Goal: Task Accomplishment & Management: Manage account settings

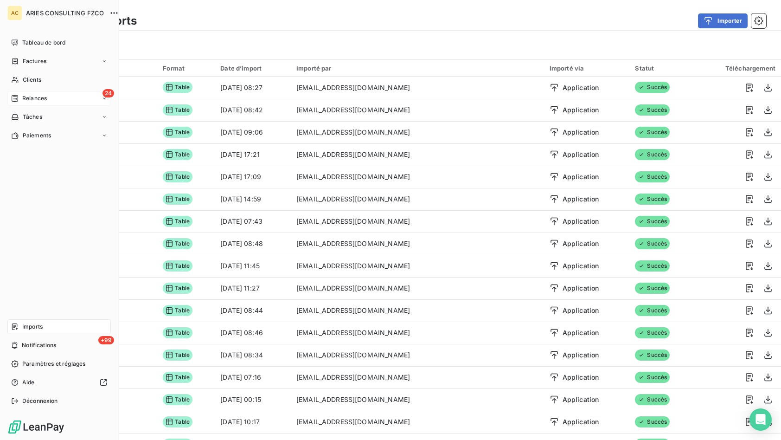
click at [26, 97] on span "Relances" at bounding box center [34, 98] width 25 height 8
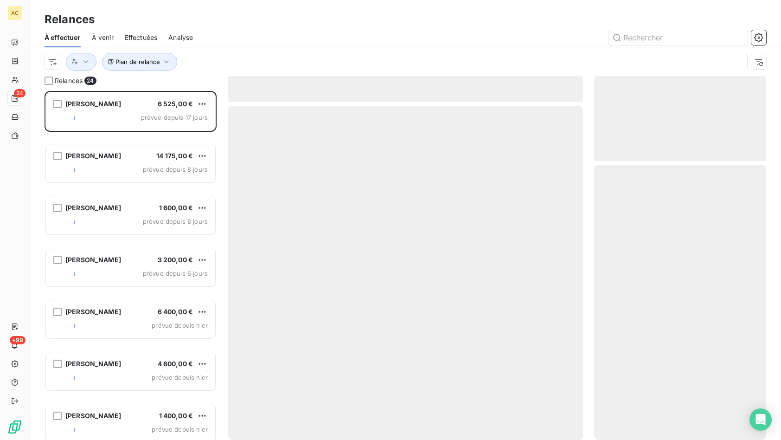
scroll to position [342, 165]
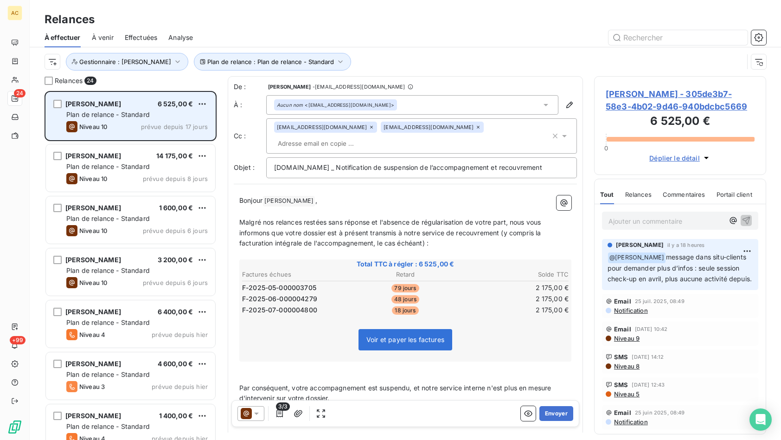
click at [148, 112] on span "Plan de relance - Standard" at bounding box center [108, 114] width 84 height 8
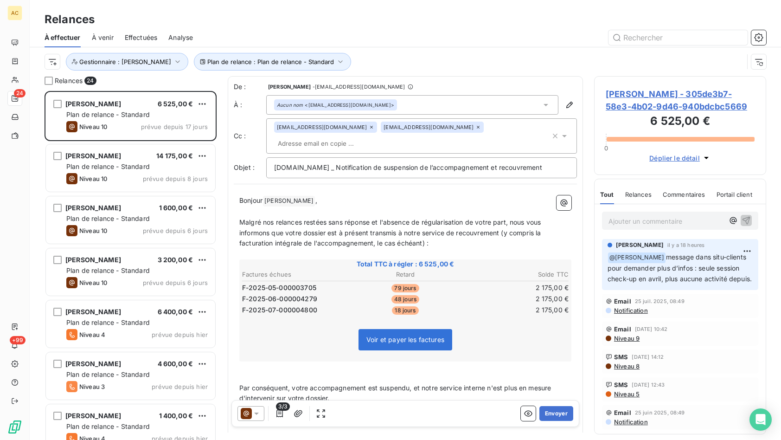
click at [652, 223] on p "Ajouter un commentaire ﻿" at bounding box center [667, 221] width 116 height 12
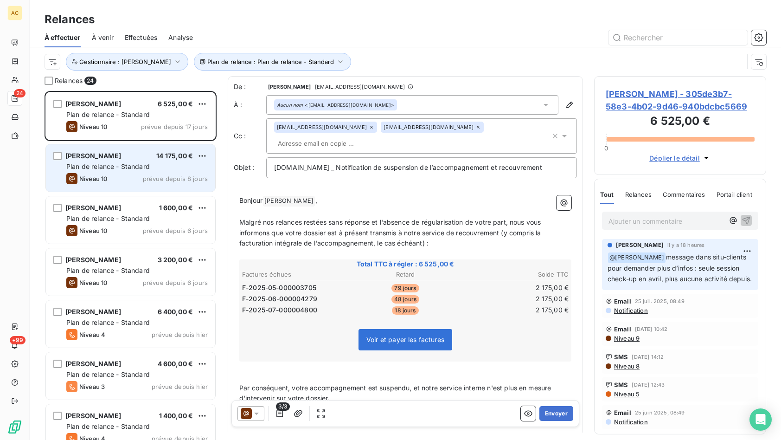
click at [140, 171] on div "Plan de relance - Standard" at bounding box center [137, 166] width 142 height 9
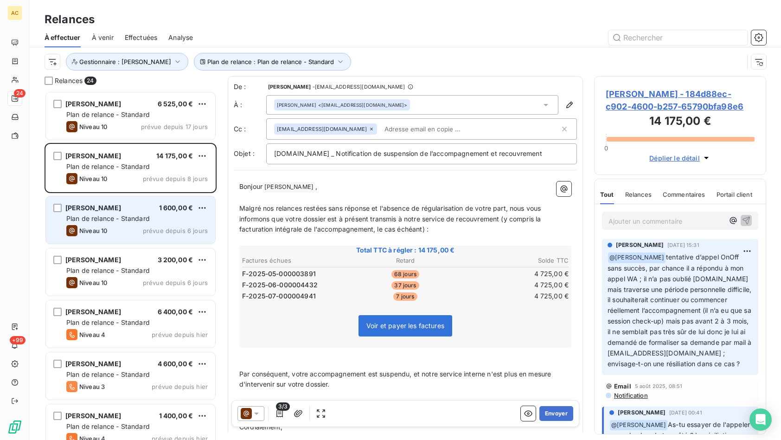
click at [150, 220] on div "Plan de relance - Standard" at bounding box center [137, 218] width 142 height 9
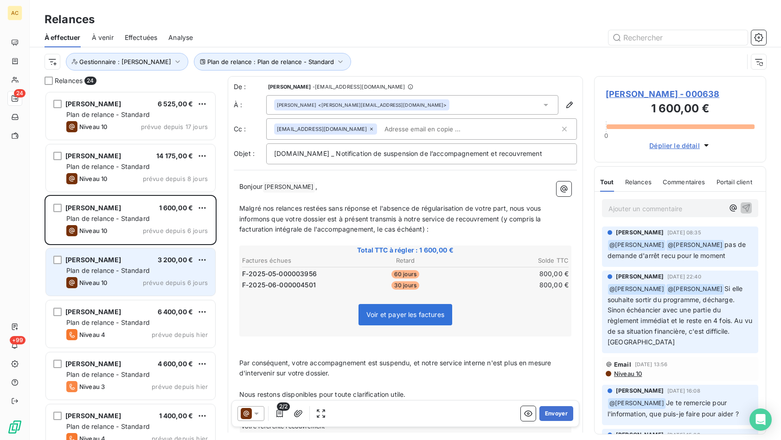
click at [151, 269] on div "Plan de relance - Standard" at bounding box center [137, 270] width 142 height 9
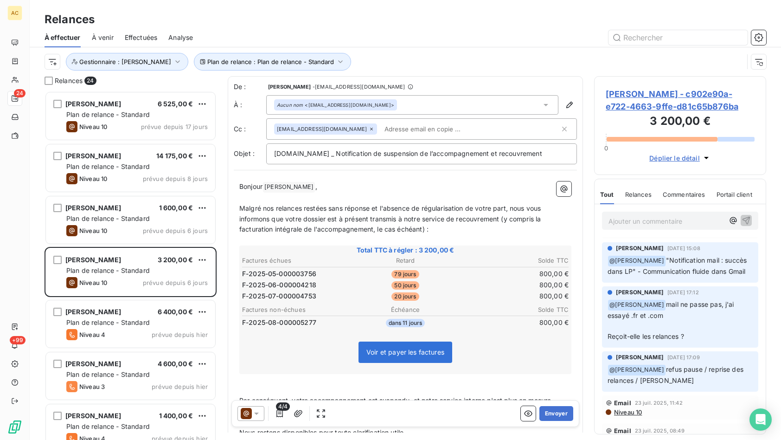
scroll to position [52, 0]
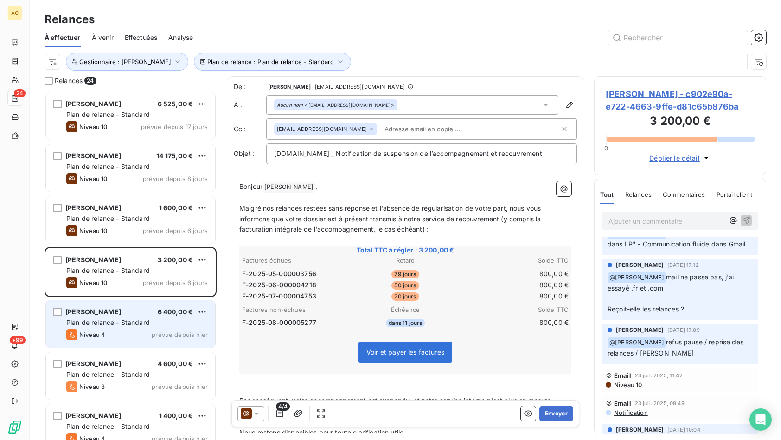
click at [144, 323] on span "Plan de relance - Standard" at bounding box center [108, 322] width 84 height 8
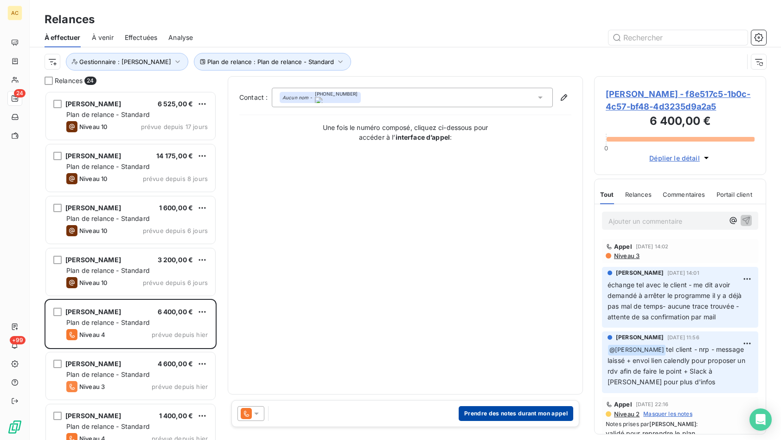
click at [516, 412] on button "Prendre des notes durant mon appel" at bounding box center [516, 413] width 115 height 15
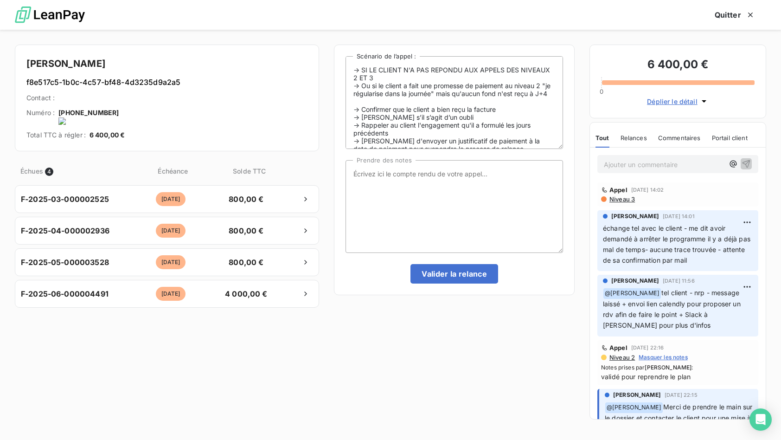
click at [516, 365] on div "-> SI LE CLIENT N'A PAS REPONDU AUX APPELS DES NIVEAUX 2 ET 3 -> Ou si le clien…" at bounding box center [454, 235] width 241 height 380
click at [423, 190] on textarea "Prendre des notes" at bounding box center [455, 206] width 218 height 93
click at [370, 175] on textarea "tel cliient - nrp MV + relance mail" at bounding box center [455, 206] width 218 height 93
type textarea "tel client - nrp MV + relance mail"
click at [455, 274] on button "Valider la relance" at bounding box center [455, 273] width 88 height 19
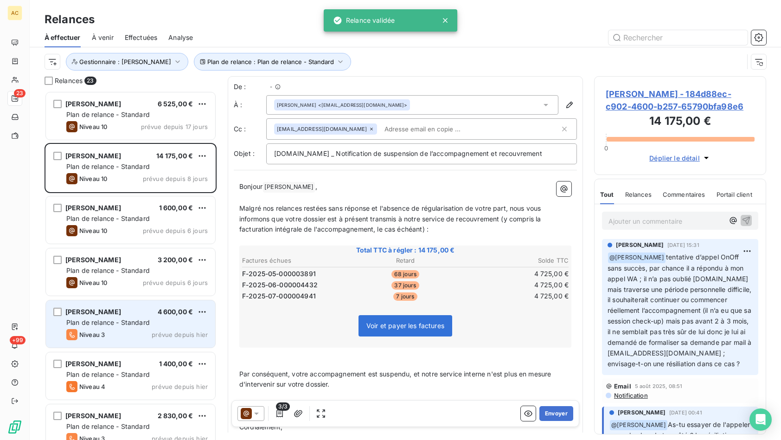
scroll to position [342, 165]
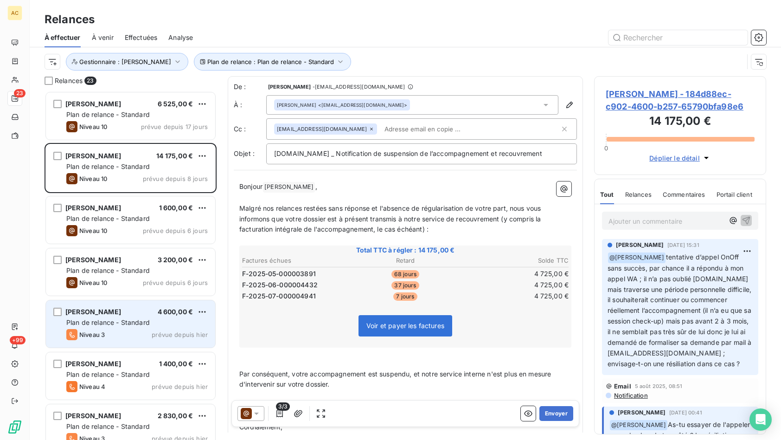
click at [152, 322] on div "Plan de relance - Standard" at bounding box center [137, 322] width 142 height 9
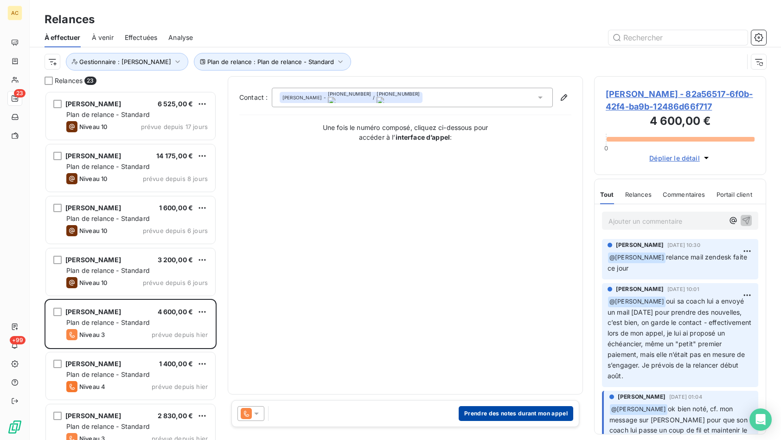
click at [523, 415] on button "Prendre des notes durant mon appel" at bounding box center [516, 413] width 115 height 15
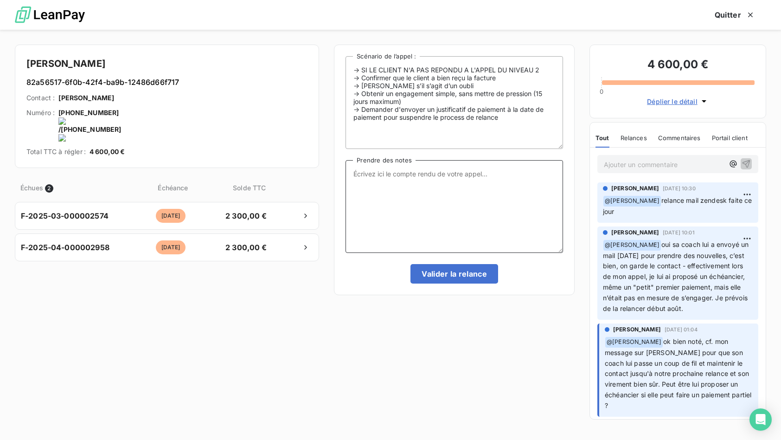
click at [431, 202] on textarea "Prendre des notes" at bounding box center [455, 206] width 218 height 93
click at [406, 175] on textarea "suite pb zendesk renvoi de mon dernier mail" at bounding box center [455, 206] width 218 height 93
type textarea "suite pb zendesk - renvoi de mon dernier mail"
click at [457, 277] on button "Valider la relance" at bounding box center [455, 273] width 88 height 19
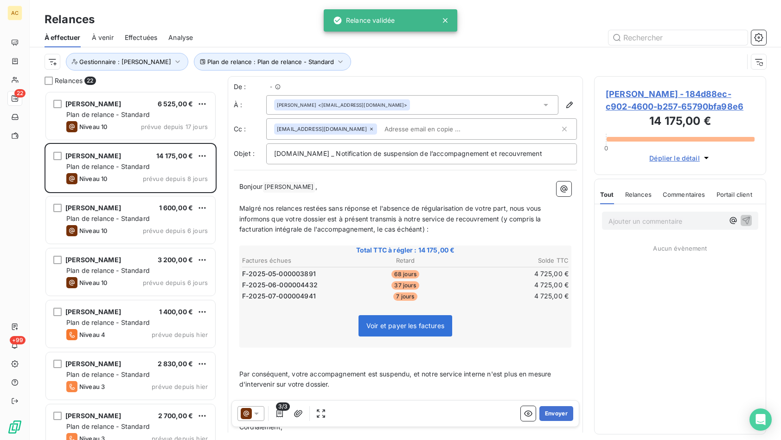
scroll to position [342, 165]
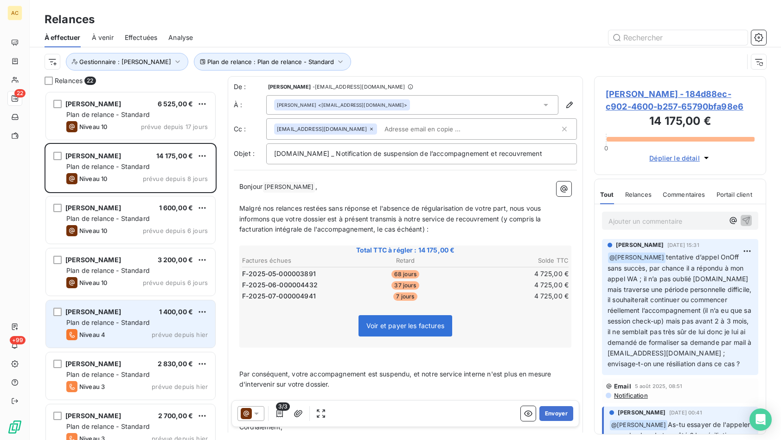
click at [137, 319] on span "Plan de relance - Standard" at bounding box center [108, 322] width 84 height 8
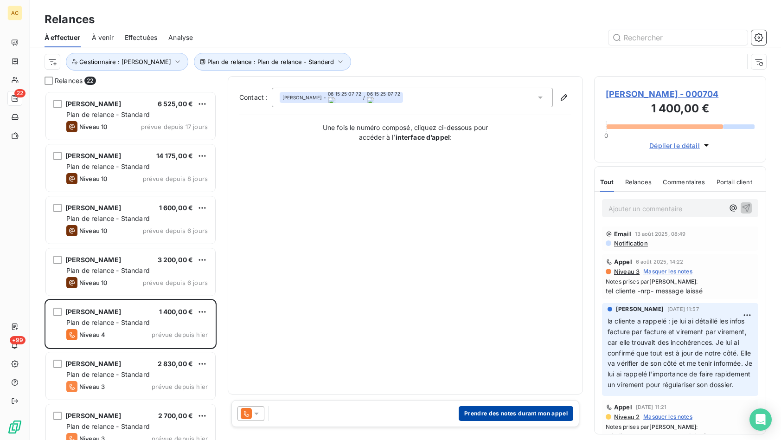
click at [503, 416] on button "Prendre des notes durant mon appel" at bounding box center [516, 413] width 115 height 15
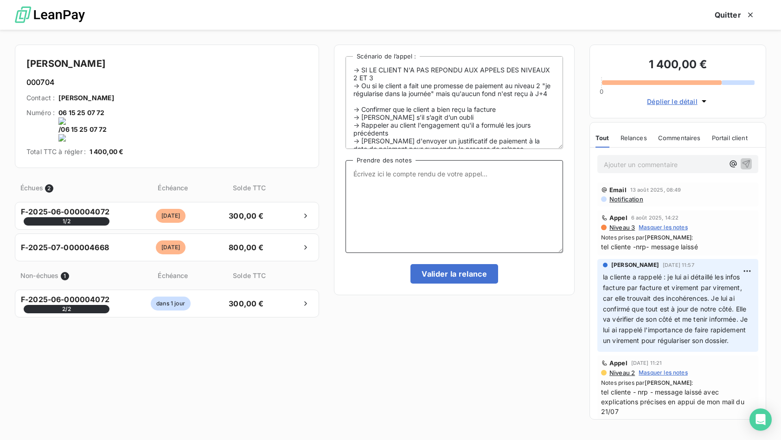
click at [397, 184] on textarea "Prendre des notes" at bounding box center [455, 206] width 218 height 93
type textarea "tel cliente nrp MV"
click at [436, 273] on button "Valider la relance" at bounding box center [455, 273] width 88 height 19
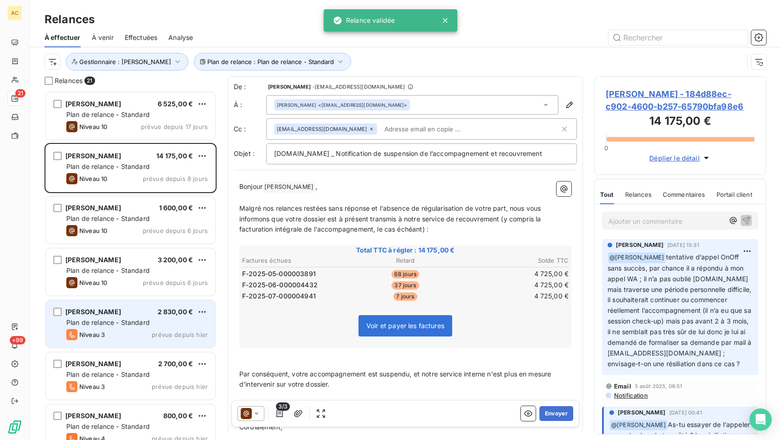
click at [139, 328] on div "Sylvie Pontille 2 830,00 € Plan de relance - Standard Niveau 3 prévue depuis hi…" at bounding box center [130, 323] width 169 height 47
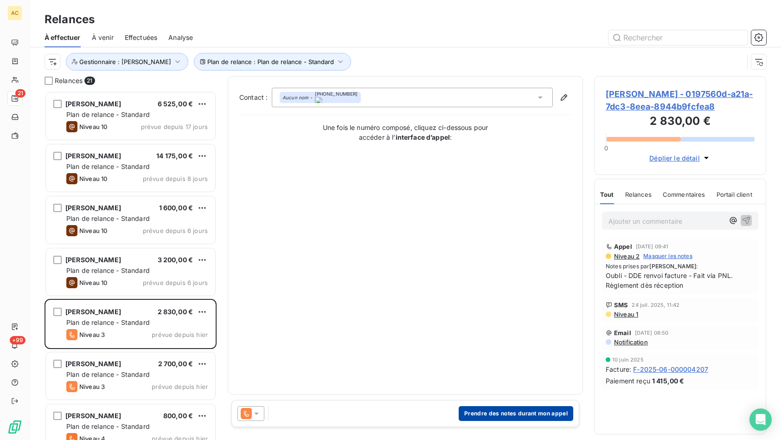
click at [475, 416] on button "Prendre des notes durant mon appel" at bounding box center [516, 413] width 115 height 15
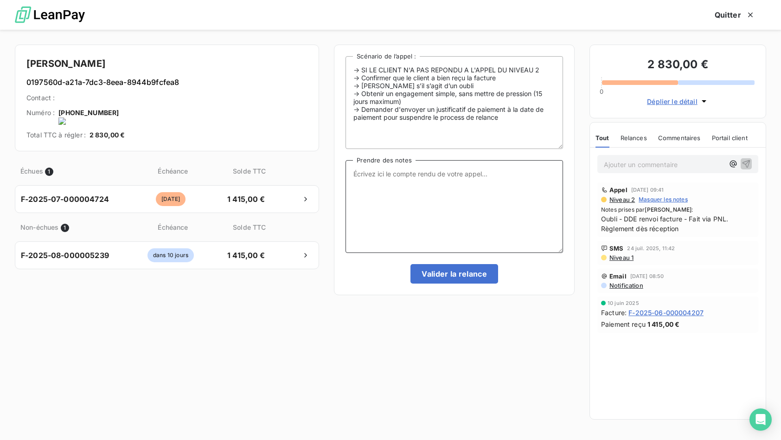
click at [397, 195] on textarea "Prendre des notes" at bounding box center [455, 206] width 218 height 93
type textarea "tel cliente - avait encore oublié - fait le virement ce jour- demande preuve de…"
click at [473, 275] on button "Valider la relance" at bounding box center [455, 273] width 88 height 19
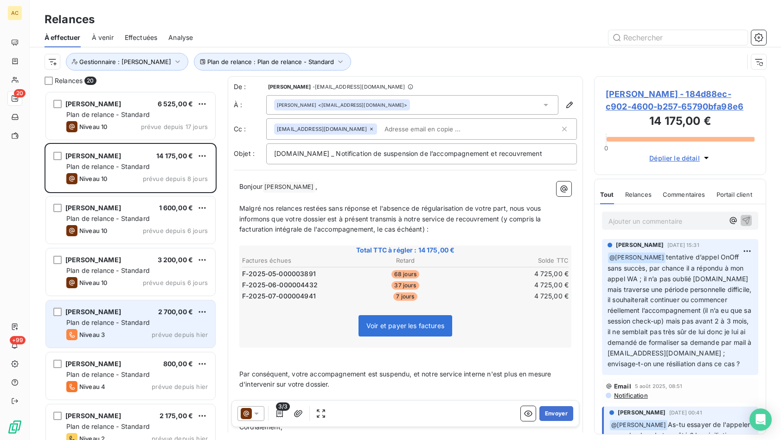
click at [138, 320] on span "Plan de relance - Standard" at bounding box center [108, 322] width 84 height 8
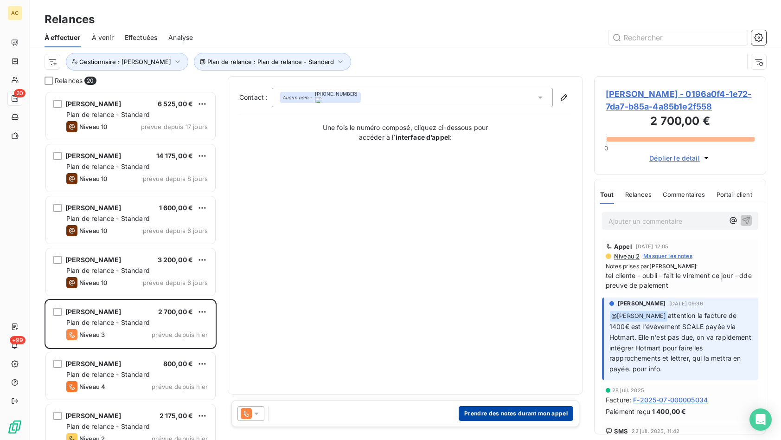
click at [503, 414] on button "Prendre des notes durant mon appel" at bounding box center [516, 413] width 115 height 15
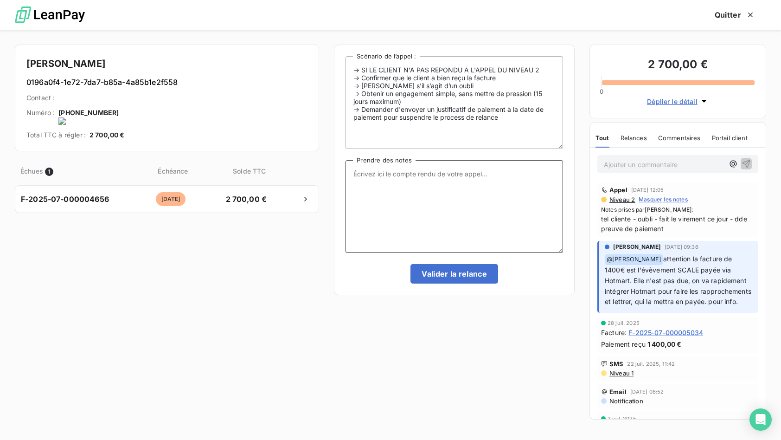
click at [427, 177] on textarea "Prendre des notes" at bounding box center [455, 206] width 218 height 93
type textarea "tel cliente - nrp MV"
click at [449, 273] on button "Valider la relance" at bounding box center [455, 273] width 88 height 19
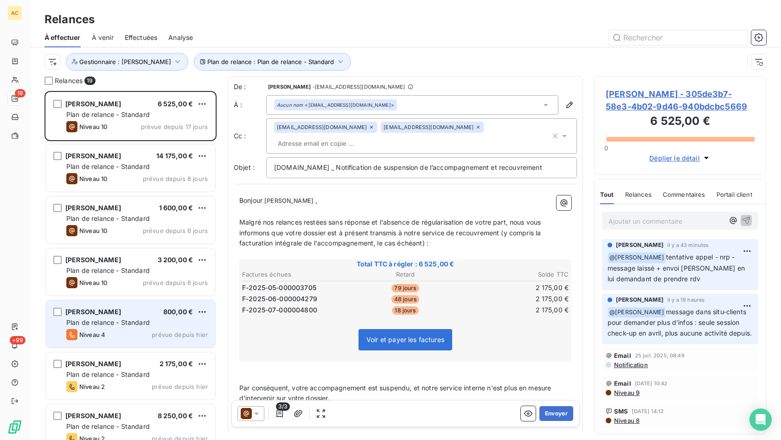
click at [165, 328] on div "Nadia Boulila 800,00 € Plan de relance - Standard Niveau 4 prévue depuis hier" at bounding box center [130, 323] width 169 height 47
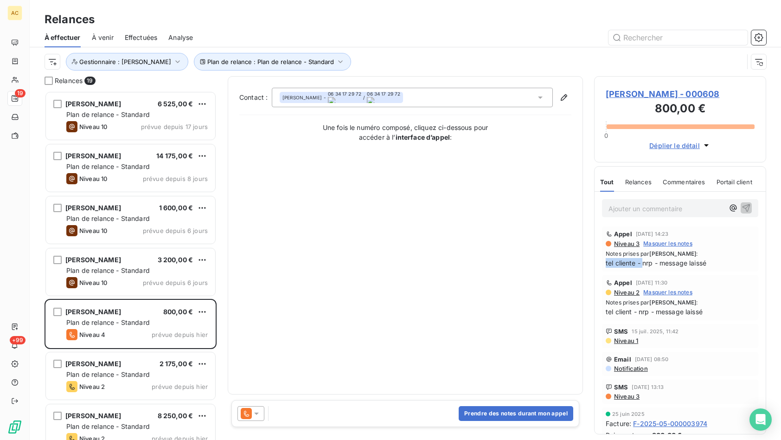
drag, startPoint x: 711, startPoint y: 263, endPoint x: 605, endPoint y: 267, distance: 106.3
click at [605, 267] on div "Appel 6 août 2025, 14:23 Niveau 3 Masquer les notes Notes prises par Angèle GAU…" at bounding box center [680, 248] width 156 height 45
click at [606, 265] on span "tel cliente - nrp - message laissé" at bounding box center [680, 263] width 149 height 10
drag, startPoint x: 606, startPoint y: 265, endPoint x: 650, endPoint y: 265, distance: 43.6
click at [650, 265] on span "tel cliente - nrp - message laissé" at bounding box center [680, 263] width 149 height 10
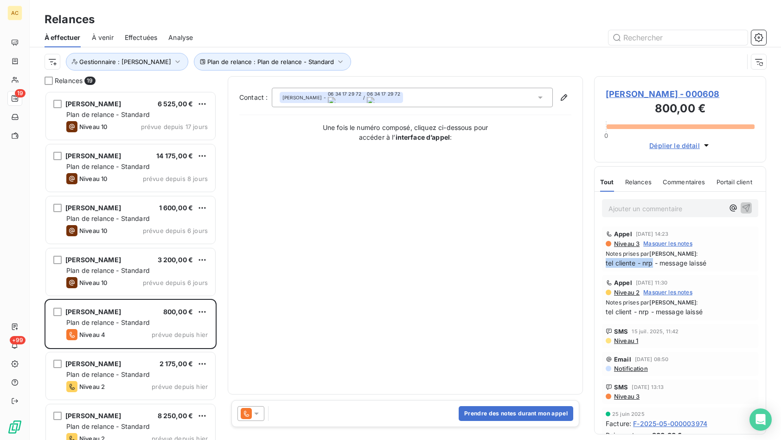
copy span "tel cliente - nrp"
click at [501, 414] on button "Prendre des notes durant mon appel" at bounding box center [516, 413] width 115 height 15
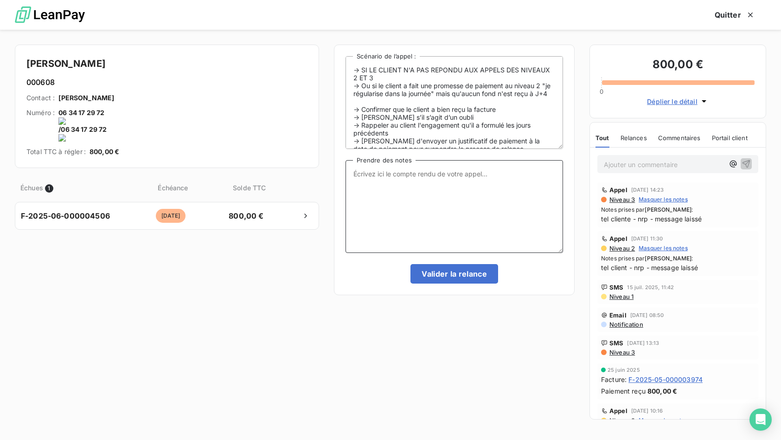
click at [398, 185] on textarea "Prendre des notes" at bounding box center [455, 206] width 218 height 93
paste textarea "tel cliente - nrp"
type textarea "tel cliente - nrp MV"
click at [450, 276] on button "Valider la relance" at bounding box center [455, 273] width 88 height 19
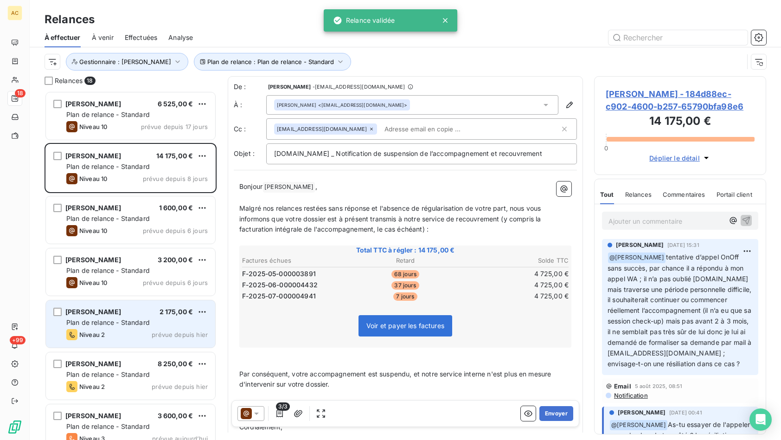
click at [140, 322] on span "Plan de relance - Standard" at bounding box center [108, 322] width 84 height 8
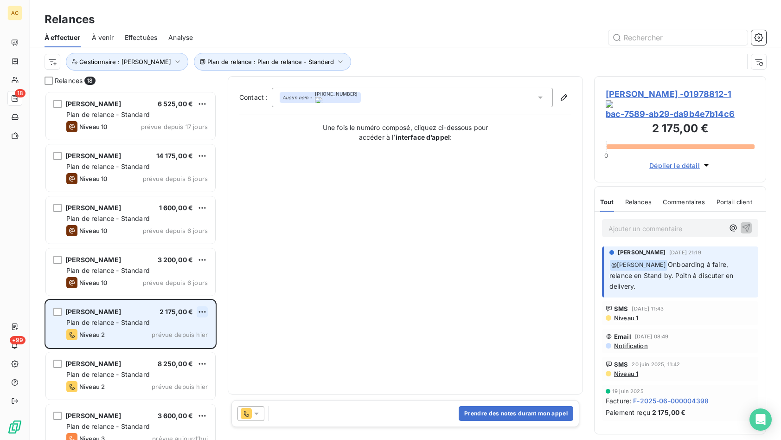
click at [202, 309] on html "AC 18 +99 Relances À effectuer À venir Effectuées Analyse Plan de relance : Pla…" at bounding box center [390, 220] width 781 height 440
click at [181, 352] on div "Passer cette action" at bounding box center [162, 347] width 83 height 15
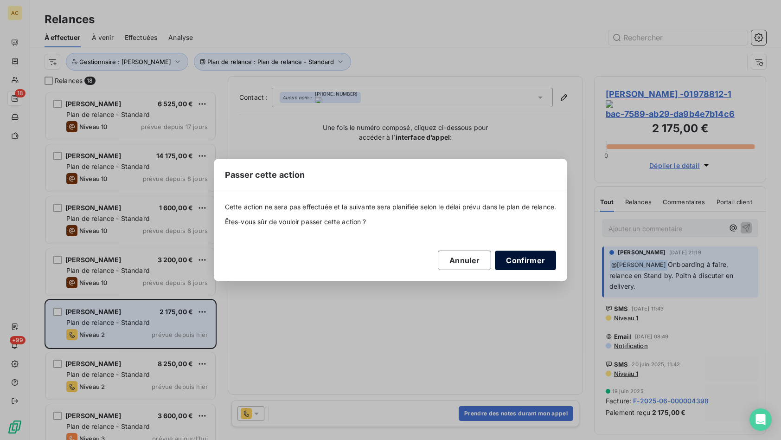
click at [538, 265] on button "Confirmer" at bounding box center [525, 260] width 61 height 19
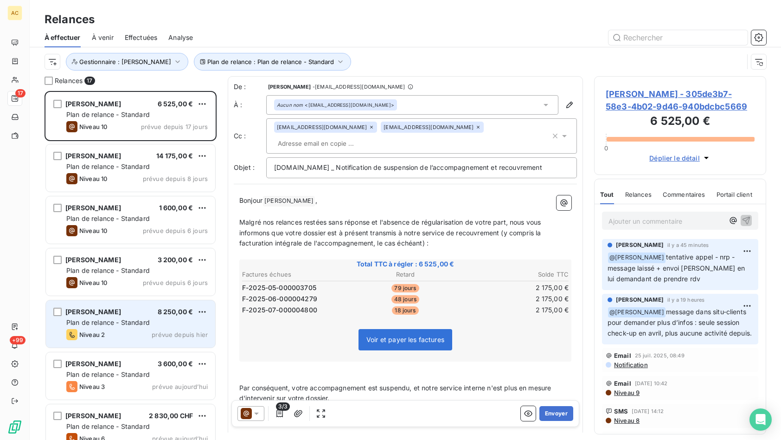
click at [139, 326] on span "Plan de relance - Standard" at bounding box center [108, 322] width 84 height 8
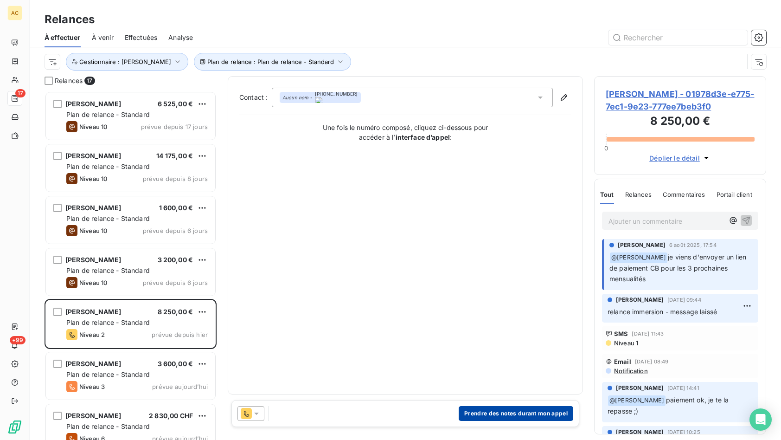
click at [497, 416] on button "Prendre des notes durant mon appel" at bounding box center [516, 413] width 115 height 15
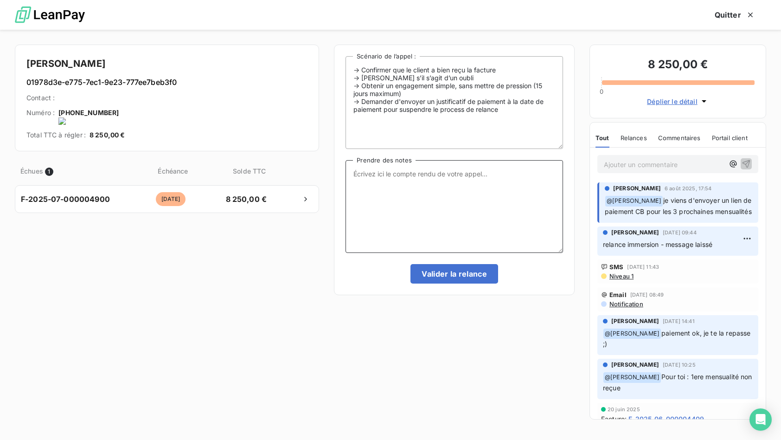
click at [378, 203] on textarea "Prendre des notes" at bounding box center [455, 206] width 218 height 93
click at [374, 176] on textarea "probleme virement bliqué de" at bounding box center [455, 206] width 218 height 93
drag, startPoint x: 454, startPoint y: 175, endPoint x: 385, endPoint y: 173, distance: 69.2
click at [385, 173] on textarea "problème virement bliqué de" at bounding box center [455, 206] width 218 height 93
click at [425, 180] on textarea "problème paiement bloqué par banque - va voir ça rapidement et revient vers nou" at bounding box center [455, 206] width 218 height 93
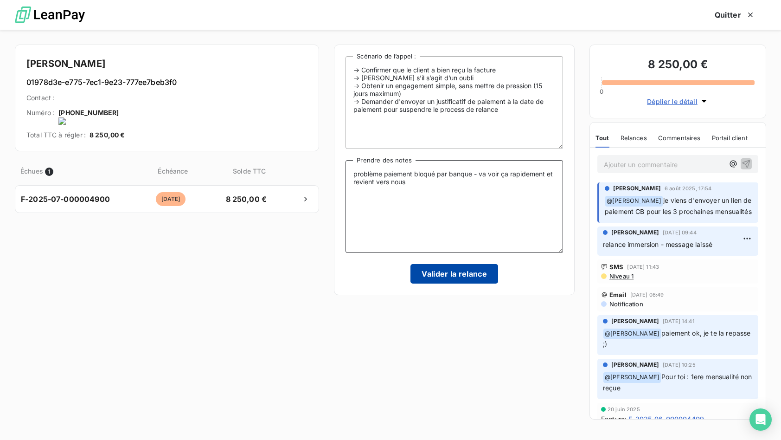
type textarea "problème paiement bloqué par banque - va voir ça rapidement et revient vers nous"
click at [451, 275] on button "Valider la relance" at bounding box center [455, 273] width 88 height 19
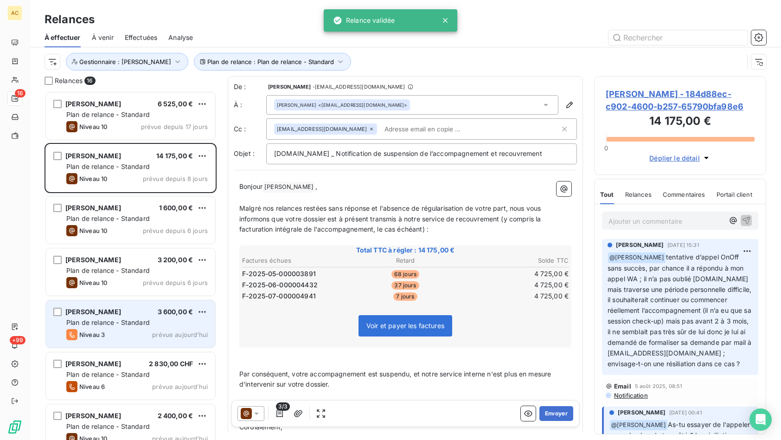
click at [116, 326] on div "Plan de relance - Standard" at bounding box center [137, 322] width 142 height 9
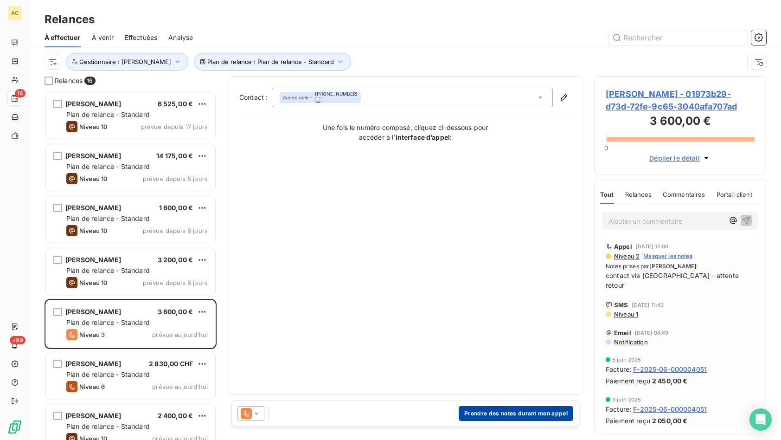
click at [495, 417] on button "Prendre des notes durant mon appel" at bounding box center [516, 413] width 115 height 15
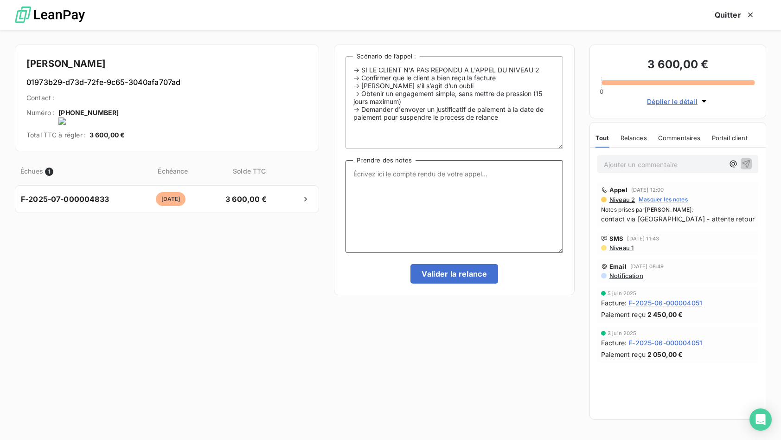
click at [390, 175] on textarea "Prendre des notes" at bounding box center [455, 206] width 218 height 93
type textarea "nouvelle relance WA"
click at [430, 270] on button "Valider la relance" at bounding box center [455, 273] width 88 height 19
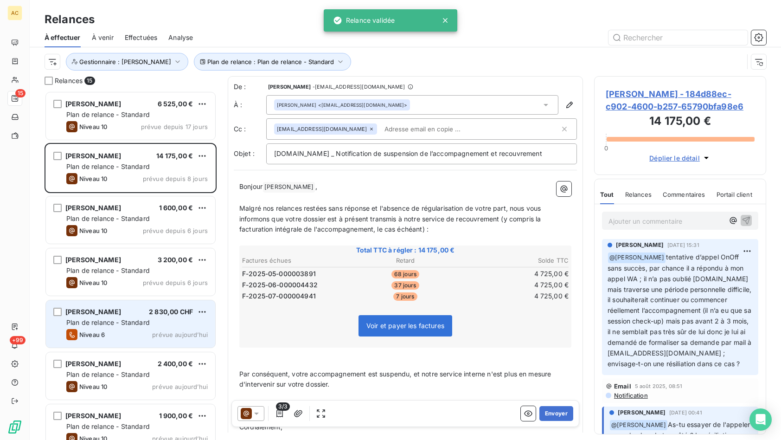
click at [129, 330] on div "Niveau 6 prévue aujourd’hui" at bounding box center [137, 334] width 142 height 11
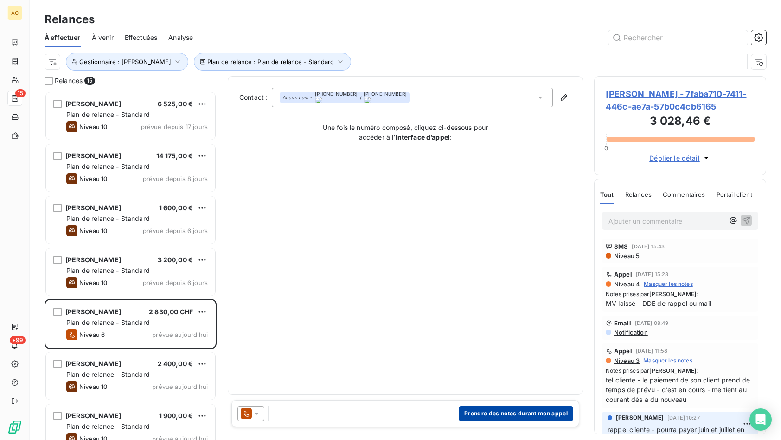
click at [498, 412] on button "Prendre des notes durant mon appel" at bounding box center [516, 413] width 115 height 15
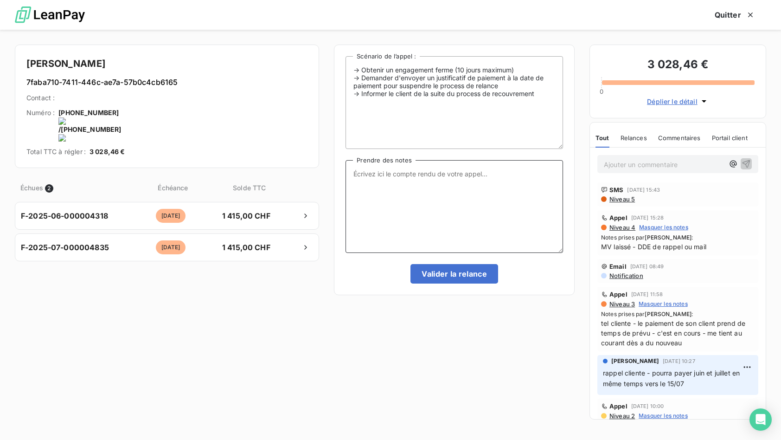
click at [465, 200] on textarea "Prendre des notes" at bounding box center [455, 206] width 218 height 93
drag, startPoint x: 601, startPoint y: 325, endPoint x: 637, endPoint y: 324, distance: 36.2
click at [637, 324] on span "tel cliente - le paiement de son client prend de temps de prévu - c'est en cour…" at bounding box center [678, 332] width 154 height 29
copy span "tel cliente -"
click at [412, 172] on textarea "Prendre des notes" at bounding box center [455, 206] width 218 height 93
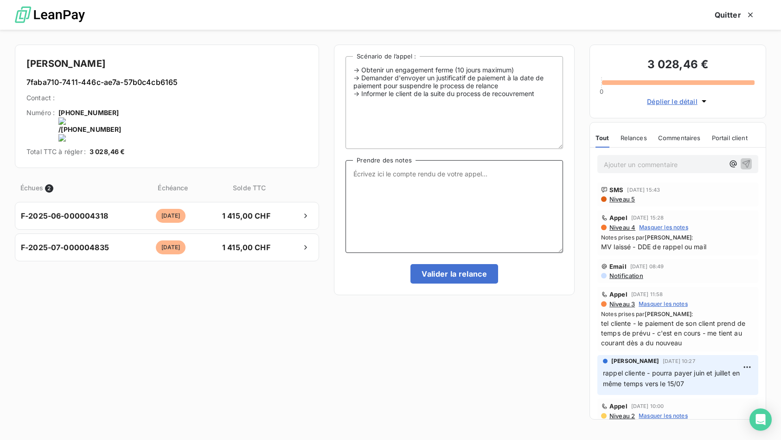
paste textarea "tel cliente -"
type textarea "tel cliente - nrp MV"
click at [423, 268] on button "Valider la relance" at bounding box center [455, 273] width 88 height 19
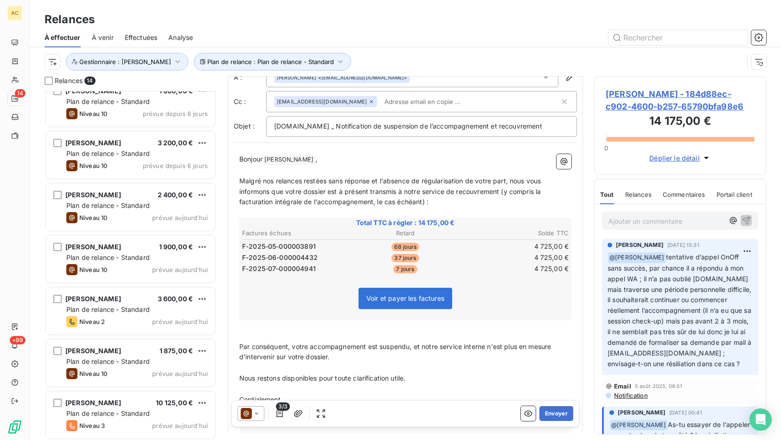
scroll to position [125, 0]
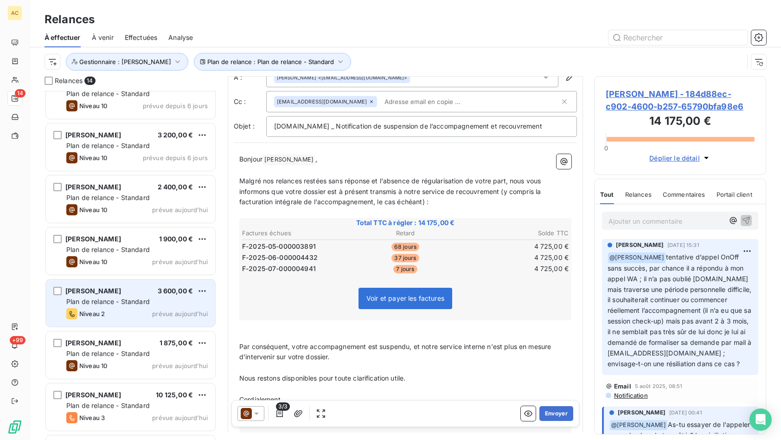
click at [132, 303] on span "Plan de relance - Standard" at bounding box center [108, 301] width 84 height 8
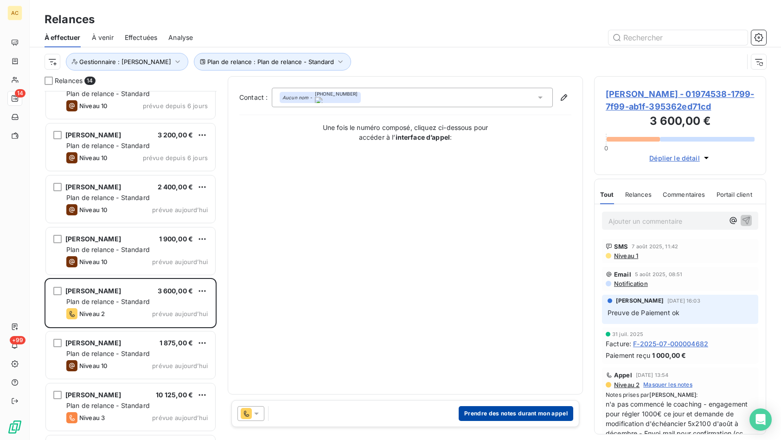
click at [520, 412] on button "Prendre des notes durant mon appel" at bounding box center [516, 413] width 115 height 15
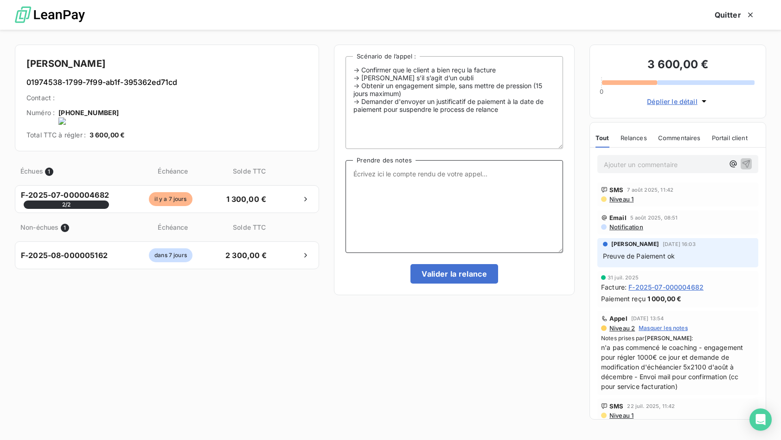
click at [388, 210] on textarea "Prendre des notes" at bounding box center [455, 206] width 218 height 93
type textarea "relance suite au dernier mail resté dans réponse"
click at [433, 279] on button "Valider la relance" at bounding box center [455, 273] width 88 height 19
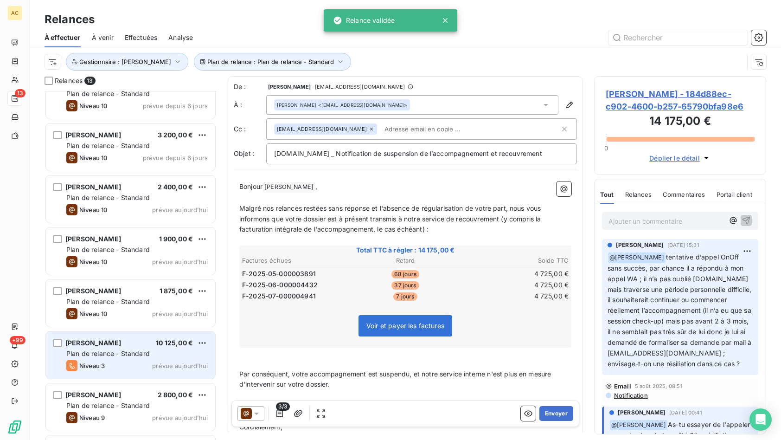
click at [131, 354] on span "Plan de relance - Standard" at bounding box center [108, 353] width 84 height 8
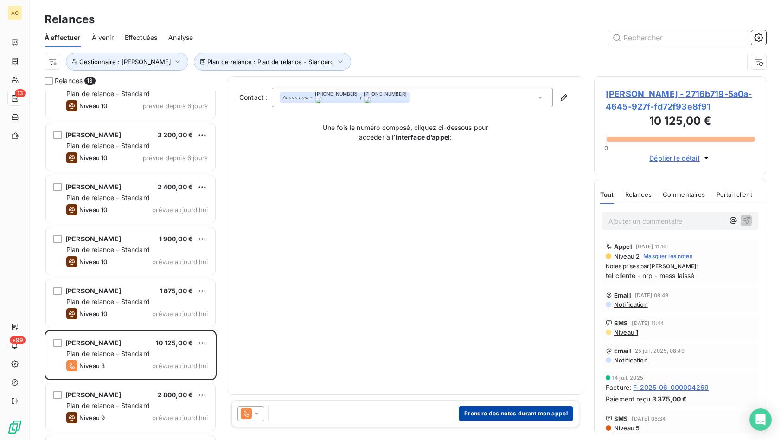
click at [515, 413] on button "Prendre des notes durant mon appel" at bounding box center [516, 413] width 115 height 15
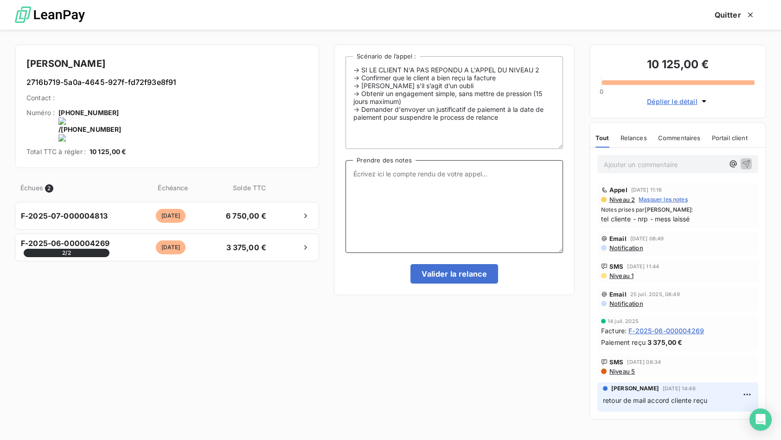
click at [383, 203] on textarea "Prendre des notes" at bounding box center [455, 206] width 218 height 93
type textarea "l"
type textarea "fait le nécéssaire ce midi et m'envoi preuve de virement"
click at [455, 277] on button "Valider la relance" at bounding box center [455, 273] width 88 height 19
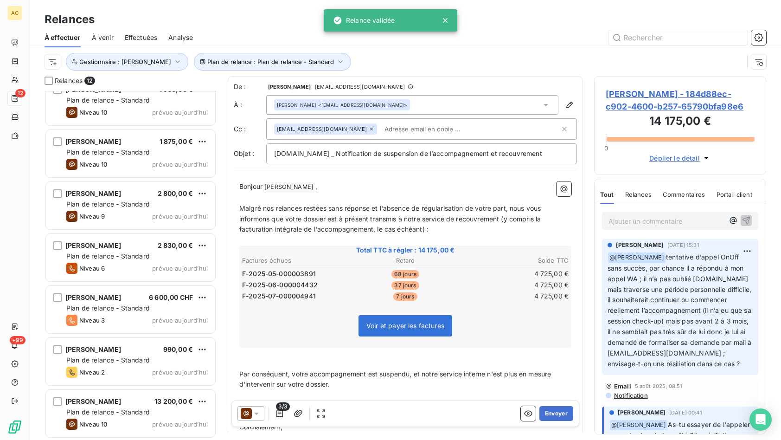
scroll to position [275, 0]
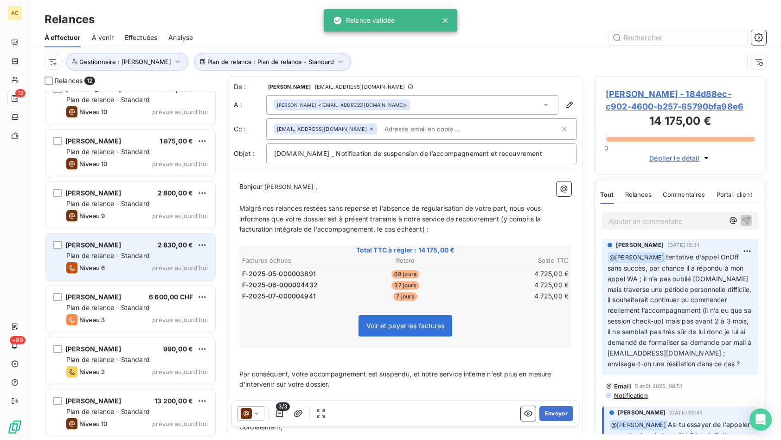
click at [122, 258] on span "Plan de relance - Standard" at bounding box center [108, 255] width 84 height 8
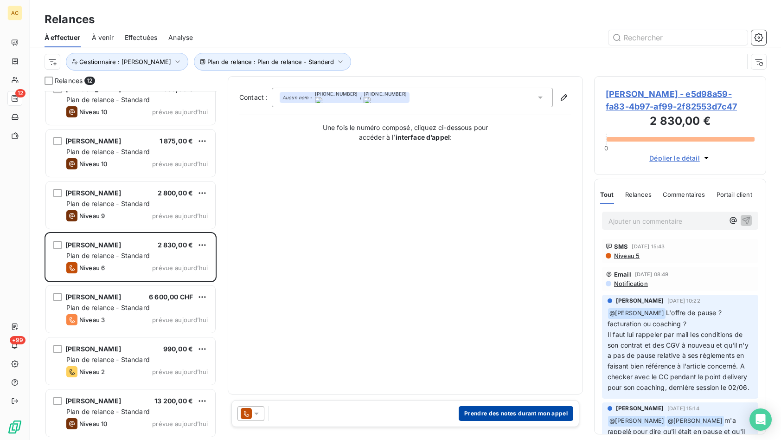
click at [520, 414] on button "Prendre des notes durant mon appel" at bounding box center [516, 413] width 115 height 15
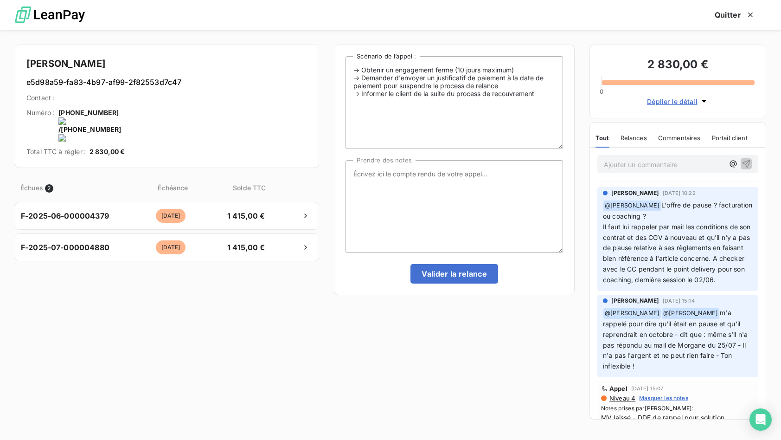
scroll to position [174, 0]
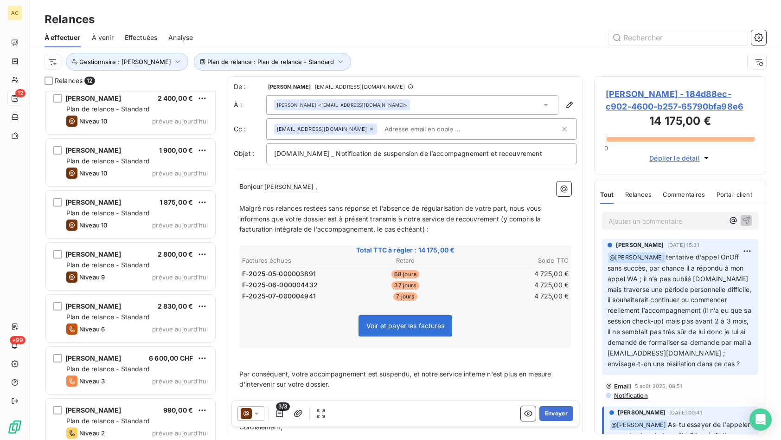
scroll to position [275, 0]
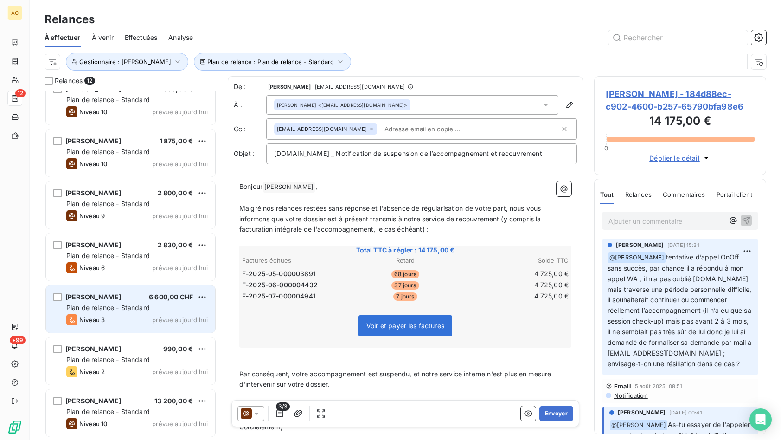
click at [116, 307] on span "Plan de relance - Standard" at bounding box center [108, 307] width 84 height 8
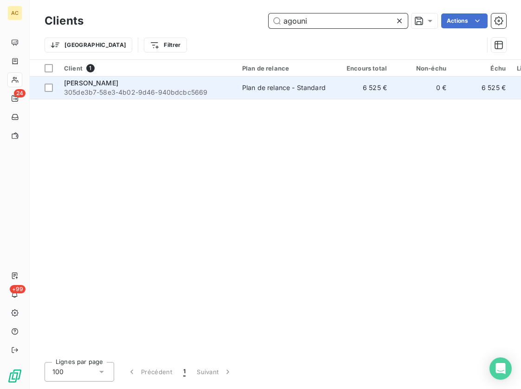
type input "agouni"
click at [148, 90] on span "305de3b7-58e3-4b02-9d46-940bdcbc5669" at bounding box center [147, 92] width 167 height 9
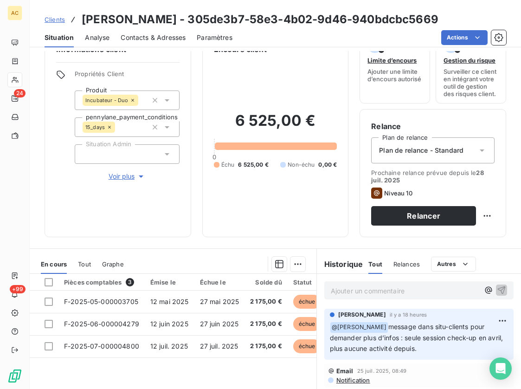
scroll to position [50, 0]
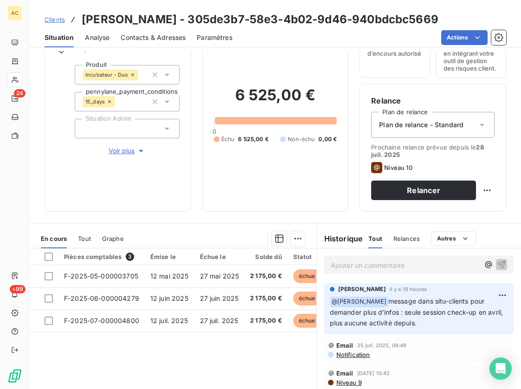
click at [92, 238] on div "En cours Tout Graphe" at bounding box center [173, 238] width 287 height 19
click at [90, 239] on span "Tout" at bounding box center [84, 238] width 13 height 7
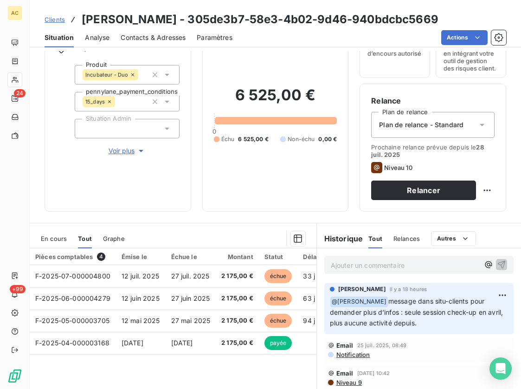
click at [139, 40] on span "Contacts & Adresses" at bounding box center [153, 37] width 65 height 9
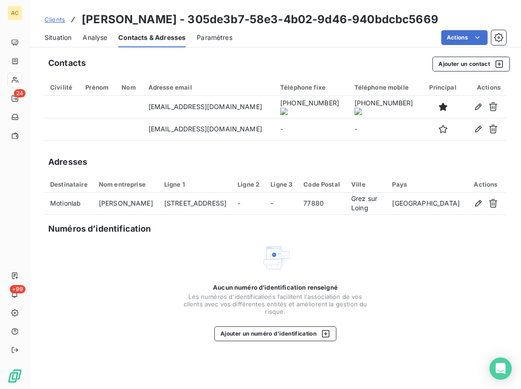
click at [310, 94] on onoff-telecom-ce-actions-button at bounding box center [310, 94] width 0 height 0
click at [65, 42] on span "Situation" at bounding box center [58, 37] width 27 height 9
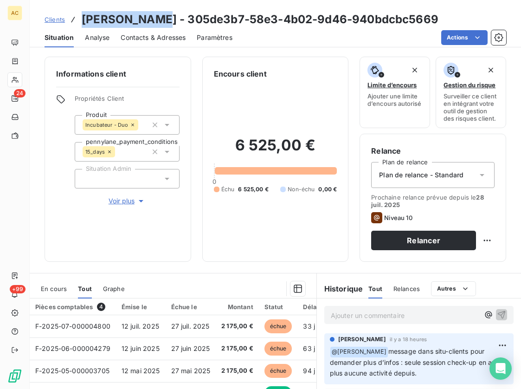
drag, startPoint x: 84, startPoint y: 20, endPoint x: 149, endPoint y: 25, distance: 64.6
click at [153, 27] on h3 "Samir Agouni - 305de3b7-58e3-4b02-9d46-940bdcbc5669" at bounding box center [260, 19] width 357 height 17
copy h3 "Samir Agouni"
click at [331, 316] on p "Ajouter un commentaire ﻿" at bounding box center [405, 315] width 148 height 12
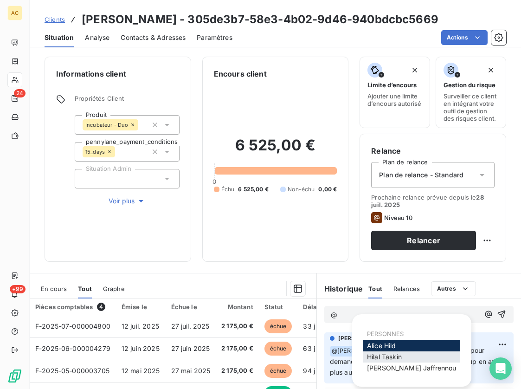
click at [372, 356] on span "Hilal Taskin" at bounding box center [384, 357] width 35 height 8
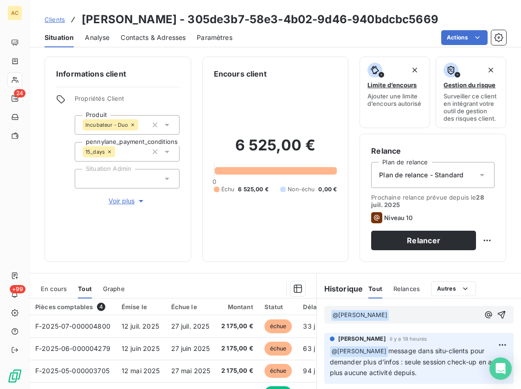
click at [386, 314] on p "﻿ @ Hilal Taskin ﻿ ﻿" at bounding box center [405, 314] width 148 height 11
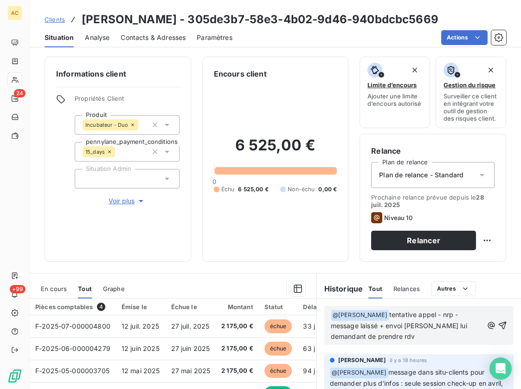
click at [412, 327] on span "tentative appel - nrp - message laissé + envoi lien calendly lui demandant de p…" at bounding box center [400, 325] width 138 height 30
click at [498, 326] on icon "button" at bounding box center [502, 325] width 9 height 9
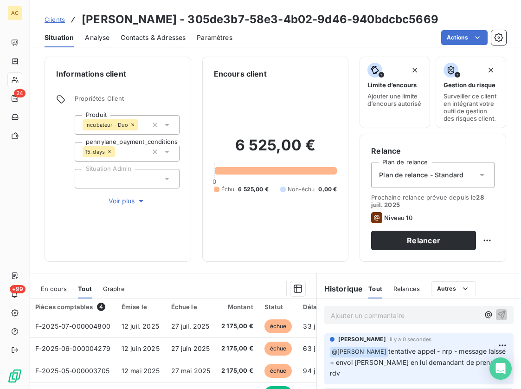
click at [54, 20] on span "Clients" at bounding box center [55, 19] width 20 height 7
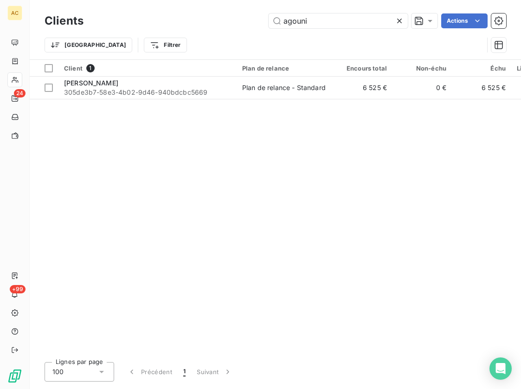
drag, startPoint x: 341, startPoint y: 22, endPoint x: 252, endPoint y: 22, distance: 88.6
click at [252, 22] on div "agouni Actions" at bounding box center [301, 20] width 412 height 15
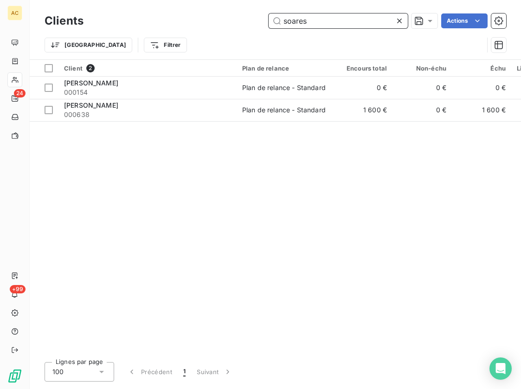
drag, startPoint x: 268, startPoint y: 21, endPoint x: 259, endPoint y: 21, distance: 8.8
click at [259, 21] on div "soares Actions" at bounding box center [301, 20] width 412 height 15
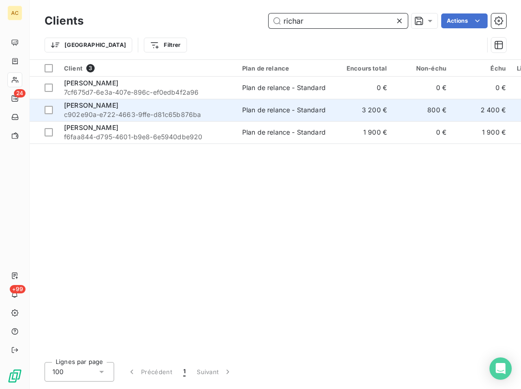
type input "richar"
click at [126, 113] on span "c902e90a-e722-4663-9ffe-d81c65b876ba" at bounding box center [147, 114] width 167 height 9
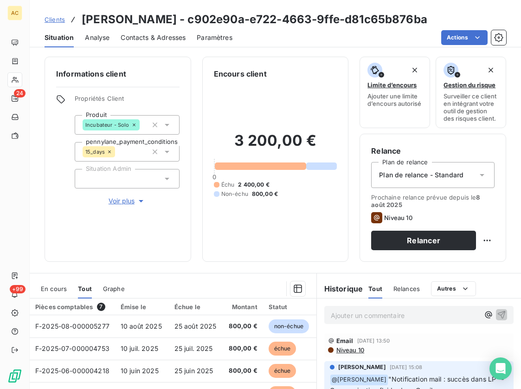
click at [160, 37] on span "Contacts & Adresses" at bounding box center [153, 37] width 65 height 9
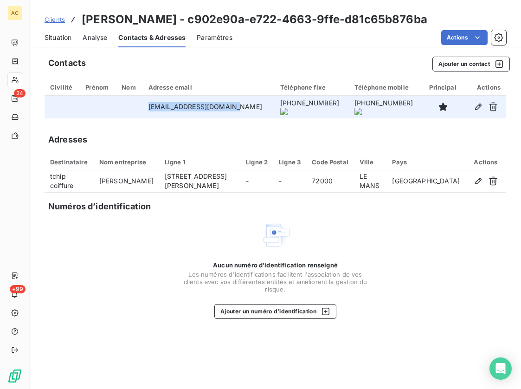
drag, startPoint x: 154, startPoint y: 105, endPoint x: 227, endPoint y: 107, distance: 72.9
click at [228, 107] on td "virgilelemans@orange.fr" at bounding box center [209, 107] width 132 height 22
copy td "virgilelemans@orange.fr"
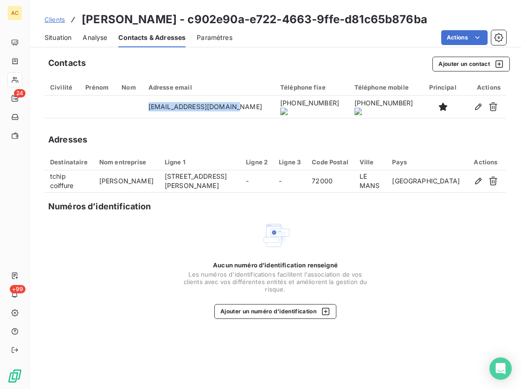
click at [67, 40] on span "Situation" at bounding box center [58, 37] width 27 height 9
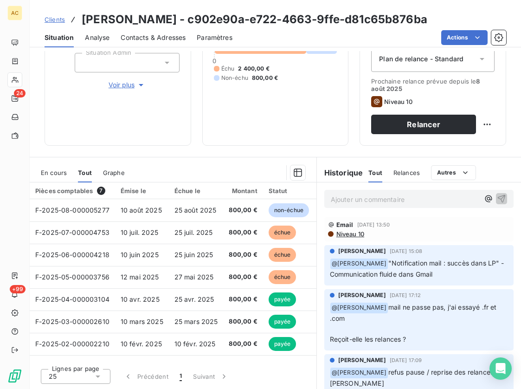
click at [109, 83] on span "Voir plus" at bounding box center [127, 84] width 37 height 9
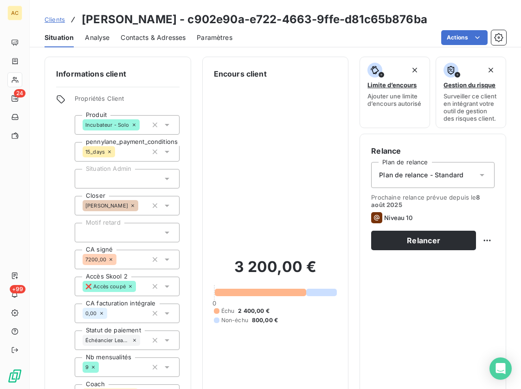
click at [155, 38] on span "Contacts & Adresses" at bounding box center [153, 37] width 65 height 9
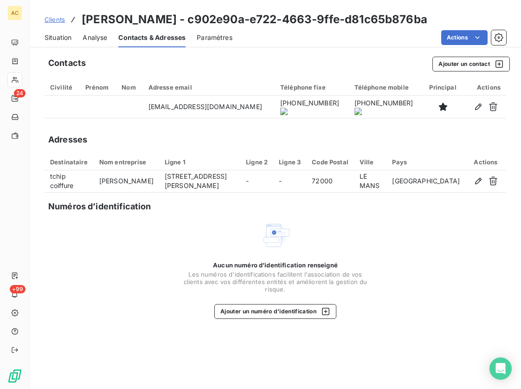
click at [60, 40] on span "Situation" at bounding box center [58, 37] width 27 height 9
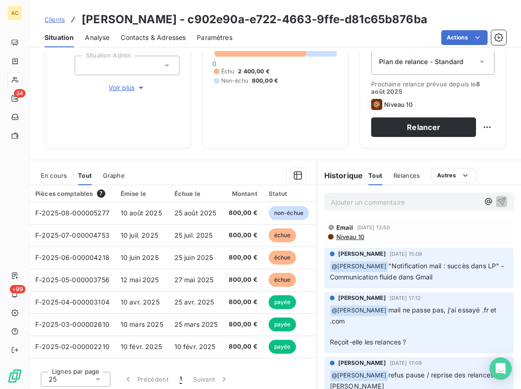
scroll to position [116, 0]
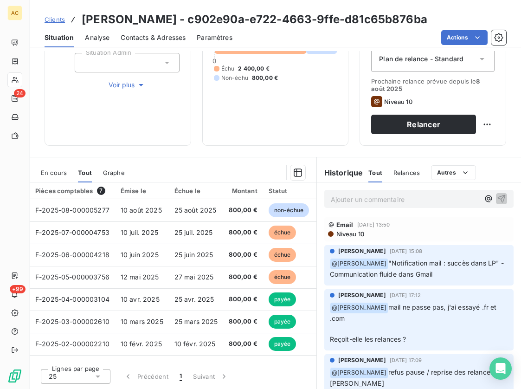
drag, startPoint x: 140, startPoint y: 360, endPoint x: 156, endPoint y: 359, distance: 16.8
click at [156, 359] on div "Pièces comptables 7 Émise le Échue le Montant Statut Délai Retard F-2025-08-000…" at bounding box center [173, 285] width 287 height 206
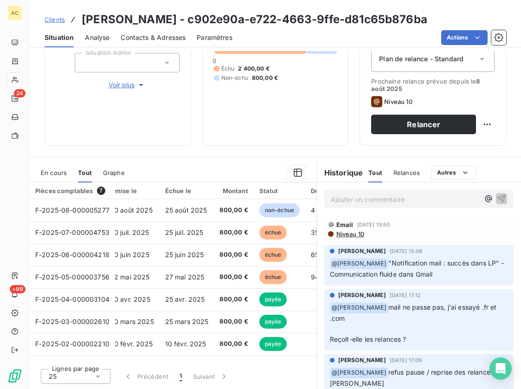
scroll to position [0, 0]
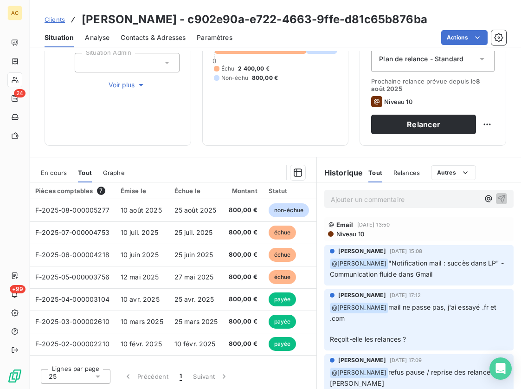
click at [146, 36] on span "Contacts & Adresses" at bounding box center [153, 37] width 65 height 9
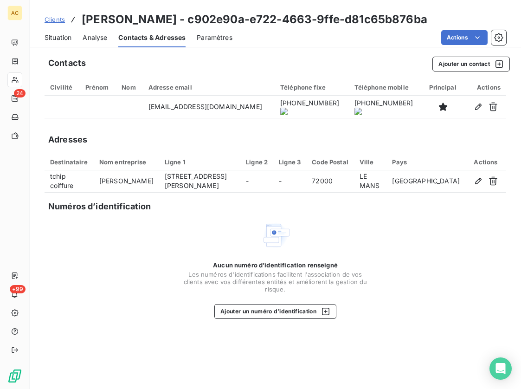
click at [308, 94] on onoff-telecom-ce-actions-button at bounding box center [308, 94] width 0 height 0
click at [60, 18] on span "Clients" at bounding box center [55, 19] width 20 height 7
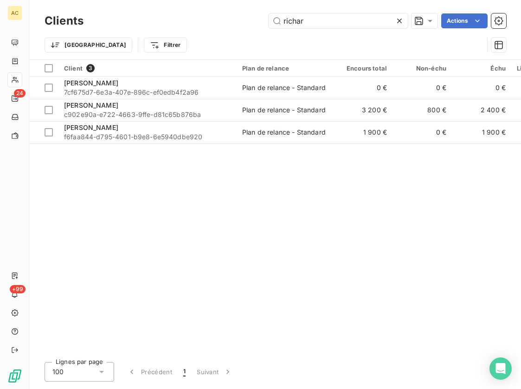
drag, startPoint x: 324, startPoint y: 21, endPoint x: 248, endPoint y: 20, distance: 76.1
click at [248, 20] on div "richar Actions" at bounding box center [301, 20] width 412 height 15
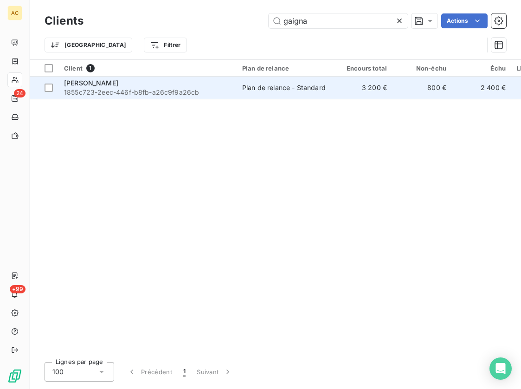
type input "gaigna"
click at [136, 88] on span "1855c723-2eec-446f-b8fb-a26c9f9a26cb" at bounding box center [147, 92] width 167 height 9
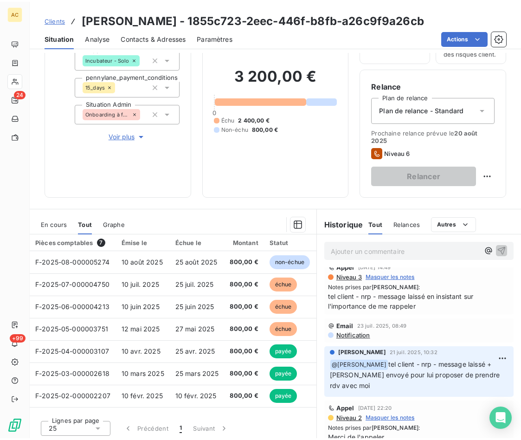
scroll to position [65, 0]
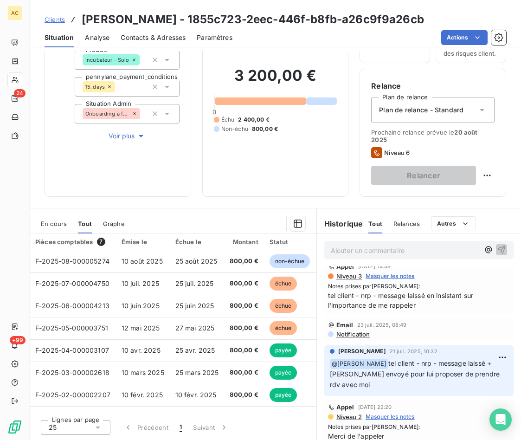
click at [58, 22] on span "Clients" at bounding box center [55, 19] width 20 height 7
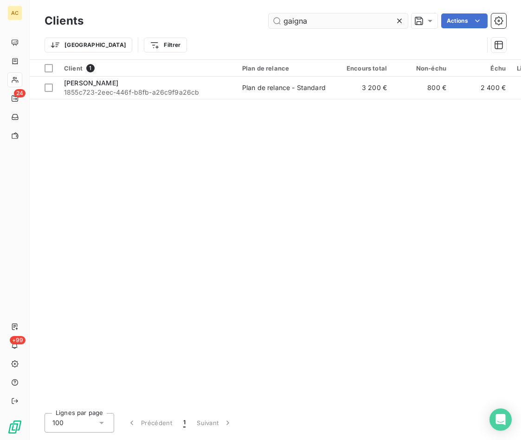
drag, startPoint x: 316, startPoint y: 22, endPoint x: 278, endPoint y: 21, distance: 38.1
click at [278, 21] on input "gaigna" at bounding box center [338, 20] width 139 height 15
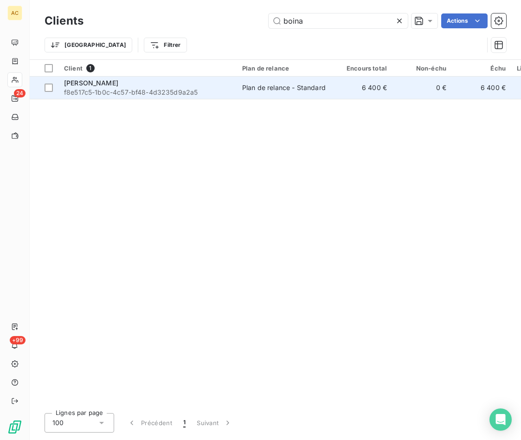
type input "boina"
click at [140, 83] on div "BOINA MOHAMED" at bounding box center [147, 82] width 167 height 9
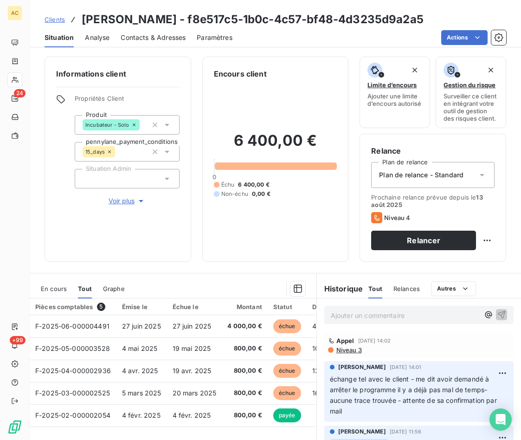
click at [147, 40] on span "Contacts & Adresses" at bounding box center [153, 37] width 65 height 9
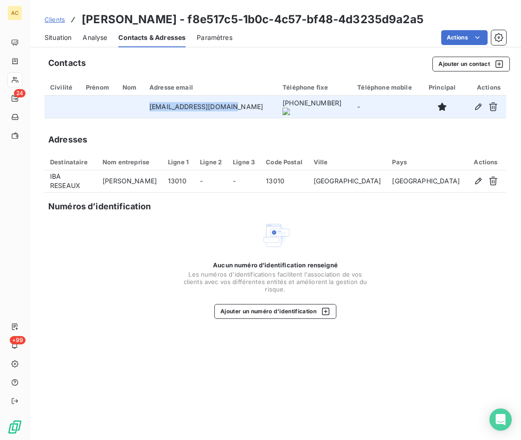
drag, startPoint x: 155, startPoint y: 110, endPoint x: 222, endPoint y: 111, distance: 67.3
click at [222, 111] on td "iba.reseaux@outlook.fr" at bounding box center [210, 107] width 133 height 22
copy td "iba.reseaux@outlook.fr"
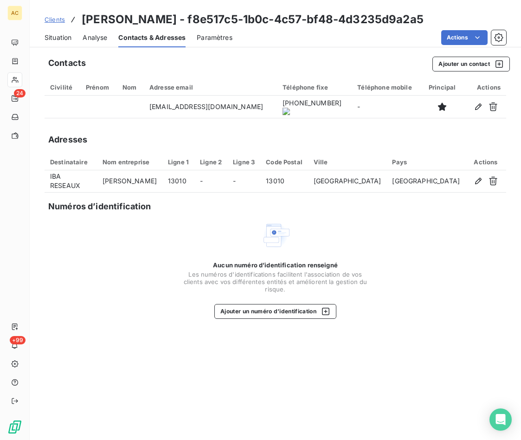
click at [313, 94] on onoff-telecom-ce-actions-button at bounding box center [313, 94] width 0 height 0
click at [56, 21] on span "Clients" at bounding box center [55, 19] width 20 height 7
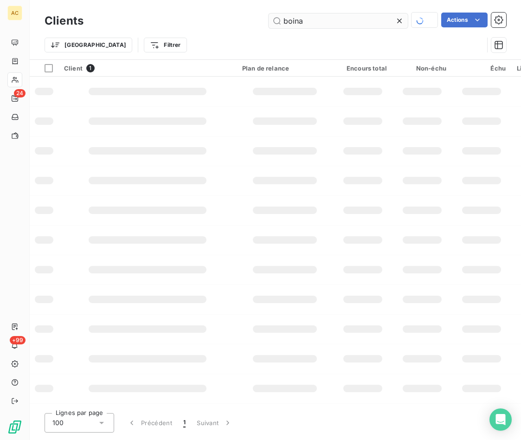
click at [261, 22] on div "boina Actions" at bounding box center [301, 21] width 412 height 16
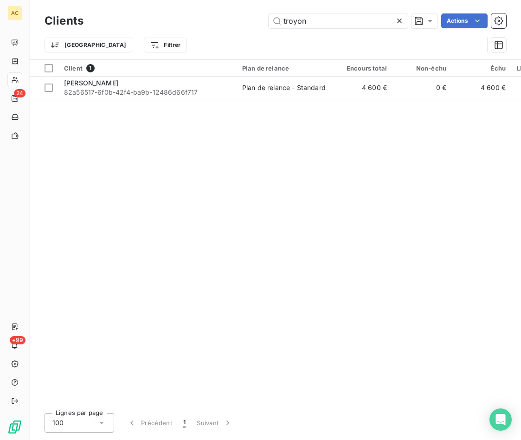
type input "troyon"
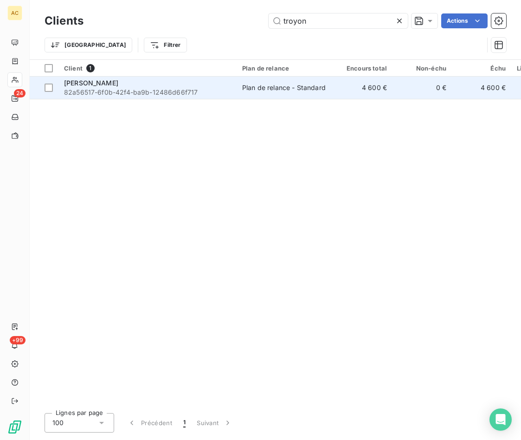
click at [154, 85] on div "Amandine Troyon" at bounding box center [147, 82] width 167 height 9
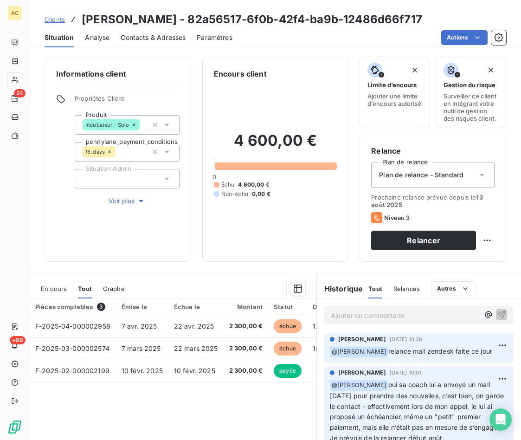
click at [353, 315] on p "Ajouter un commentaire ﻿" at bounding box center [405, 315] width 148 height 12
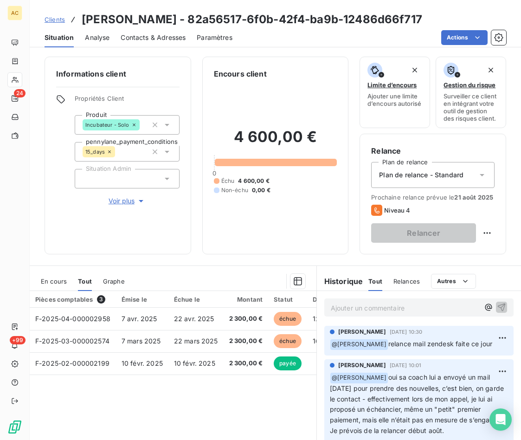
click at [58, 21] on span "Clients" at bounding box center [55, 19] width 20 height 7
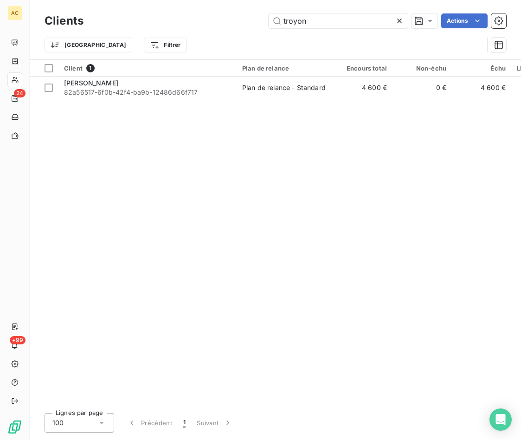
drag, startPoint x: 301, startPoint y: 18, endPoint x: 176, endPoint y: 19, distance: 124.8
click at [176, 19] on div "troyon Actions" at bounding box center [301, 20] width 412 height 15
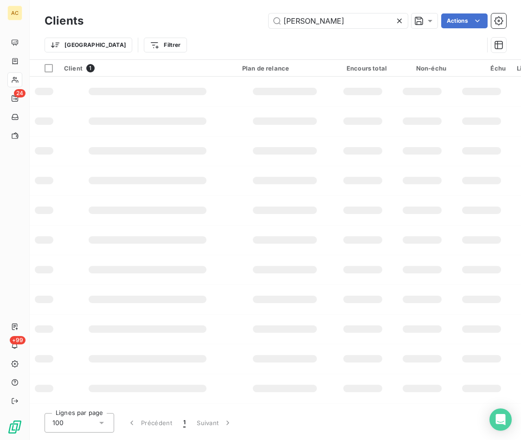
type input "irene"
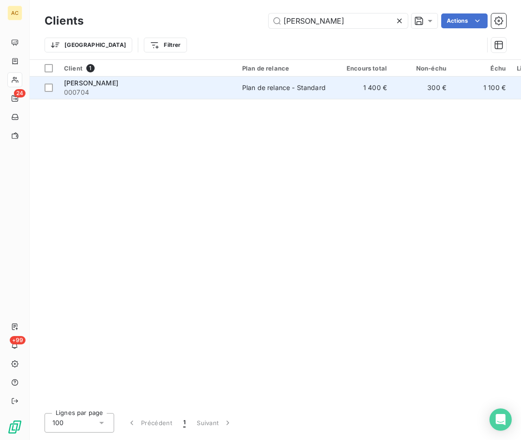
click at [137, 88] on span "000704" at bounding box center [147, 92] width 167 height 9
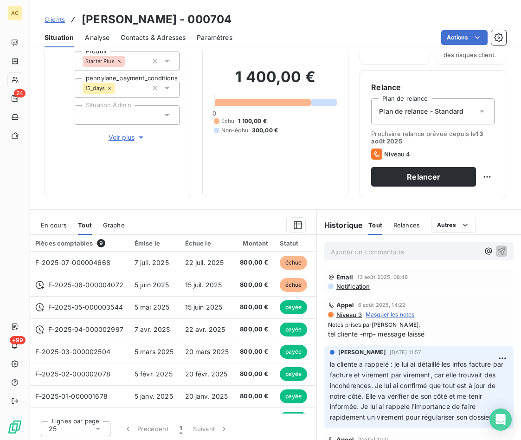
scroll to position [65, 0]
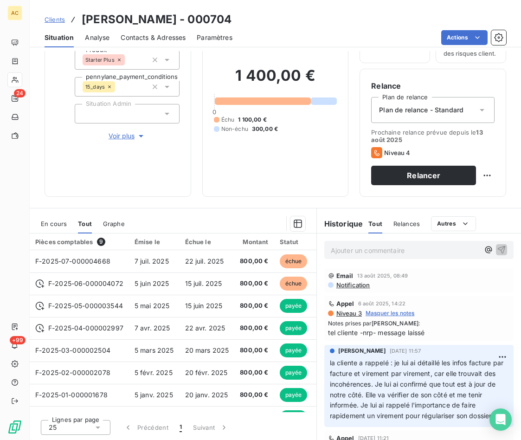
click at [124, 138] on span "Voir plus" at bounding box center [127, 135] width 37 height 9
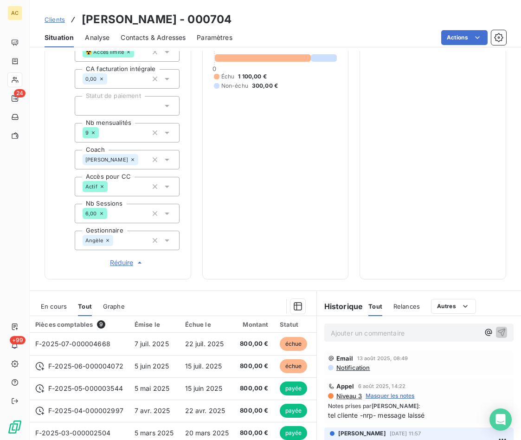
scroll to position [317, 0]
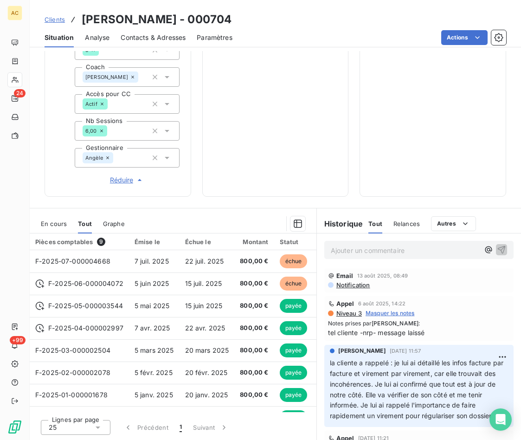
click at [197, 217] on div at bounding box center [220, 223] width 169 height 15
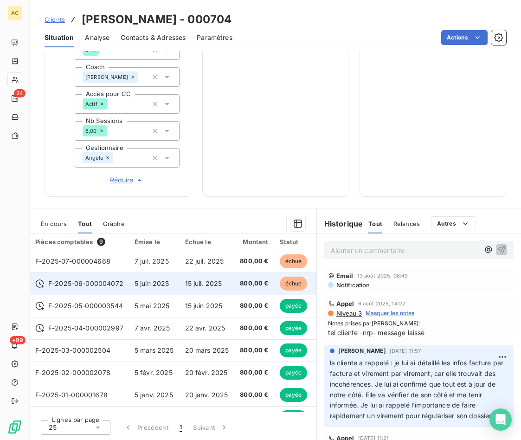
click at [129, 285] on td "5 juin 2025" at bounding box center [154, 283] width 51 height 22
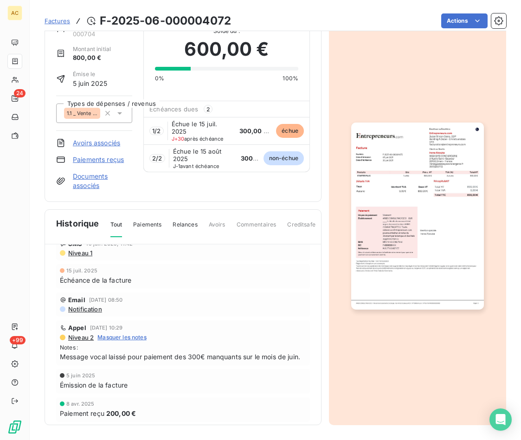
scroll to position [35, 0]
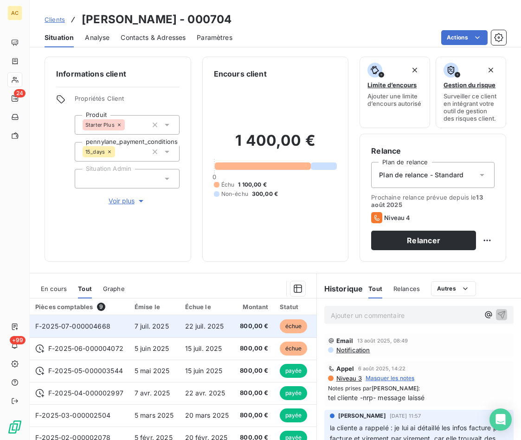
click at [180, 325] on td "22 juil. 2025" at bounding box center [207, 326] width 55 height 22
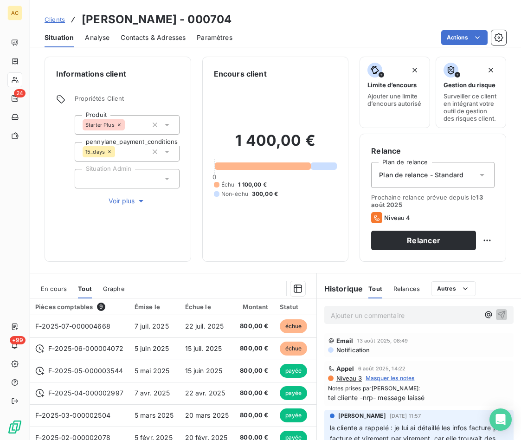
click at [164, 41] on span "Contacts & Adresses" at bounding box center [153, 37] width 65 height 9
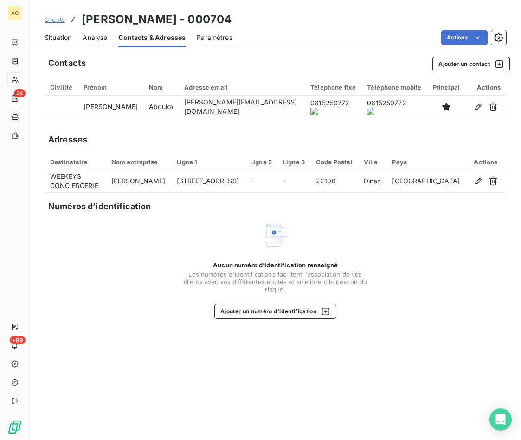
click at [62, 35] on span "Situation" at bounding box center [58, 37] width 27 height 9
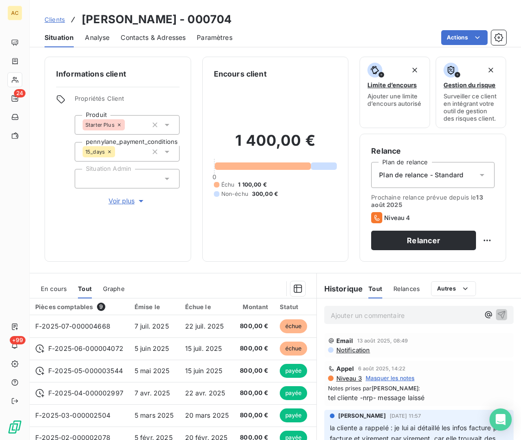
drag, startPoint x: 150, startPoint y: 35, endPoint x: 157, endPoint y: 40, distance: 8.8
click at [150, 35] on span "Contacts & Adresses" at bounding box center [153, 37] width 65 height 9
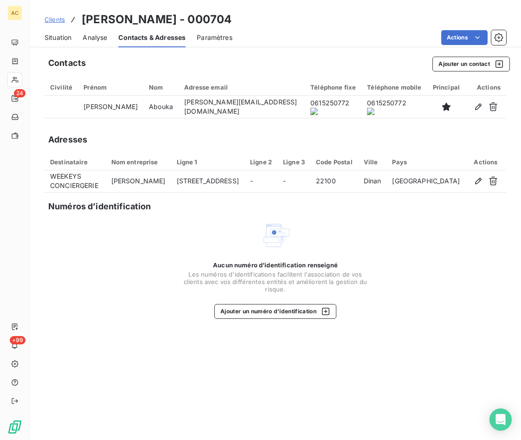
click at [324, 94] on onoff-telecom-ce-actions-button at bounding box center [324, 94] width 0 height 0
click at [59, 38] on span "Situation" at bounding box center [58, 37] width 27 height 9
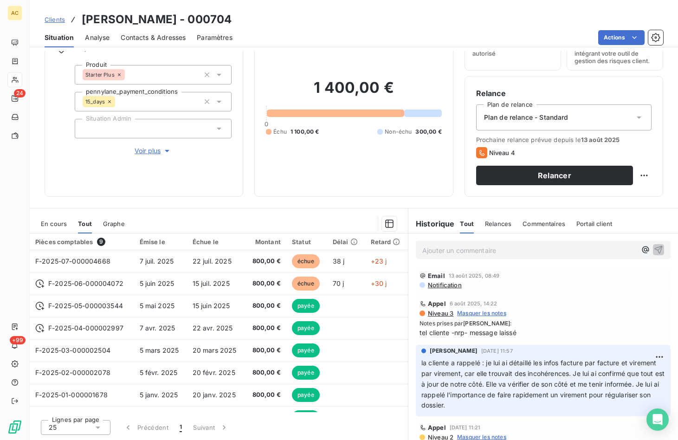
click at [167, 151] on icon "button" at bounding box center [167, 151] width 5 height 2
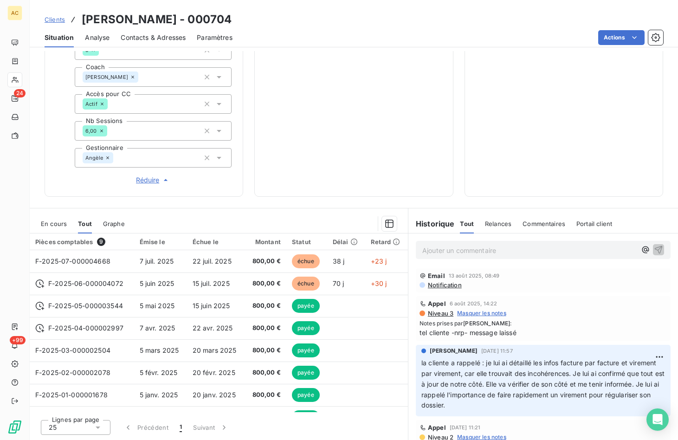
click at [142, 179] on span "Réduire" at bounding box center [153, 179] width 34 height 9
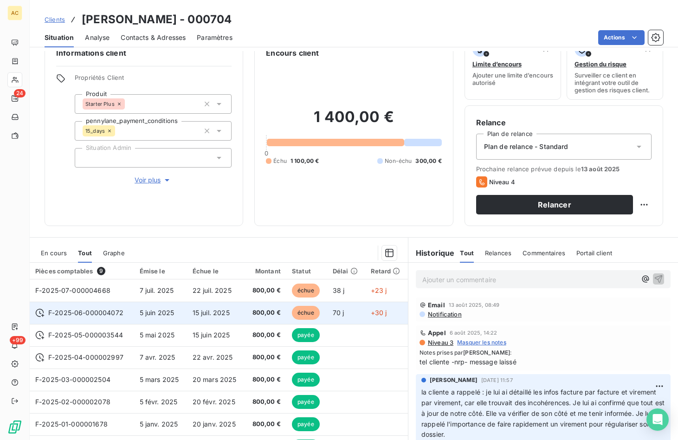
click at [182, 313] on td "5 juin 2025" at bounding box center [160, 313] width 53 height 22
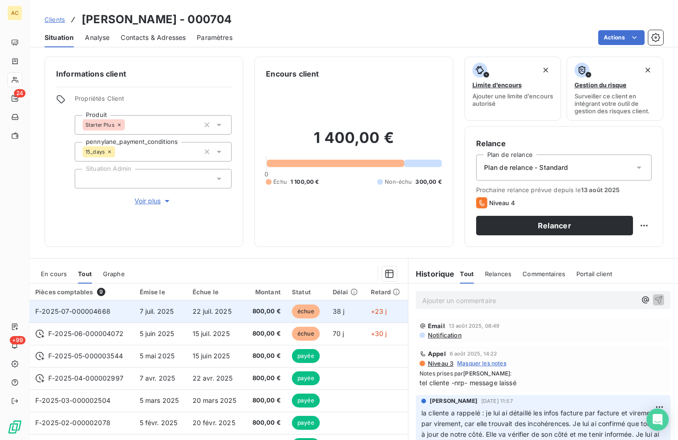
click at [193, 312] on span "22 juil. 2025" at bounding box center [212, 311] width 39 height 8
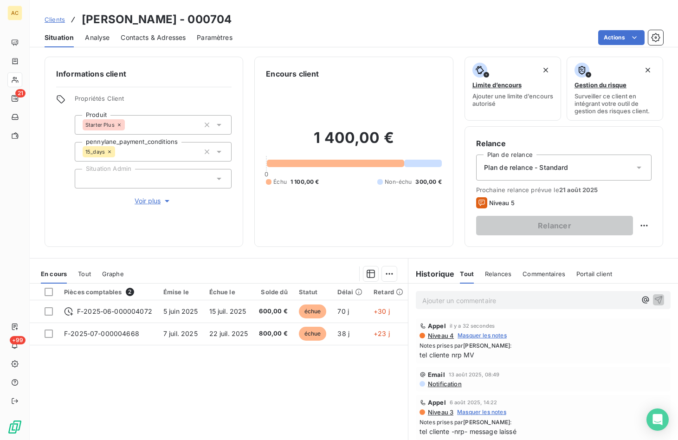
click at [53, 19] on span "Clients" at bounding box center [55, 19] width 20 height 7
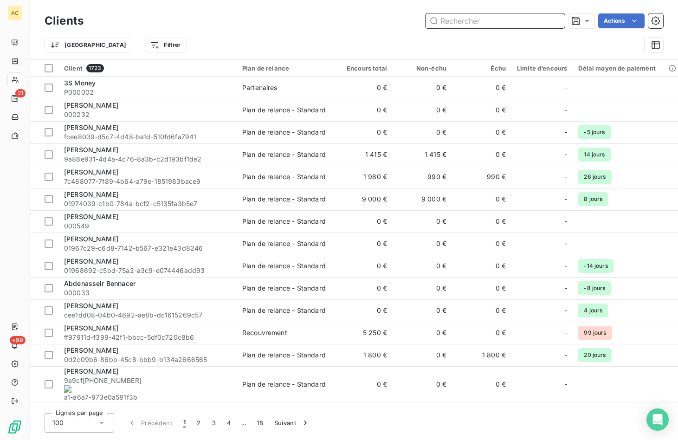
click at [455, 23] on input "text" at bounding box center [494, 20] width 139 height 15
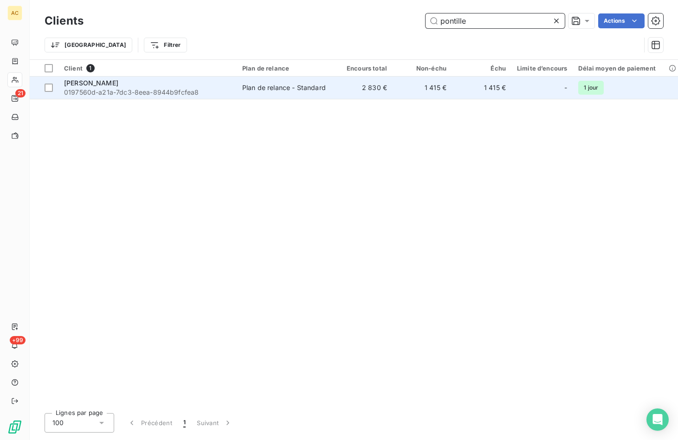
type input "pontille"
click at [137, 88] on span "0197560d-a21a-7dc3-8eea-8944b9fcfea8" at bounding box center [147, 92] width 167 height 9
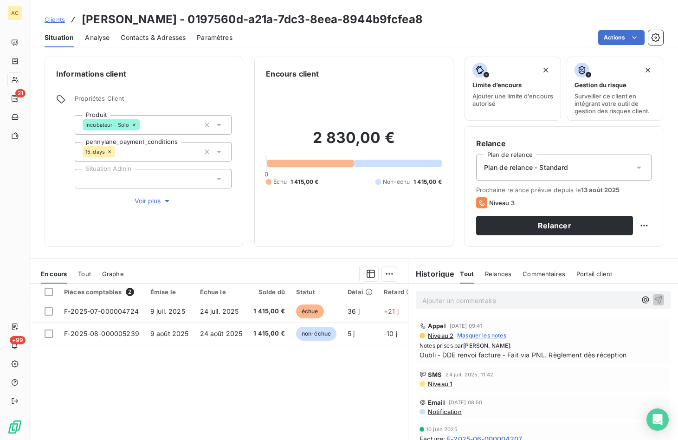
click at [87, 273] on span "Tout" at bounding box center [84, 273] width 13 height 7
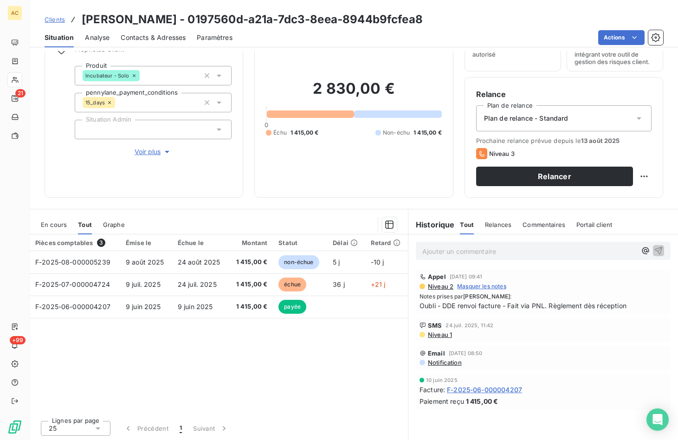
scroll to position [50, 0]
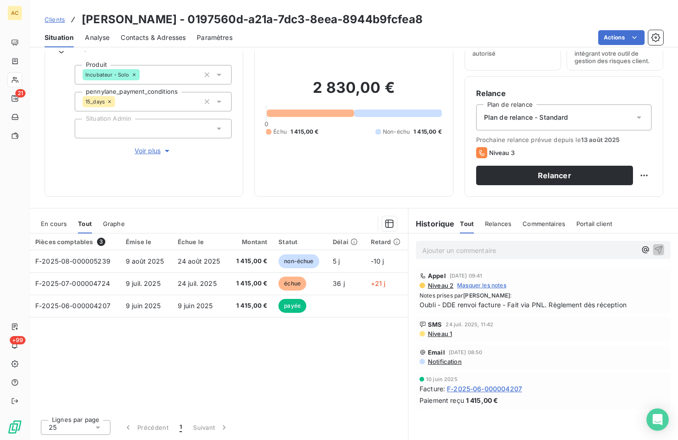
click at [222, 359] on div "Pièces comptables 3 Émise le Échue le Montant Statut Délai Retard F-2025-08-000…" at bounding box center [219, 322] width 378 height 179
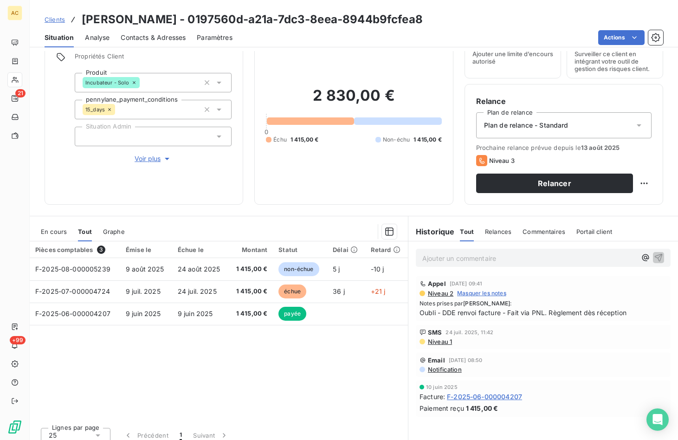
scroll to position [27, 0]
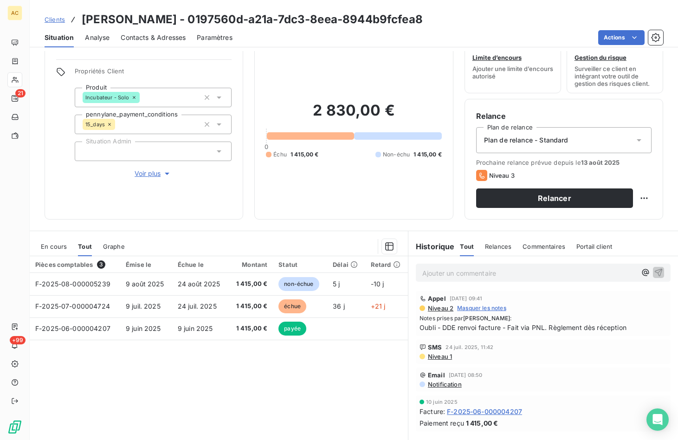
click at [174, 39] on span "Contacts & Adresses" at bounding box center [153, 37] width 65 height 9
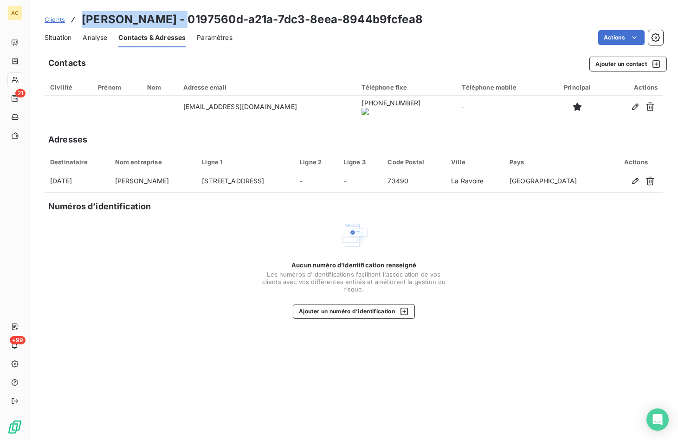
drag, startPoint x: 161, startPoint y: 21, endPoint x: 84, endPoint y: 18, distance: 76.6
click at [84, 18] on h3 "Sylvie Pontille - 0197560d-a21a-7dc3-8eea-8944b9fcfea8" at bounding box center [252, 19] width 341 height 17
copy h3 "Sylvie Pontille"
click at [59, 39] on span "Situation" at bounding box center [58, 37] width 27 height 9
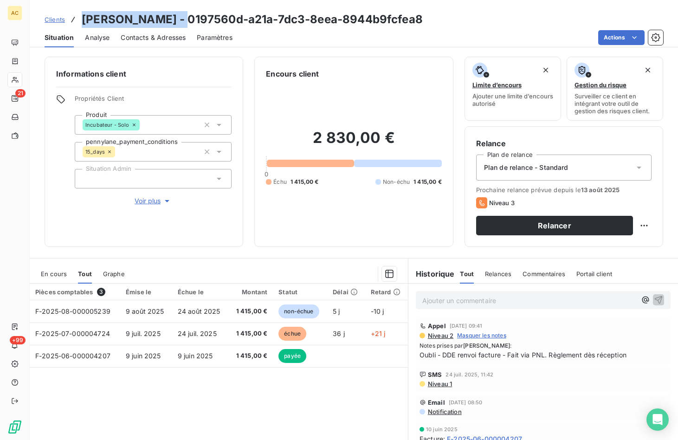
click at [190, 410] on div "Pièces comptables 3 Émise le Échue le Montant Statut Délai Retard F-2025-08-000…" at bounding box center [219, 372] width 378 height 179
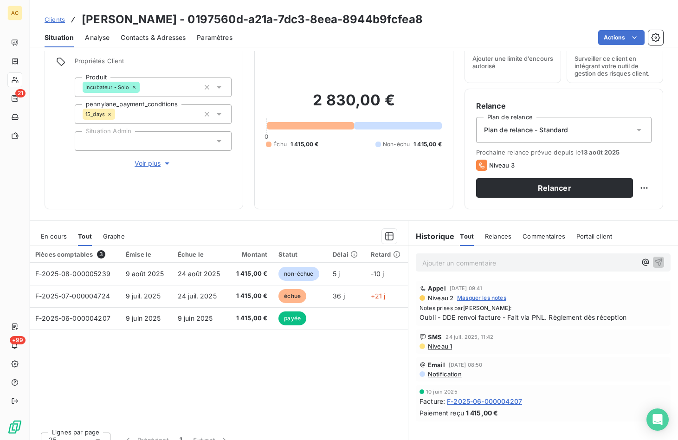
scroll to position [50, 0]
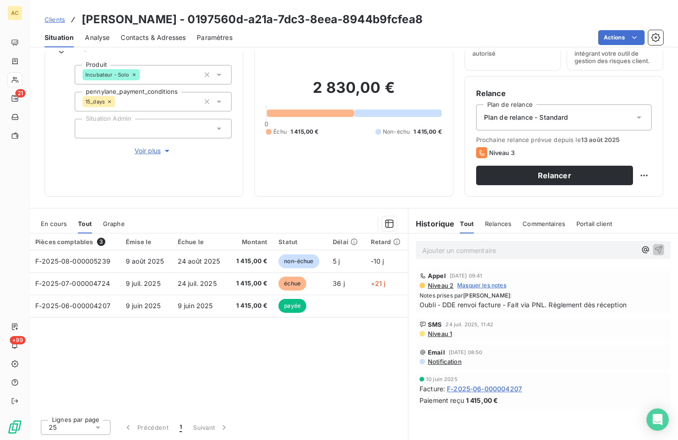
click at [255, 343] on div "Pièces comptables 3 Émise le Échue le Montant Statut Délai Retard F-2025-08-000…" at bounding box center [219, 322] width 378 height 179
click at [207, 334] on div "Pièces comptables 3 Émise le Échue le Montant Statut Délai Retard F-2025-08-000…" at bounding box center [219, 322] width 378 height 179
click at [480, 252] on p "Ajouter un commentaire ﻿" at bounding box center [529, 251] width 214 height 12
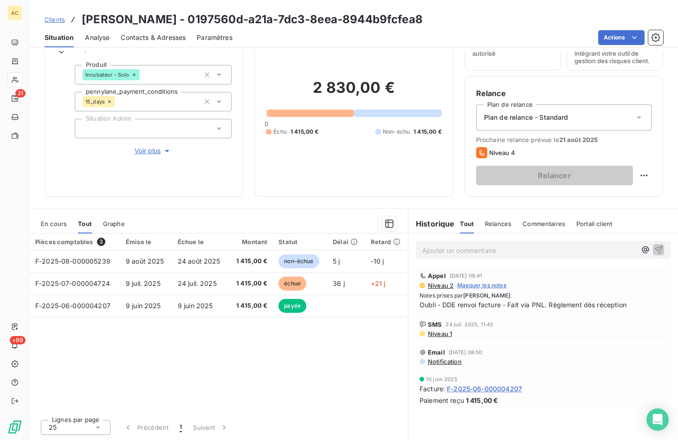
click at [57, 18] on span "Clients" at bounding box center [55, 19] width 20 height 7
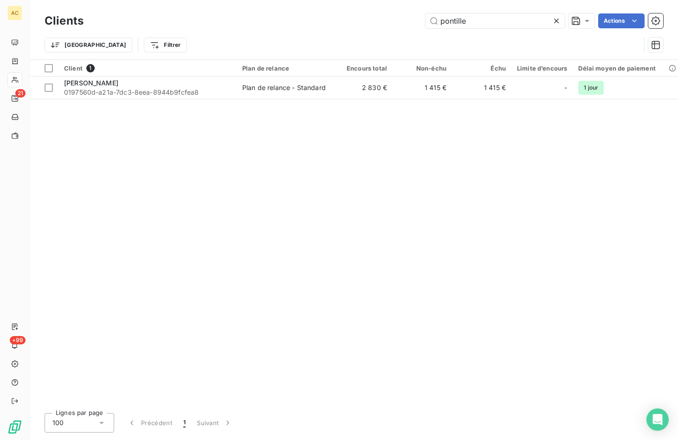
drag, startPoint x: 489, startPoint y: 22, endPoint x: 424, endPoint y: 14, distance: 64.9
click at [424, 14] on div "pontille Actions" at bounding box center [379, 20] width 568 height 15
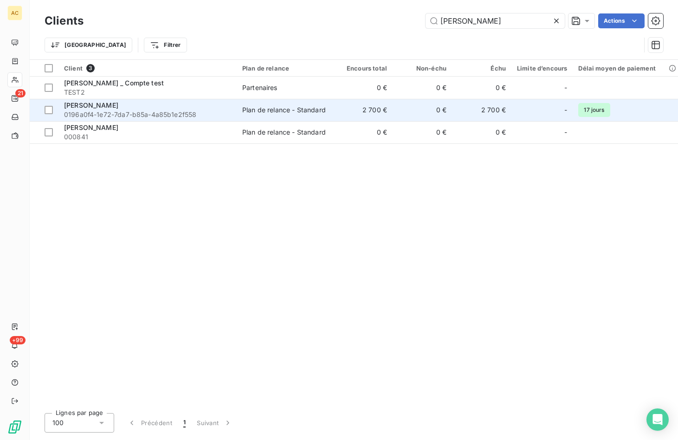
type input "sophia"
click at [195, 113] on span "0196a0f4-1e72-7da7-b85a-4a85b1e2f558" at bounding box center [147, 114] width 167 height 9
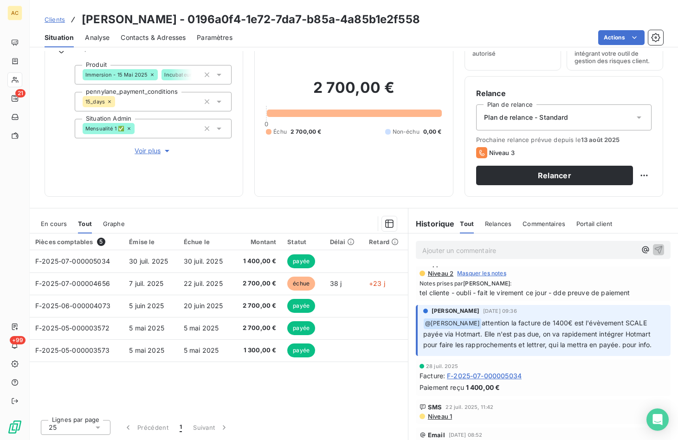
scroll to position [32, 0]
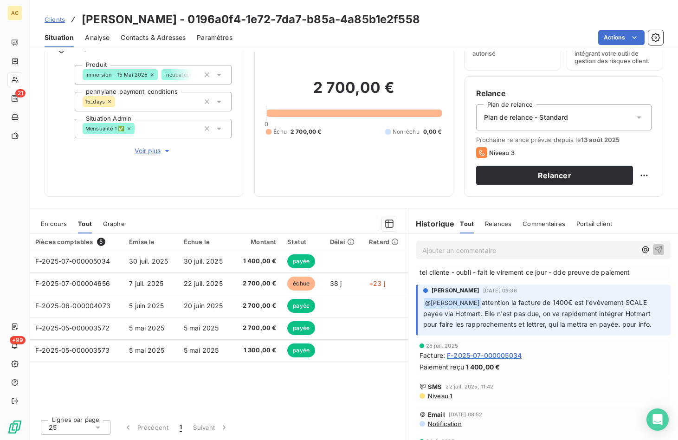
click at [323, 382] on div "Pièces comptables 5 Émise le Échue le Montant Statut Délai Retard F-2025-07-000…" at bounding box center [219, 322] width 378 height 179
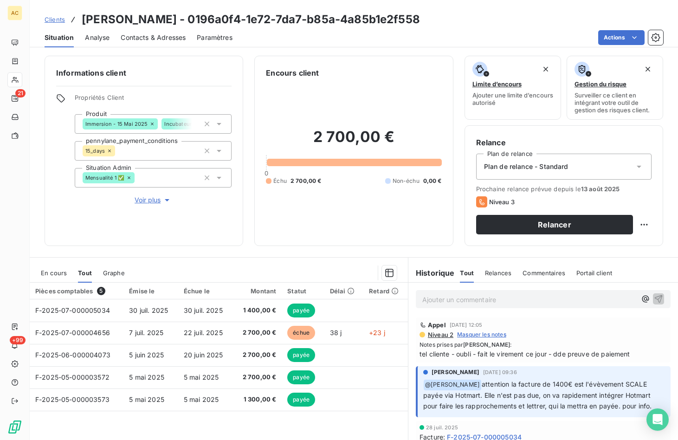
scroll to position [0, 0]
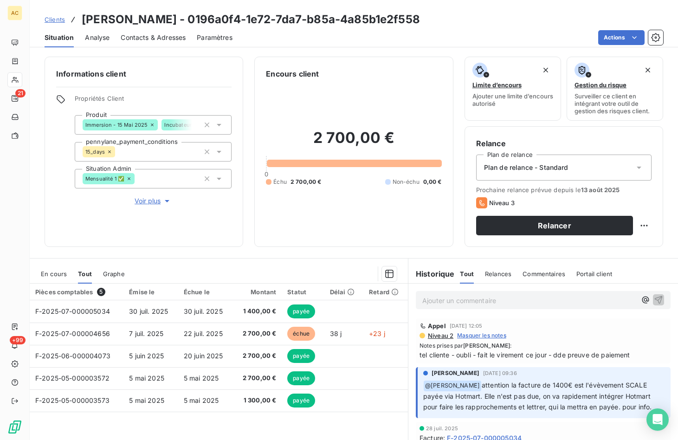
click at [172, 34] on span "Contacts & Adresses" at bounding box center [153, 37] width 65 height 9
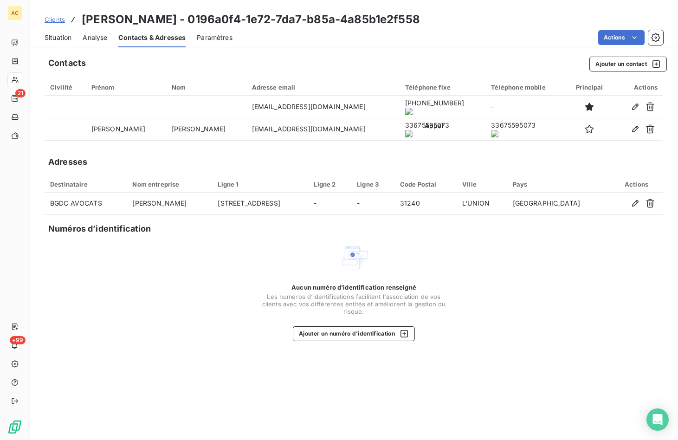
click at [425, 94] on onoff-telecom-ce-actions-button at bounding box center [425, 94] width 0 height 0
click at [60, 38] on span "Situation" at bounding box center [58, 37] width 27 height 9
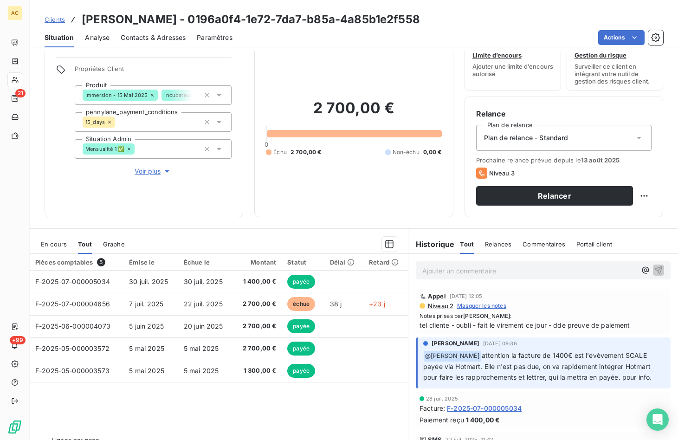
scroll to position [50, 0]
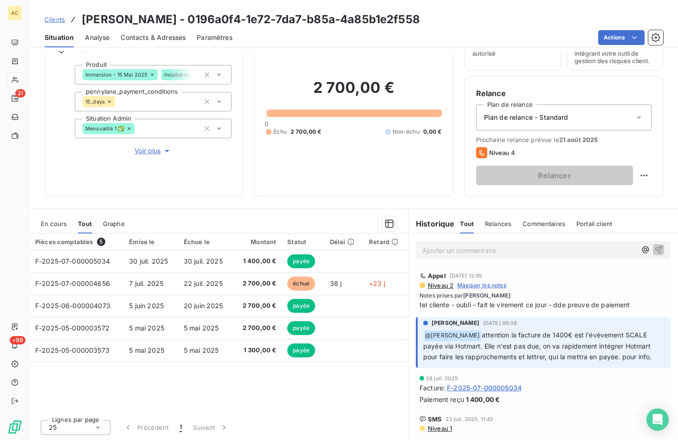
click at [58, 20] on span "Clients" at bounding box center [55, 19] width 20 height 7
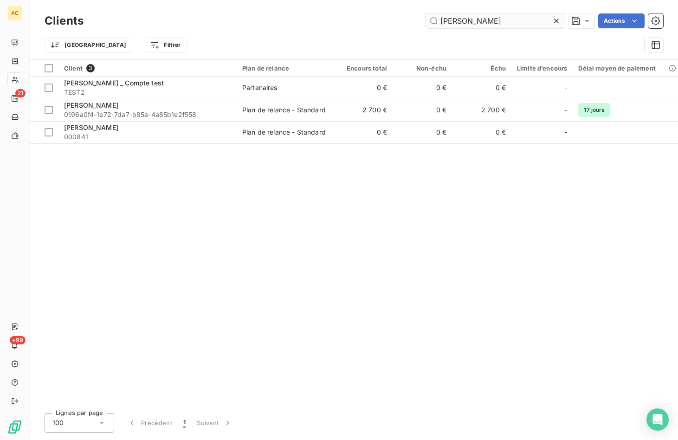
drag, startPoint x: 465, startPoint y: 22, endPoint x: 436, endPoint y: 24, distance: 29.3
click at [436, 24] on input "sophia" at bounding box center [494, 20] width 139 height 15
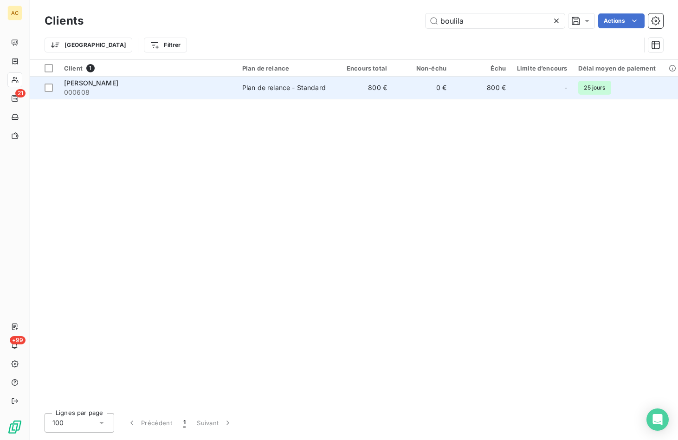
type input "boulila"
click at [229, 93] on span "000608" at bounding box center [147, 92] width 167 height 9
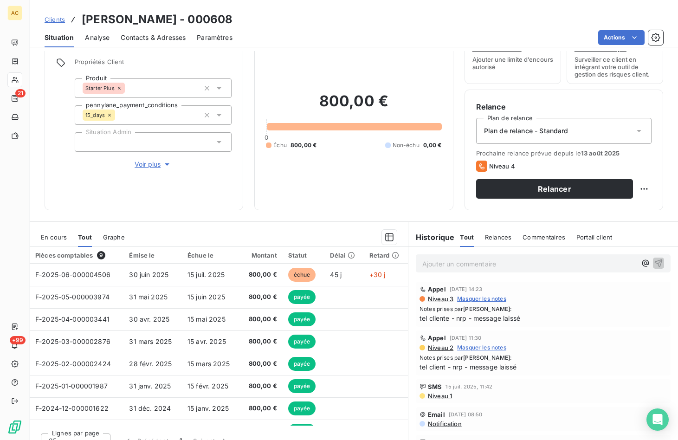
scroll to position [20, 0]
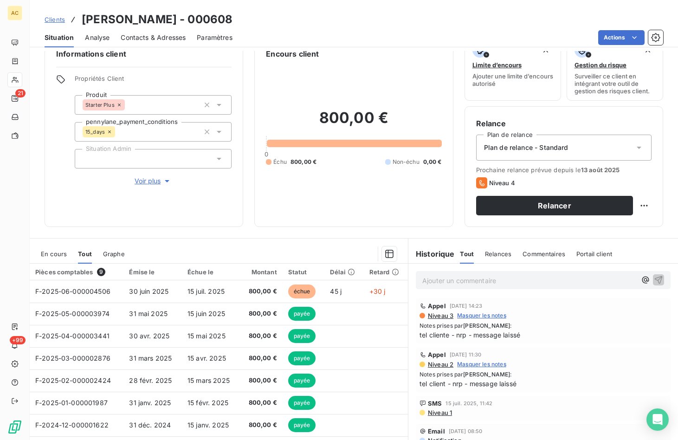
click at [177, 40] on span "Contacts & Adresses" at bounding box center [153, 37] width 65 height 9
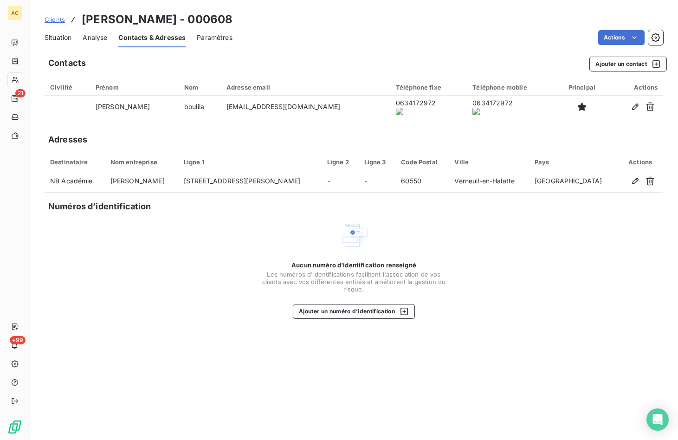
click at [391, 94] on onoff-telecom-ce-actions-button at bounding box center [391, 94] width 0 height 0
click at [62, 41] on span "Situation" at bounding box center [58, 37] width 27 height 9
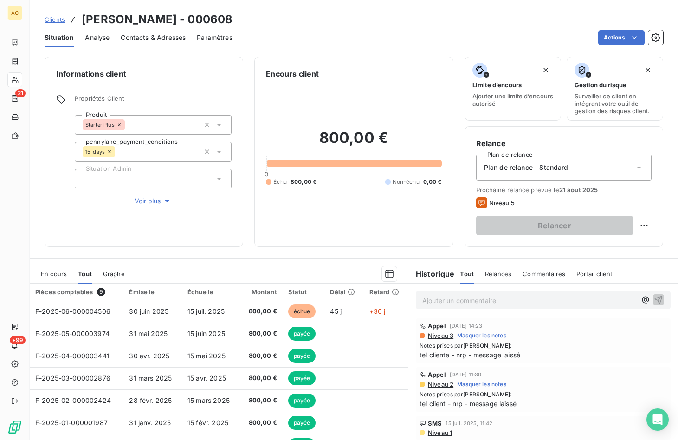
click at [60, 19] on span "Clients" at bounding box center [55, 19] width 20 height 7
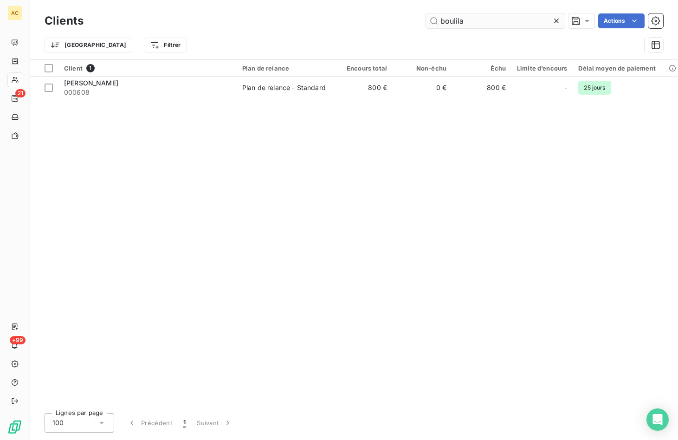
drag, startPoint x: 496, startPoint y: 21, endPoint x: 443, endPoint y: 24, distance: 53.0
click at [443, 24] on input "boulila" at bounding box center [494, 20] width 139 height 15
type input "b"
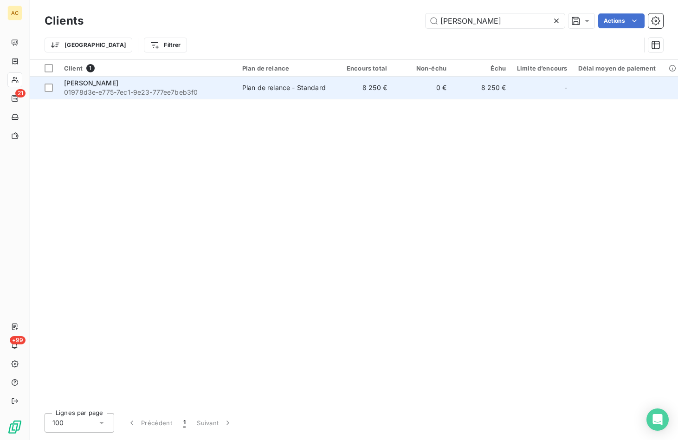
type input "francisco"
click at [167, 88] on span "01978d3e-e775-7ec1-9e23-777ee7beb3f0" at bounding box center [147, 92] width 167 height 9
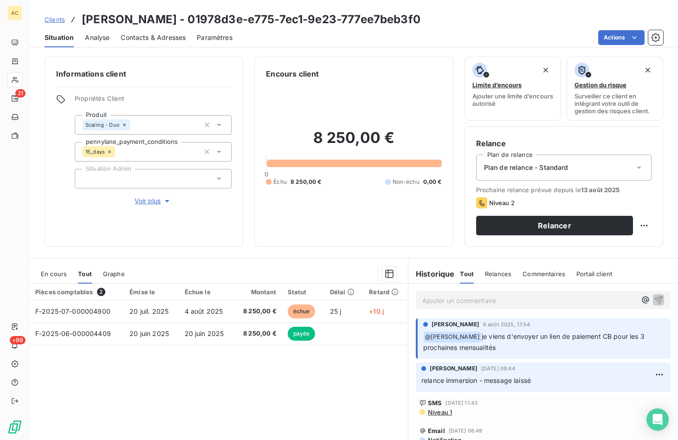
scroll to position [32, 0]
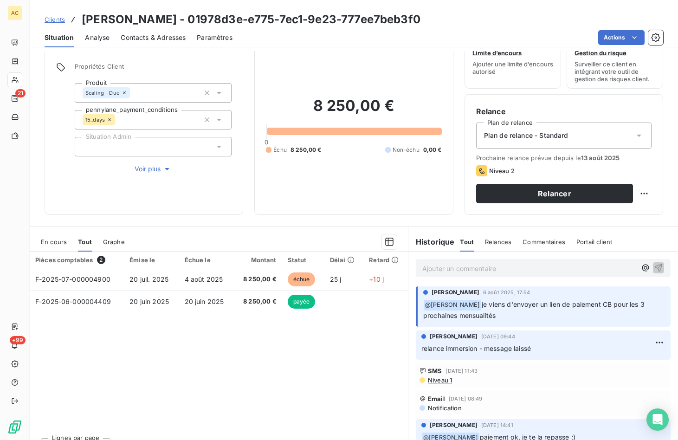
click at [158, 39] on span "Contacts & Adresses" at bounding box center [153, 37] width 65 height 9
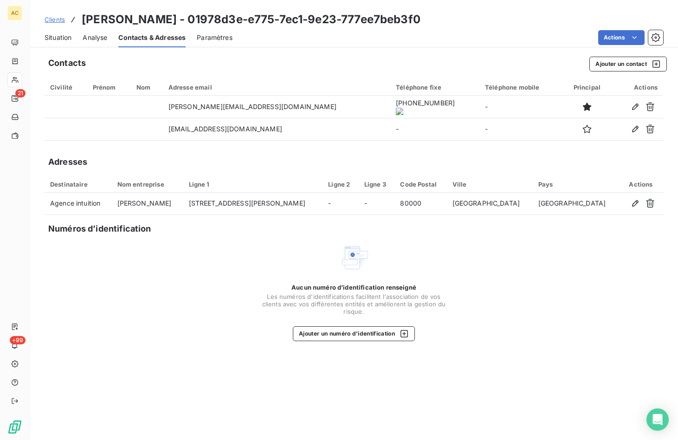
click at [406, 94] on onoff-telecom-ce-actions-button at bounding box center [406, 94] width 0 height 0
click at [65, 44] on div "Situation" at bounding box center [58, 37] width 27 height 19
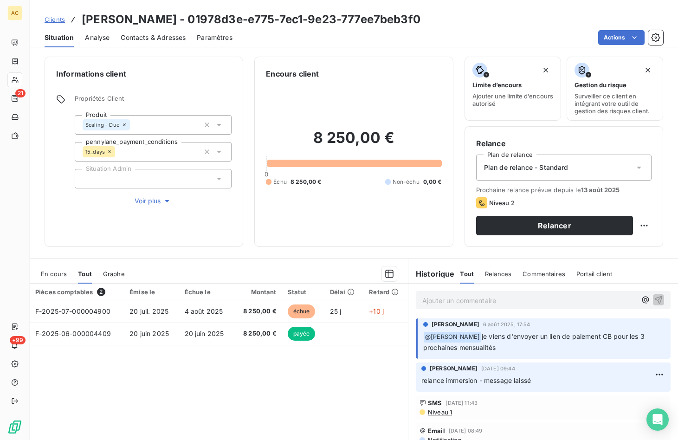
click at [214, 364] on div "Pièces comptables 2 Émise le Échue le Montant Statut Délai Retard F-2025-07-000…" at bounding box center [219, 372] width 378 height 179
click at [214, 386] on div "Pièces comptables 2 Émise le Échue le Montant Statut Délai Retard F-2025-07-000…" at bounding box center [219, 372] width 378 height 179
click at [158, 203] on span "Voir plus" at bounding box center [153, 200] width 37 height 9
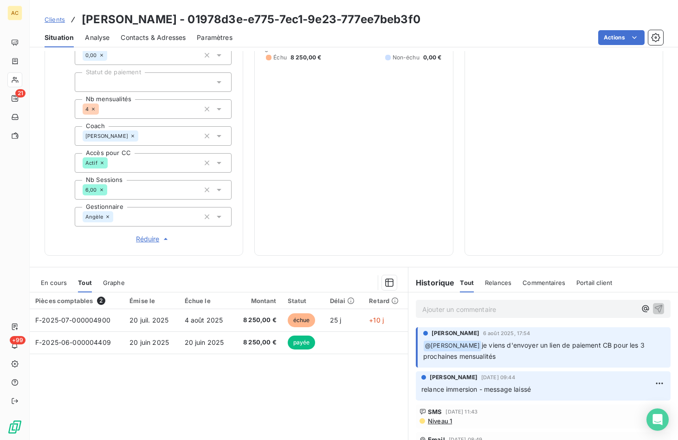
scroll to position [286, 0]
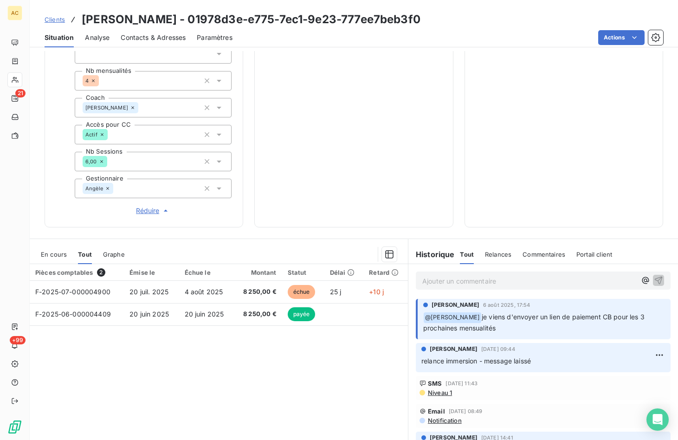
click at [176, 395] on div "Pièces comptables 2 Émise le Échue le Montant Statut Délai Retard F-2025-07-000…" at bounding box center [219, 353] width 378 height 179
click at [135, 362] on div "Pièces comptables 2 Émise le Échue le Montant Statut Délai Retard F-2025-07-000…" at bounding box center [219, 353] width 378 height 179
click at [137, 38] on span "Contacts & Adresses" at bounding box center [153, 37] width 65 height 9
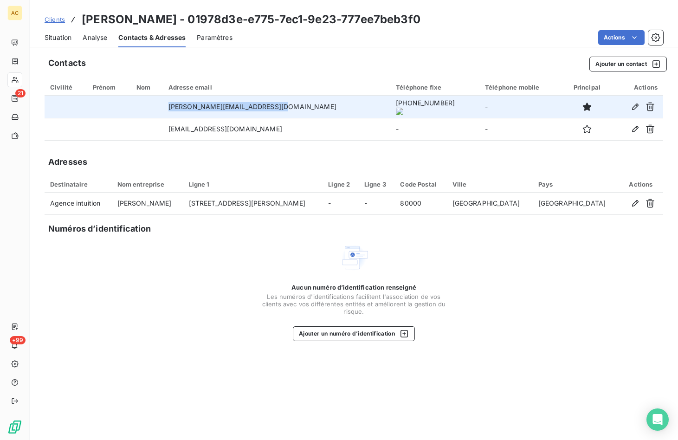
drag, startPoint x: 287, startPoint y: 106, endPoint x: 170, endPoint y: 109, distance: 116.5
click at [170, 109] on tr "emmanuelle@agence-intuition.fr +33 6 02 62 81 43 -" at bounding box center [354, 107] width 618 height 22
copy tr "emmanuelle@agence-intuition.fr"
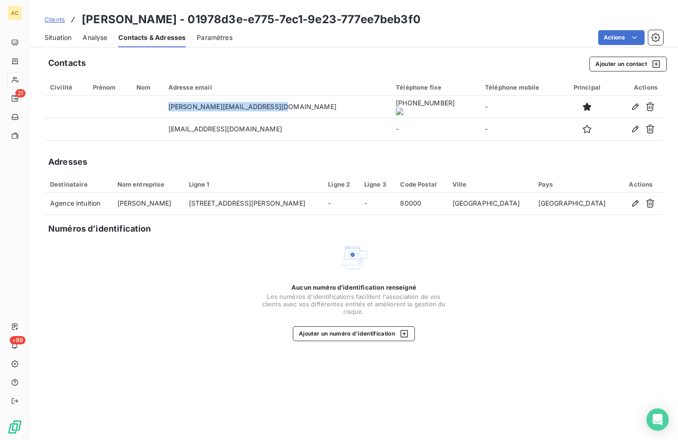
click at [48, 38] on span "Situation" at bounding box center [58, 37] width 27 height 9
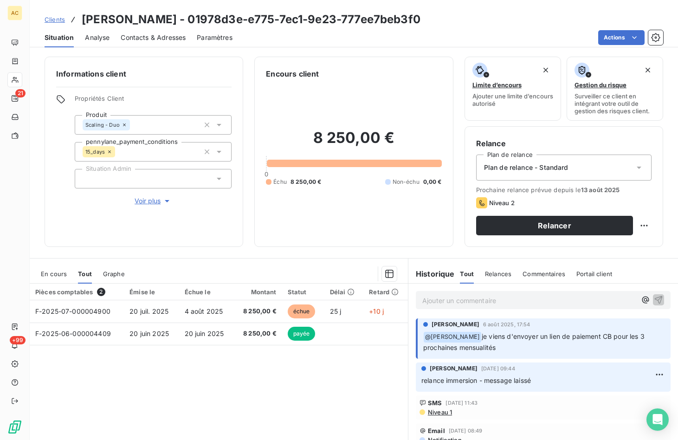
click at [176, 387] on div "Pièces comptables 2 Émise le Échue le Montant Statut Délai Retard F-2025-07-000…" at bounding box center [219, 372] width 378 height 179
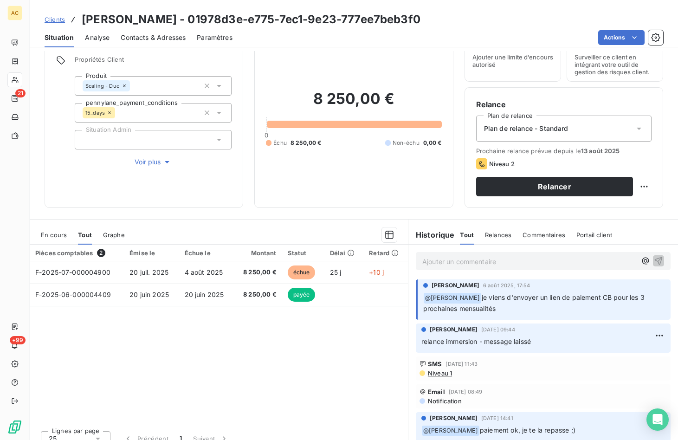
scroll to position [50, 0]
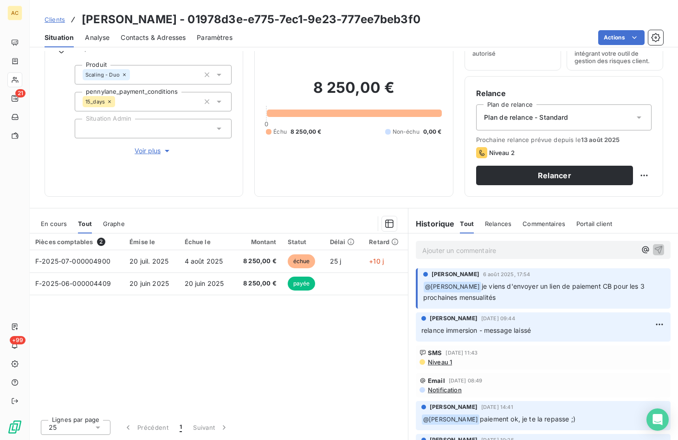
click at [176, 331] on div "Pièces comptables 2 Émise le Échue le Montant Statut Délai Retard F-2025-07-000…" at bounding box center [219, 322] width 378 height 179
click at [475, 250] on p "Ajouter un commentaire ﻿" at bounding box center [529, 251] width 214 height 12
click at [443, 252] on p "Ajouter un commentaire ﻿" at bounding box center [529, 251] width 214 height 12
click at [251, 200] on div "Informations client Propriétés Client Produit Scaling - Duo pennylane_payment_c…" at bounding box center [354, 245] width 648 height 389
click at [507, 249] on p "Ajouter un commentaire ﻿" at bounding box center [529, 251] width 214 height 12
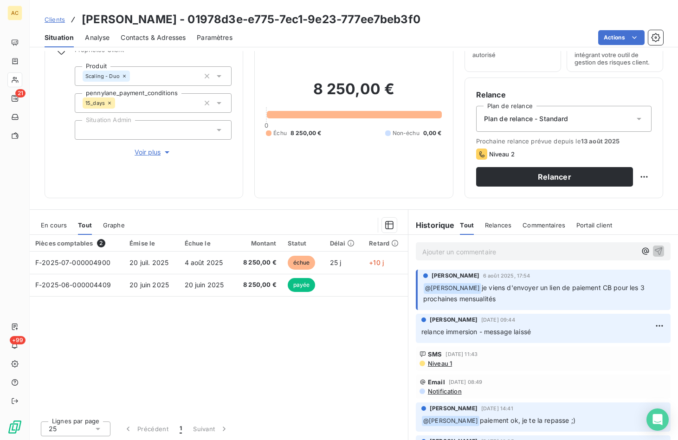
scroll to position [48, 0]
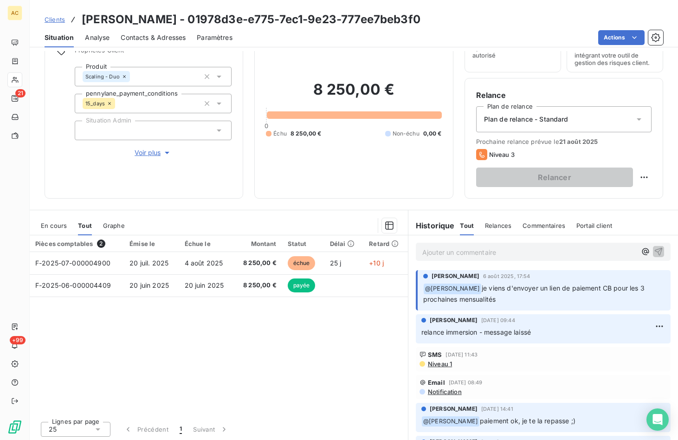
click at [57, 19] on span "Clients" at bounding box center [55, 19] width 20 height 7
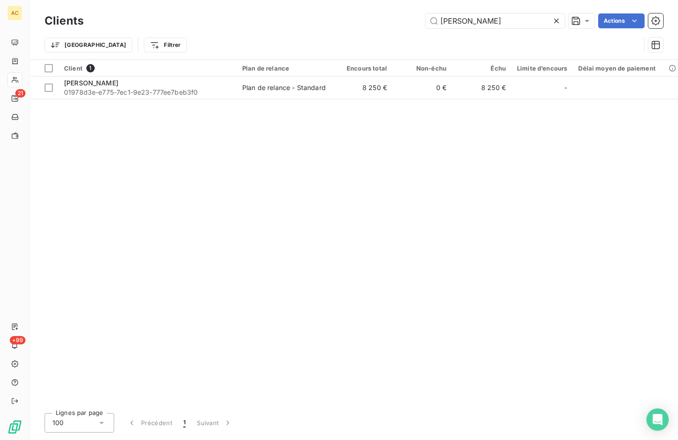
drag, startPoint x: 496, startPoint y: 21, endPoint x: 425, endPoint y: 12, distance: 70.7
click at [425, 12] on div "Clients francisco Actions" at bounding box center [354, 20] width 618 height 19
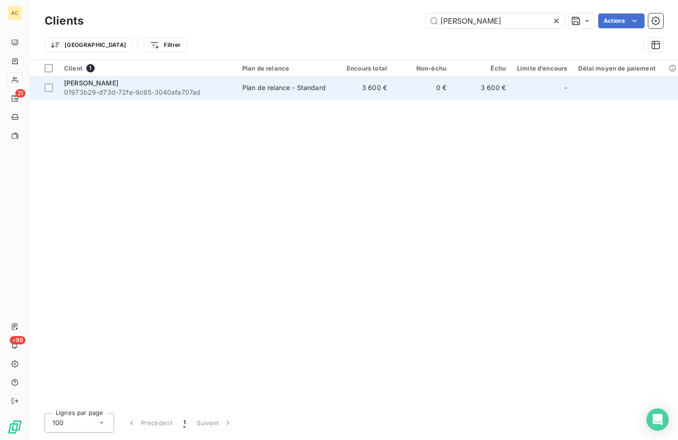
type input "boris"
click at [154, 86] on div "Boris BERTHET-GUITTON 01973b29-d73d-72fe-9c65-3040afa707ad" at bounding box center [147, 87] width 167 height 19
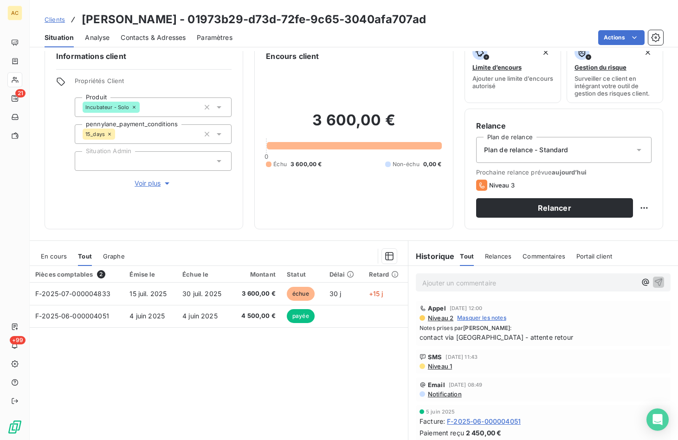
scroll to position [27, 0]
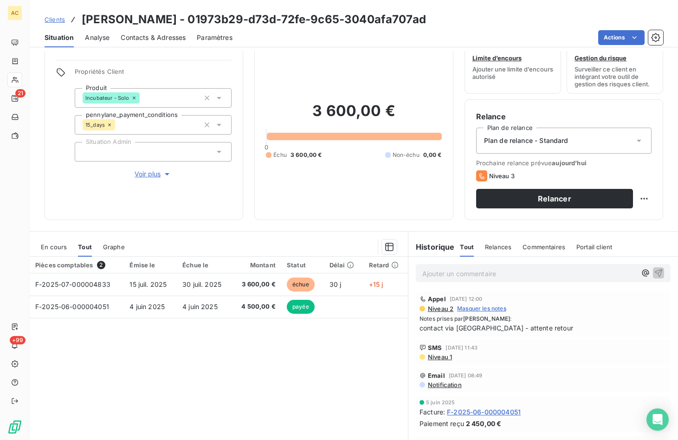
click at [172, 38] on span "Contacts & Adresses" at bounding box center [153, 37] width 65 height 9
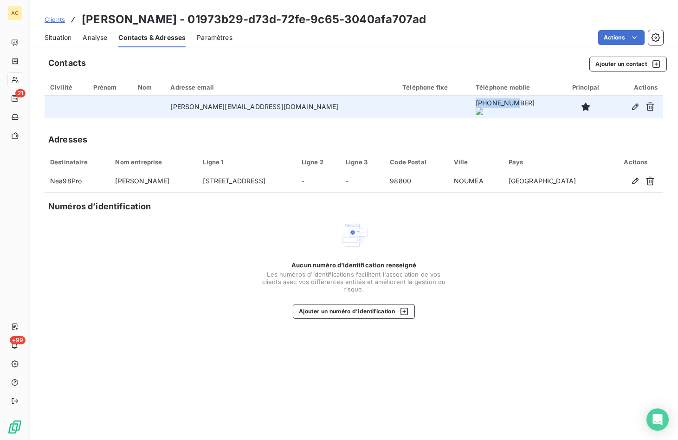
drag, startPoint x: 434, startPoint y: 109, endPoint x: 481, endPoint y: 109, distance: 47.3
click at [481, 109] on tr "boris.nea98pro@gmail.com +687807266" at bounding box center [354, 107] width 618 height 22
copy tr "+687807266"
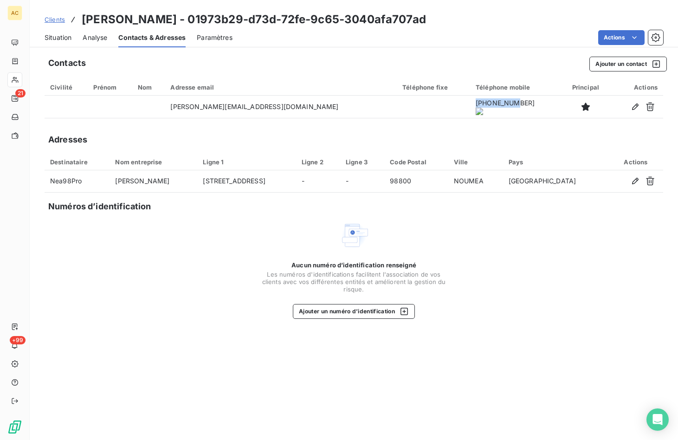
click at [58, 34] on span "Situation" at bounding box center [58, 37] width 27 height 9
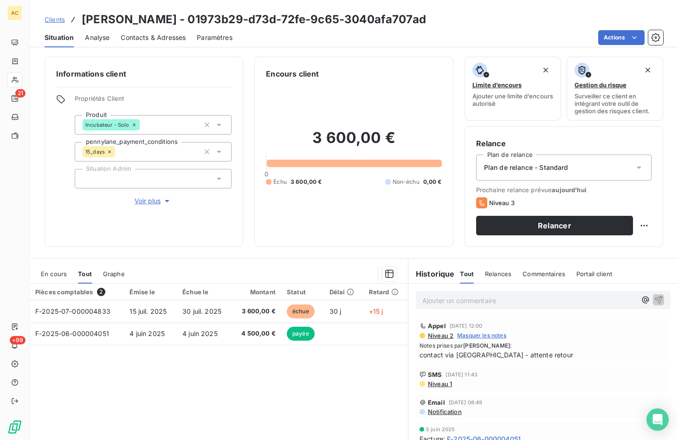
click at [154, 38] on span "Contacts & Adresses" at bounding box center [153, 37] width 65 height 9
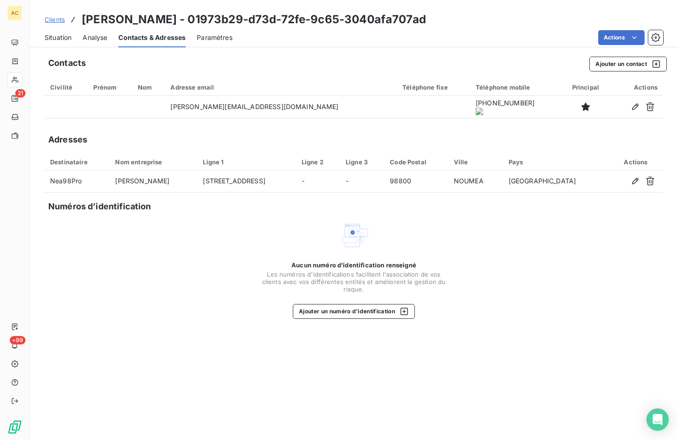
click at [57, 20] on span "Clients" at bounding box center [55, 19] width 20 height 7
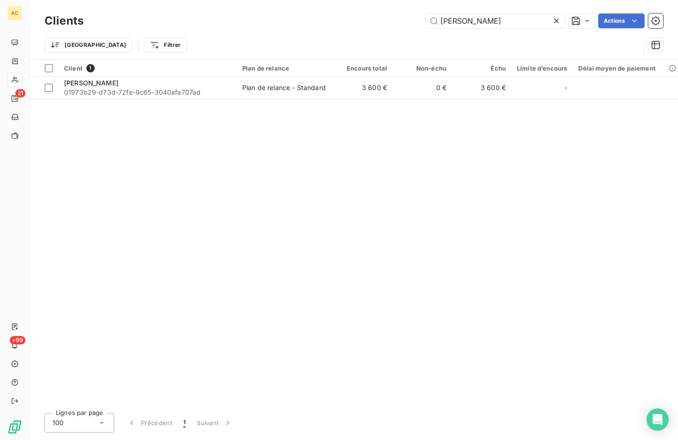
drag, startPoint x: 453, startPoint y: 26, endPoint x: 415, endPoint y: 19, distance: 38.6
click at [415, 19] on div "boris Actions" at bounding box center [379, 20] width 568 height 15
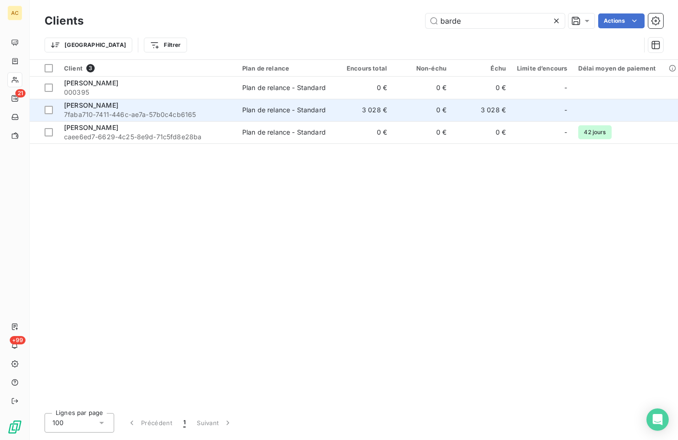
type input "barde"
click at [209, 112] on span "7faba710-7411-446c-ae7a-57b0c4cb6165" at bounding box center [147, 114] width 167 height 9
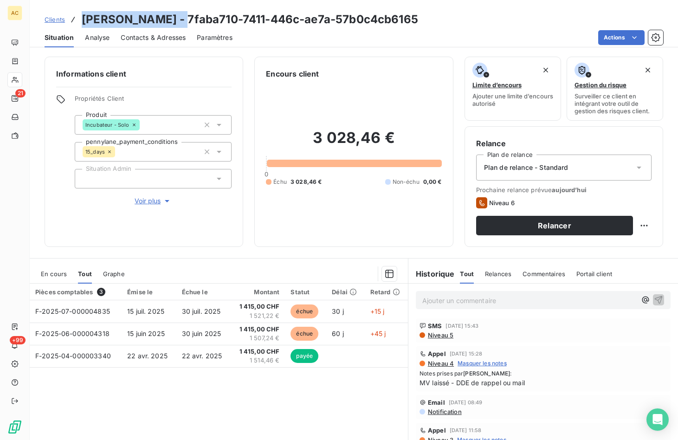
drag, startPoint x: 84, startPoint y: 19, endPoint x: 156, endPoint y: 19, distance: 72.8
click at [165, 20] on h3 "emilie Bardettis - 7faba710-7411-446c-ae7a-57b0c4cb6165" at bounding box center [250, 19] width 336 height 17
copy h3 "emilie Bardettis"
click at [154, 38] on span "Contacts & Adresses" at bounding box center [153, 37] width 65 height 9
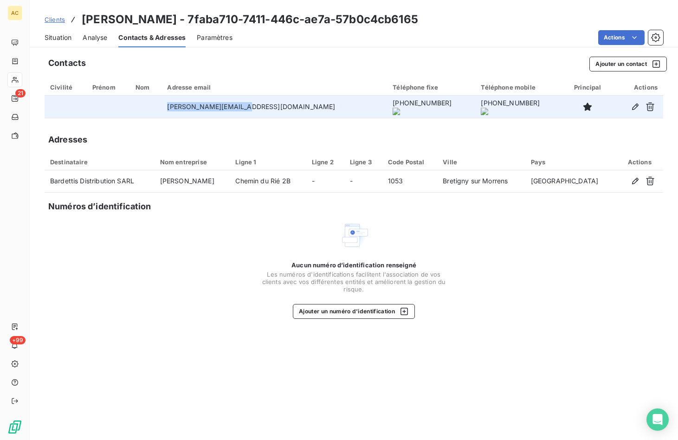
drag, startPoint x: 184, startPoint y: 108, endPoint x: 255, endPoint y: 110, distance: 71.5
click at [264, 111] on td "emilie.b@the-rocks.ch" at bounding box center [273, 107] width 225 height 22
copy td "emilie.b@the-rocks.ch"
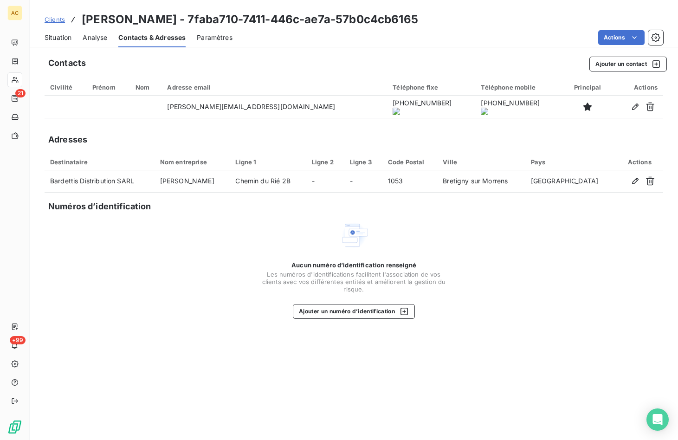
click at [370, 94] on onoff-telecom-ce-actions-button at bounding box center [370, 94] width 0 height 0
click at [61, 38] on span "Situation" at bounding box center [58, 37] width 27 height 9
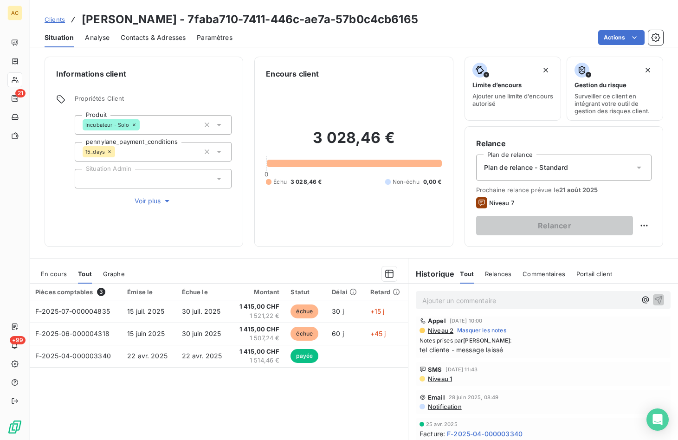
scroll to position [201, 0]
click at [58, 23] on link "Clients" at bounding box center [55, 19] width 20 height 9
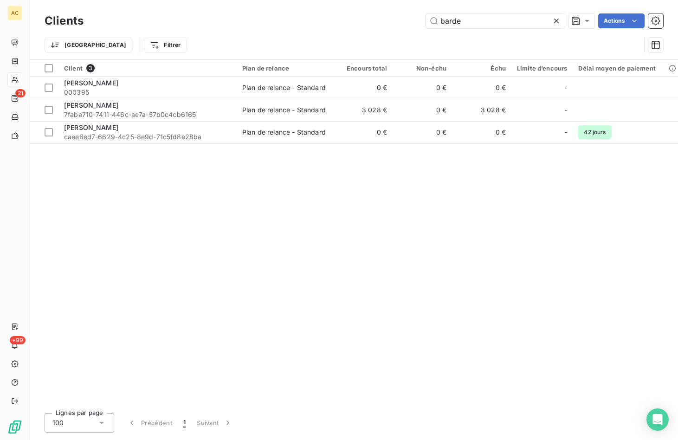
drag, startPoint x: 476, startPoint y: 21, endPoint x: 377, endPoint y: 23, distance: 98.4
click at [377, 23] on div "barde Actions" at bounding box center [379, 20] width 568 height 15
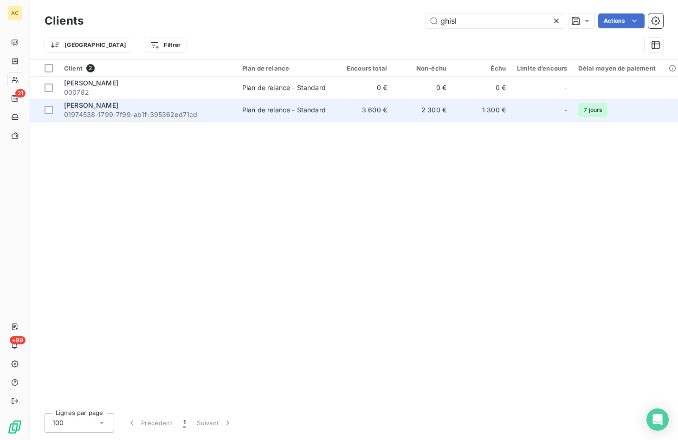
type input "ghisl"
click at [150, 111] on span "01974538-1799-7f99-ab1f-395362ed71cd" at bounding box center [147, 114] width 167 height 9
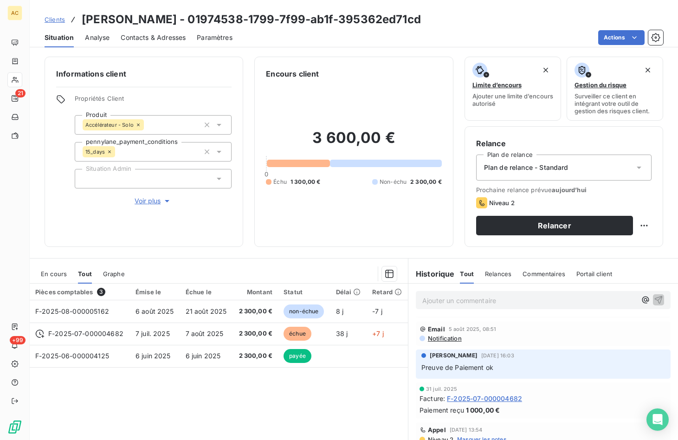
scroll to position [119, 0]
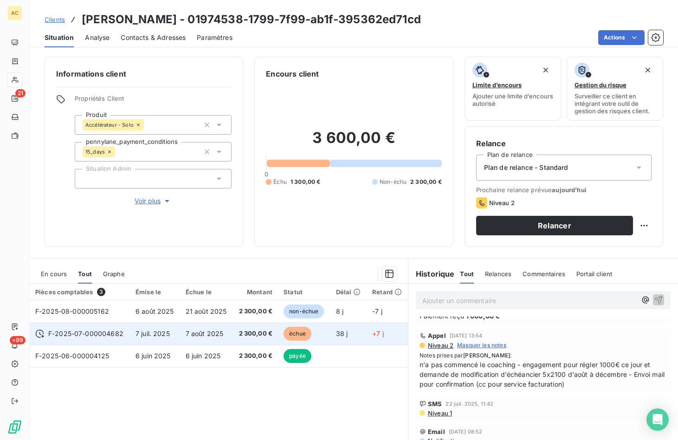
click at [168, 337] on span "7 juil. 2025" at bounding box center [152, 333] width 34 height 8
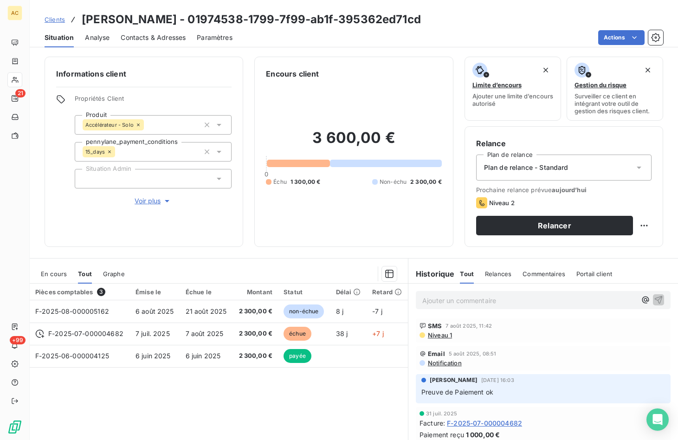
click at [152, 203] on span "Voir plus" at bounding box center [153, 200] width 37 height 9
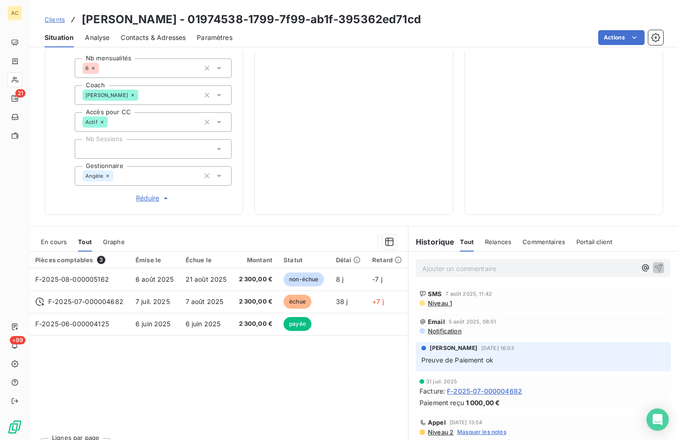
scroll to position [298, 0]
click at [149, 32] on div "Contacts & Adresses" at bounding box center [153, 37] width 65 height 19
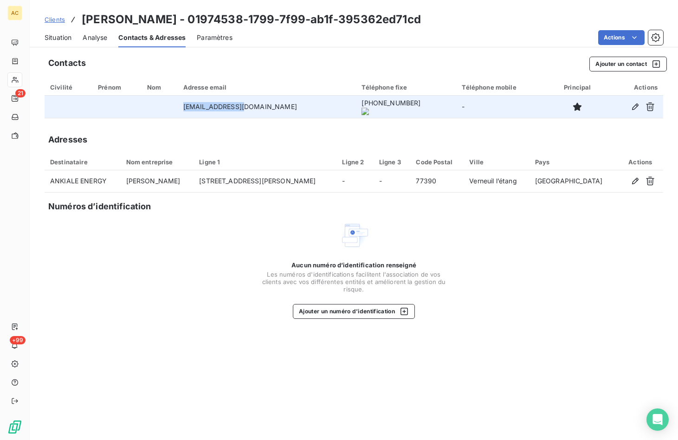
drag, startPoint x: 197, startPoint y: 109, endPoint x: 248, endPoint y: 116, distance: 51.0
click at [249, 116] on td "info@ankiale.com" at bounding box center [267, 107] width 179 height 22
copy td "info@ankiale.com"
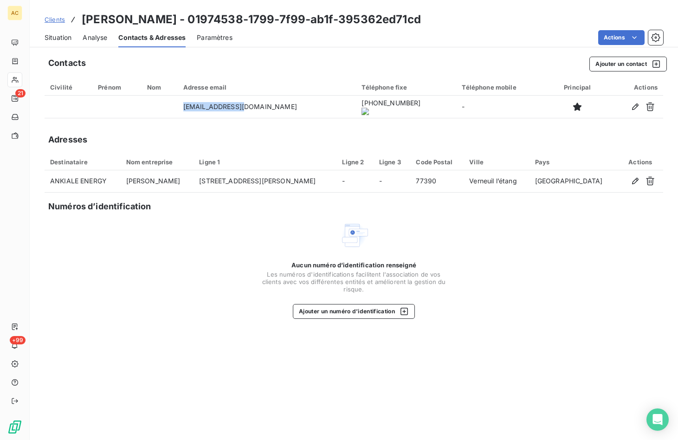
click at [60, 19] on span "Clients" at bounding box center [55, 19] width 20 height 7
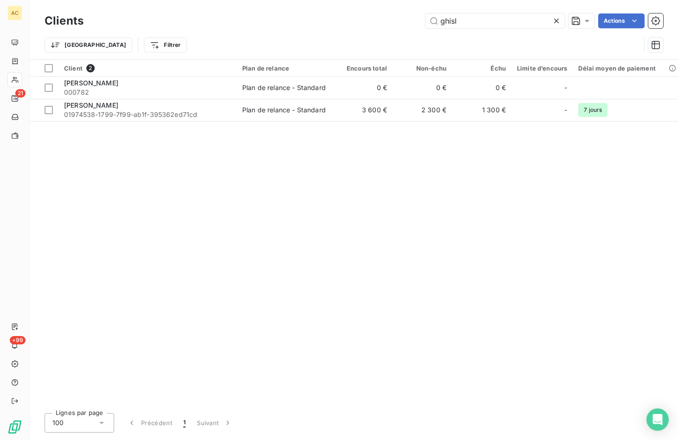
drag, startPoint x: 502, startPoint y: 19, endPoint x: 393, endPoint y: 24, distance: 109.1
click at [393, 24] on div "ghisl Actions" at bounding box center [379, 20] width 568 height 15
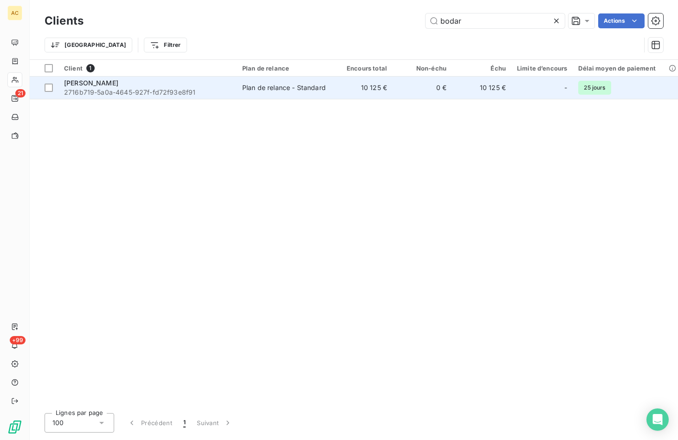
type input "bodar"
click at [219, 88] on span "2716b719-5a0a-4645-927f-fd72f93e8f91" at bounding box center [147, 92] width 167 height 9
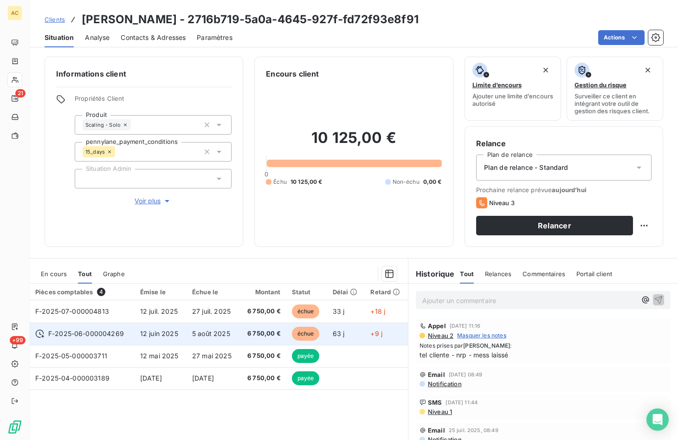
click at [167, 334] on span "12 juin 2025" at bounding box center [159, 333] width 38 height 8
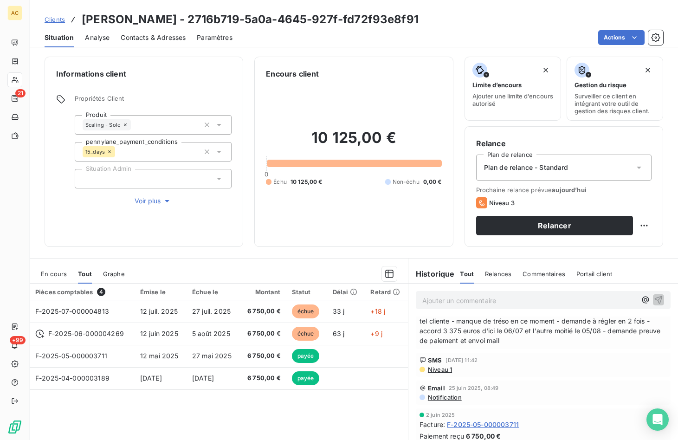
scroll to position [266, 0]
click at [160, 41] on span "Contacts & Adresses" at bounding box center [153, 37] width 65 height 9
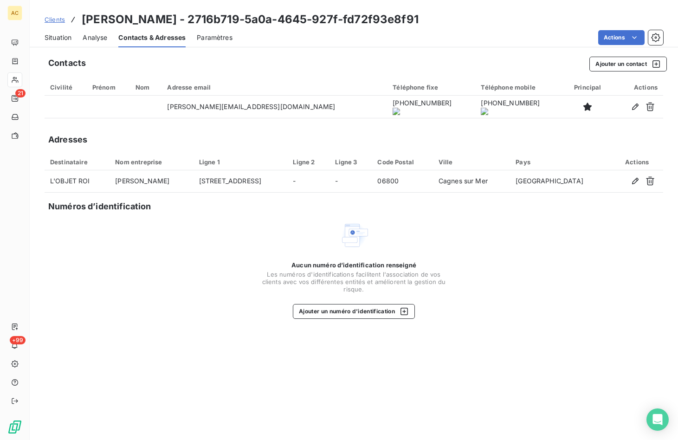
click at [397, 94] on onoff-telecom-ce-actions-button at bounding box center [397, 94] width 0 height 0
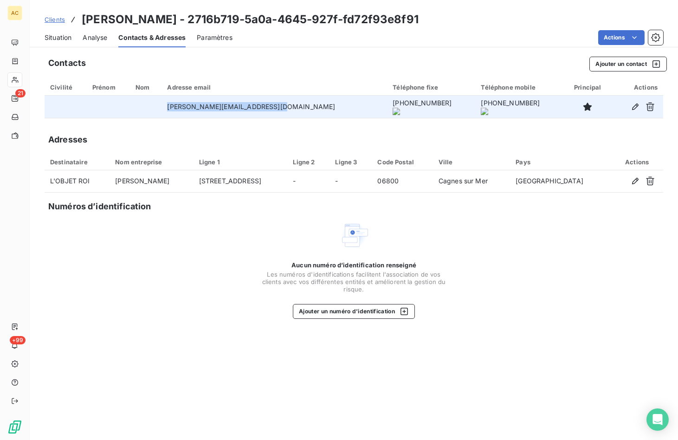
drag, startPoint x: 184, startPoint y: 106, endPoint x: 285, endPoint y: 109, distance: 101.6
click at [285, 109] on td "stephanie.bodart@lobjetroi.com" at bounding box center [273, 107] width 225 height 22
copy td "stephanie.bodart@lobjetroi.com"
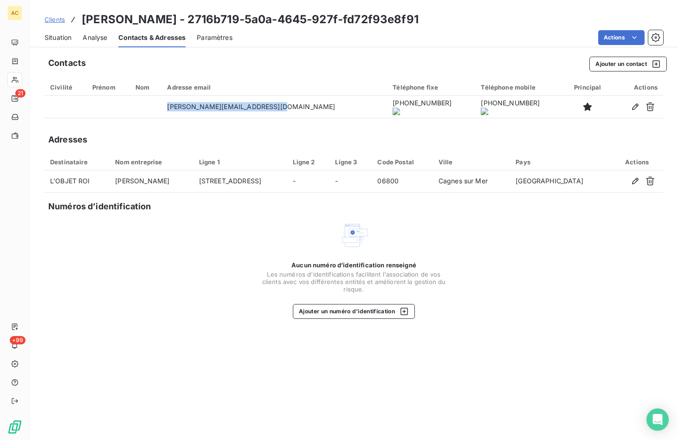
click at [65, 38] on span "Situation" at bounding box center [58, 37] width 27 height 9
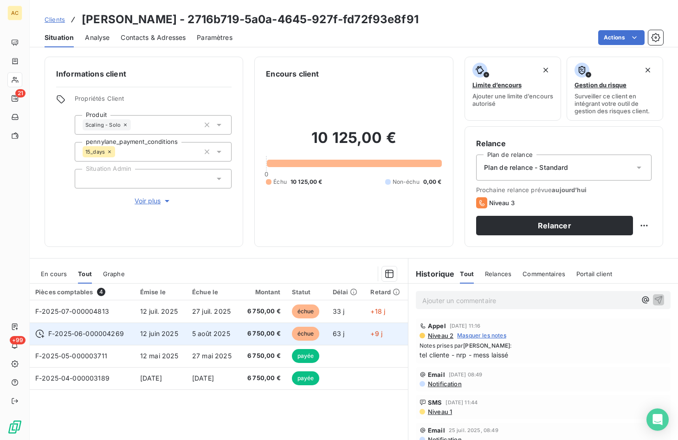
click at [219, 336] on span "5 août 2025" at bounding box center [211, 333] width 38 height 8
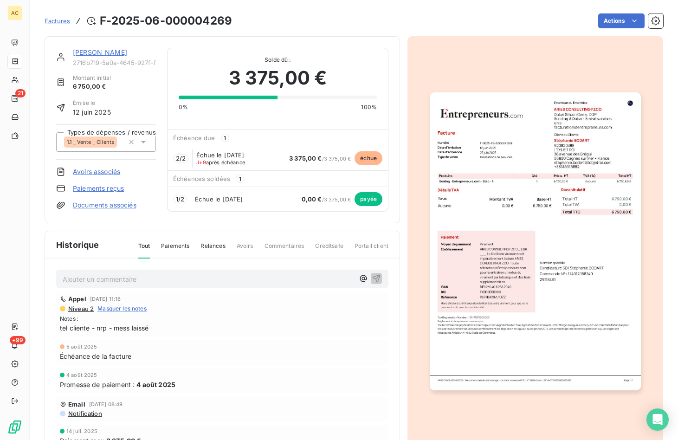
click at [109, 54] on link "Stéphanie BODART" at bounding box center [100, 52] width 54 height 8
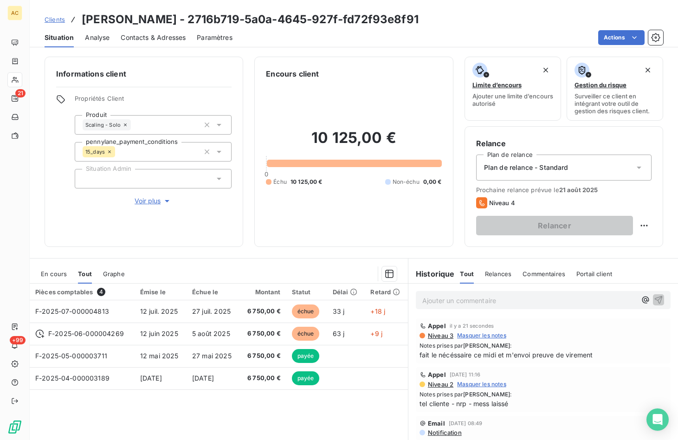
click at [137, 36] on span "Contacts & Adresses" at bounding box center [153, 37] width 65 height 9
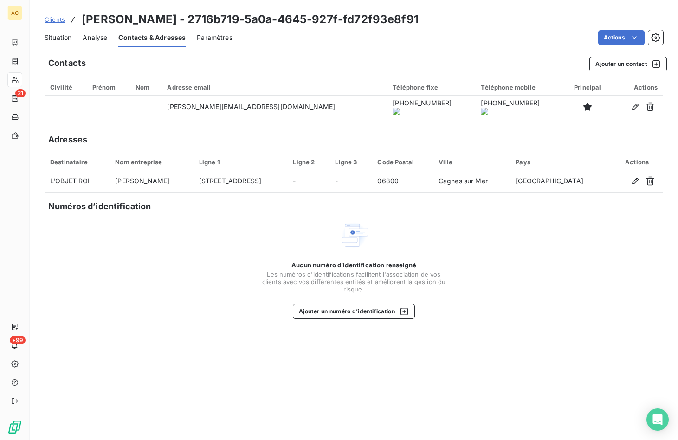
click at [124, 90] on div "Prénom" at bounding box center [108, 87] width 32 height 7
click at [65, 39] on span "Situation" at bounding box center [58, 37] width 27 height 9
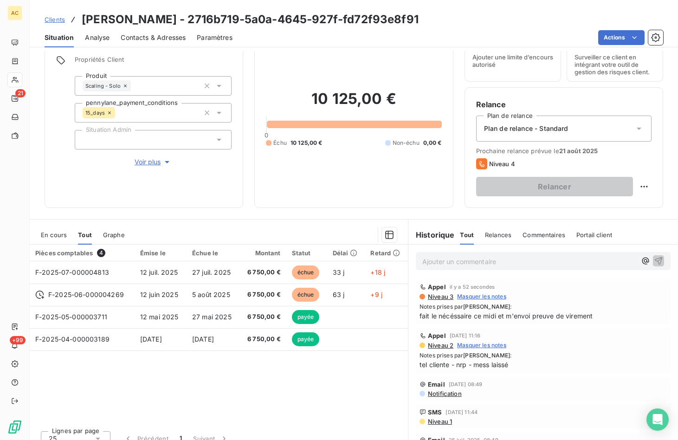
scroll to position [50, 0]
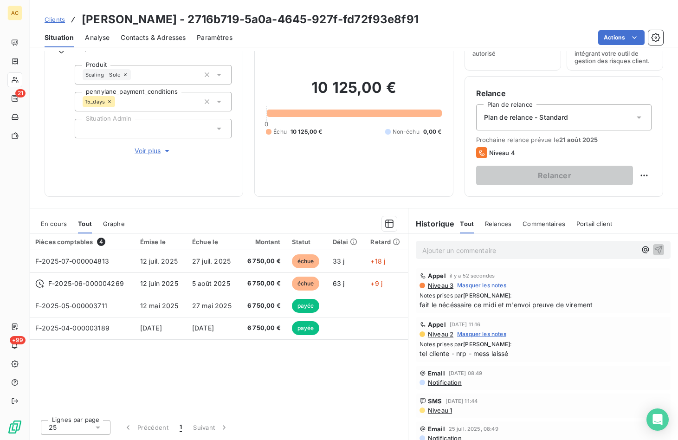
click at [58, 20] on span "Clients" at bounding box center [55, 19] width 20 height 7
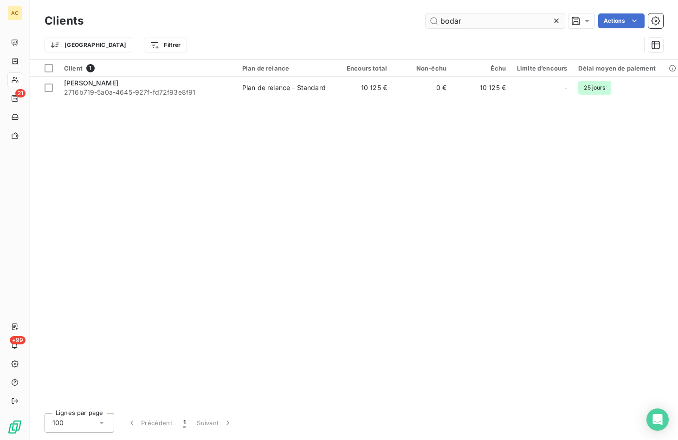
drag, startPoint x: 467, startPoint y: 23, endPoint x: 446, endPoint y: 21, distance: 20.5
click at [320, 0] on html "AC 21 +99 Clients bodar Actions Trier Filtrer Client 1 Plan de relance Encours …" at bounding box center [339, 220] width 678 height 440
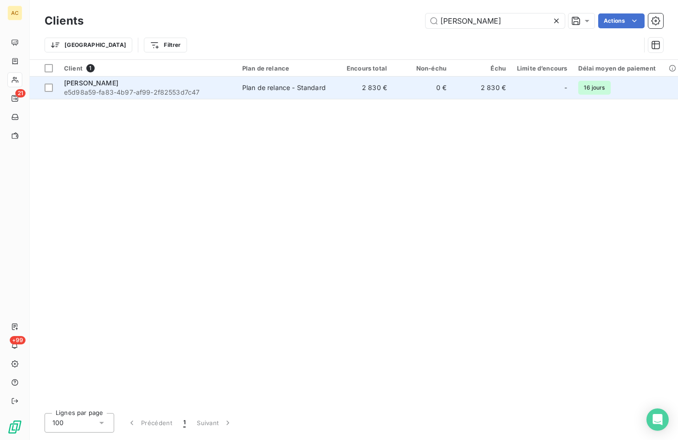
type input "andy"
click at [195, 95] on span "e5d98a59-fa83-4b97-af99-2f82553d7c47" at bounding box center [147, 92] width 167 height 9
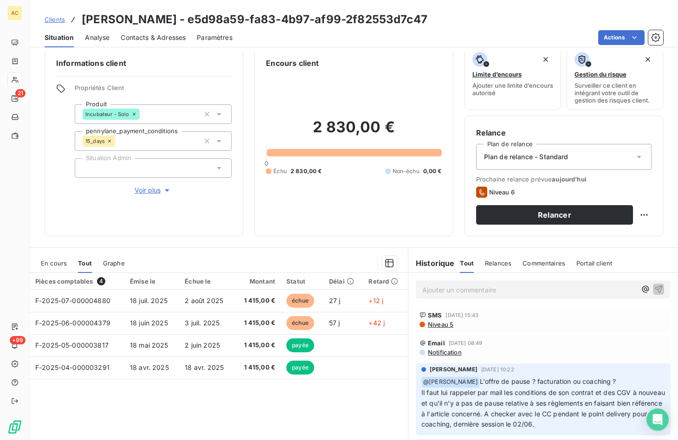
scroll to position [50, 0]
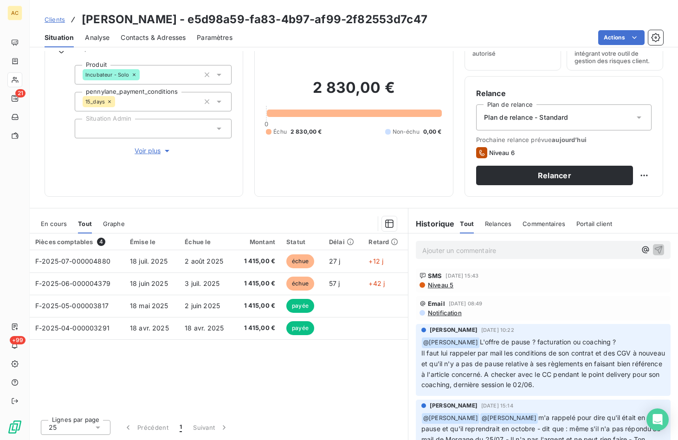
click at [160, 39] on span "Contacts & Adresses" at bounding box center [153, 37] width 65 height 9
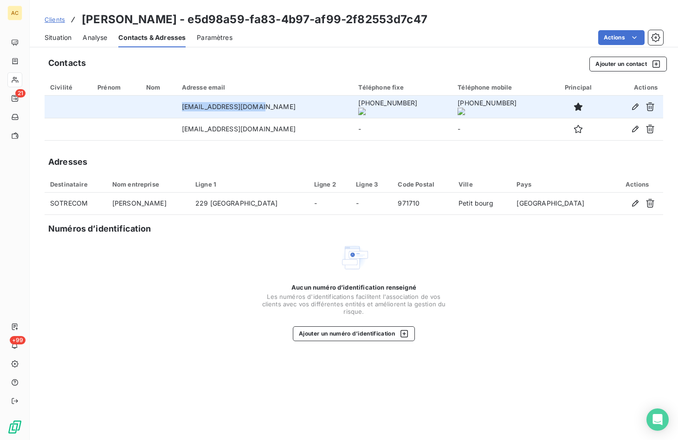
drag, startPoint x: 182, startPoint y: 108, endPoint x: 256, endPoint y: 110, distance: 73.8
click at [265, 110] on td "andy.eric20@gmail.com" at bounding box center [264, 107] width 177 height 22
copy td "andy.eric20@gmail.com"
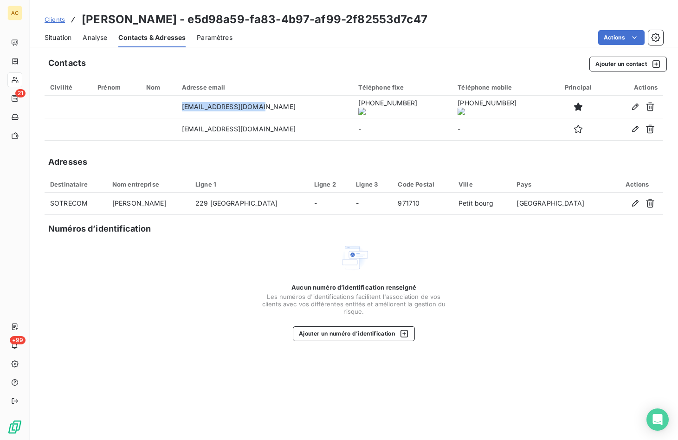
click at [64, 38] on span "Situation" at bounding box center [58, 37] width 27 height 9
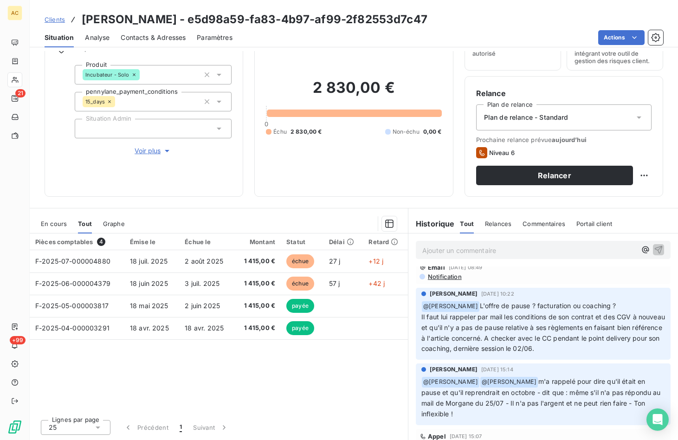
click at [147, 153] on span "Voir plus" at bounding box center [153, 150] width 37 height 9
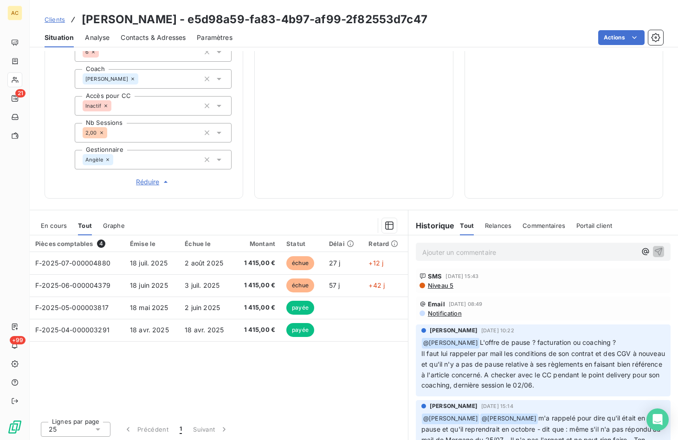
scroll to position [0, 0]
click at [446, 315] on span "Notification" at bounding box center [444, 314] width 35 height 7
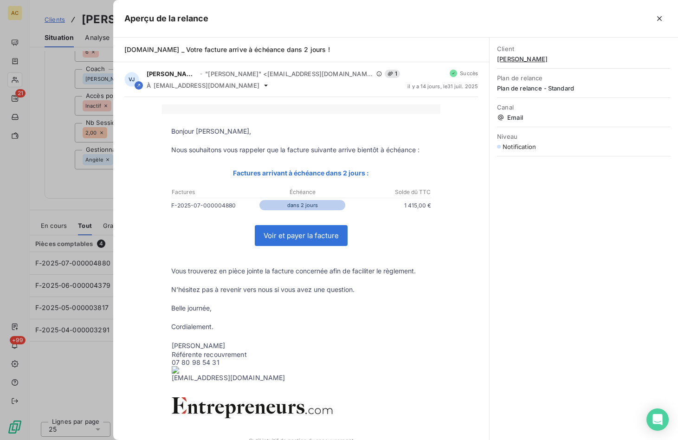
click at [72, 195] on div at bounding box center [339, 220] width 678 height 440
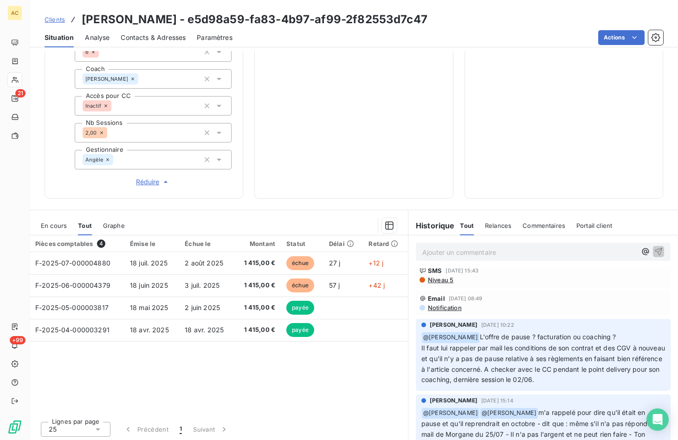
scroll to position [19, 0]
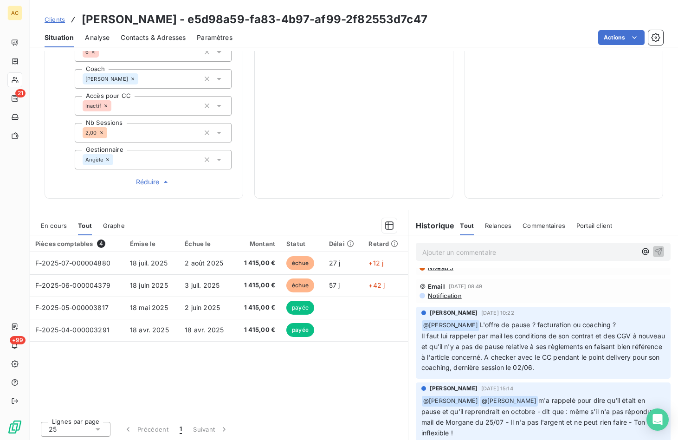
click at [53, 20] on span "Clients" at bounding box center [55, 19] width 20 height 7
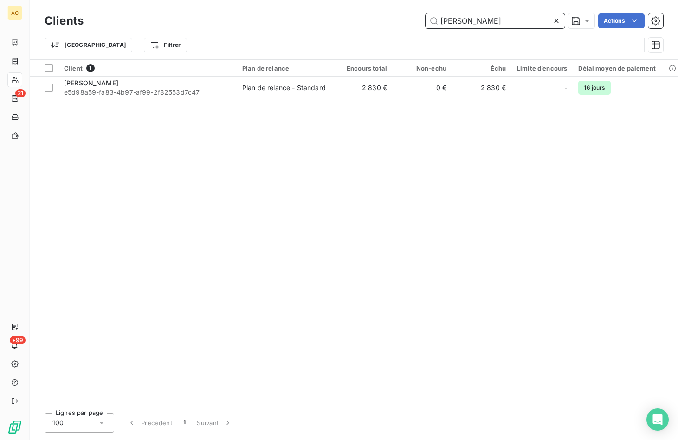
drag, startPoint x: 462, startPoint y: 21, endPoint x: 454, endPoint y: 50, distance: 30.3
click at [440, 23] on input "andy" at bounding box center [494, 20] width 139 height 15
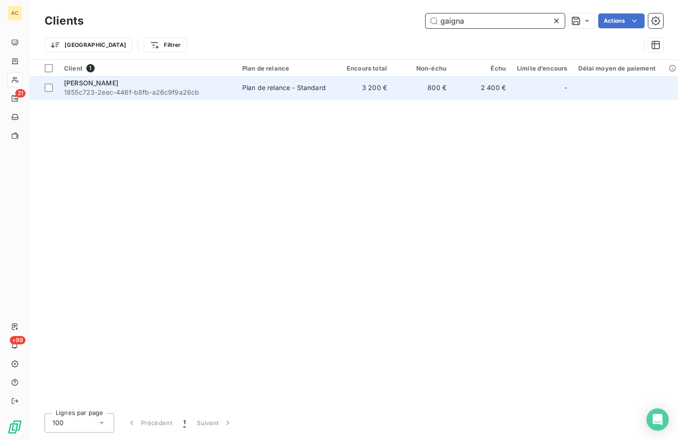
type input "gaigna"
click at [243, 95] on td "Plan de relance - Standard" at bounding box center [285, 88] width 97 height 22
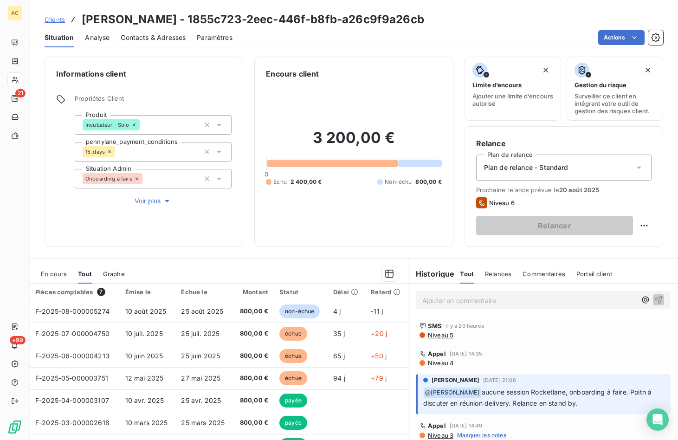
click at [148, 204] on span "Voir plus" at bounding box center [153, 200] width 37 height 9
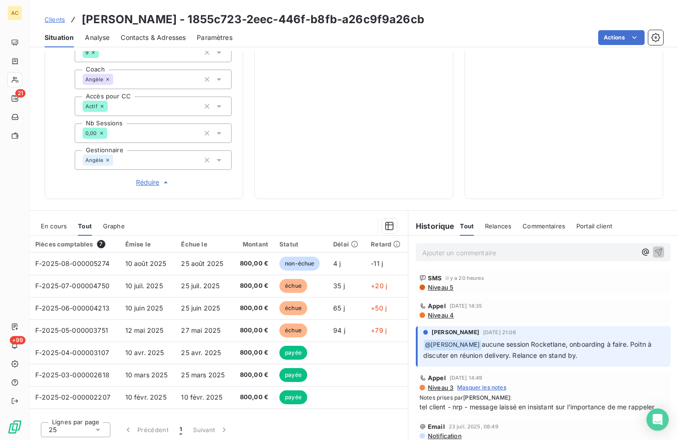
scroll to position [317, 0]
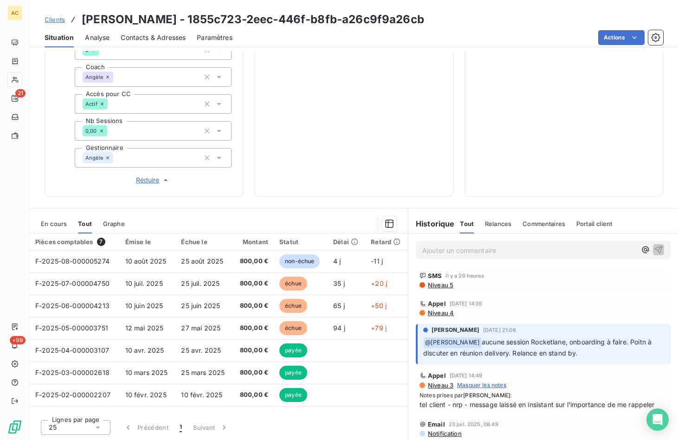
click at [58, 21] on span "Clients" at bounding box center [55, 19] width 20 height 7
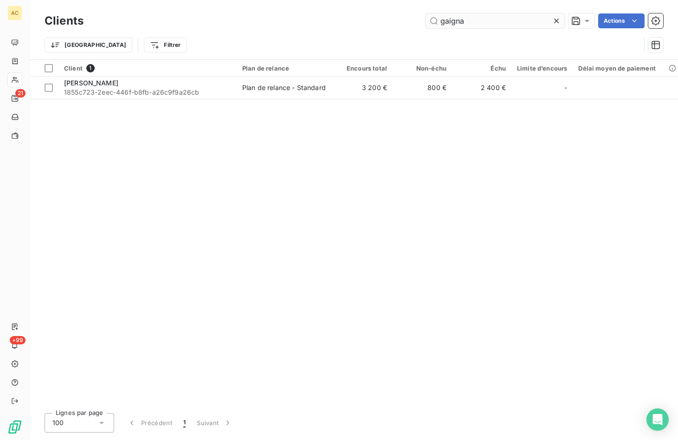
drag, startPoint x: 482, startPoint y: 19, endPoint x: 443, endPoint y: 14, distance: 39.3
click at [443, 14] on input "gaigna" at bounding box center [494, 20] width 139 height 15
type input "h"
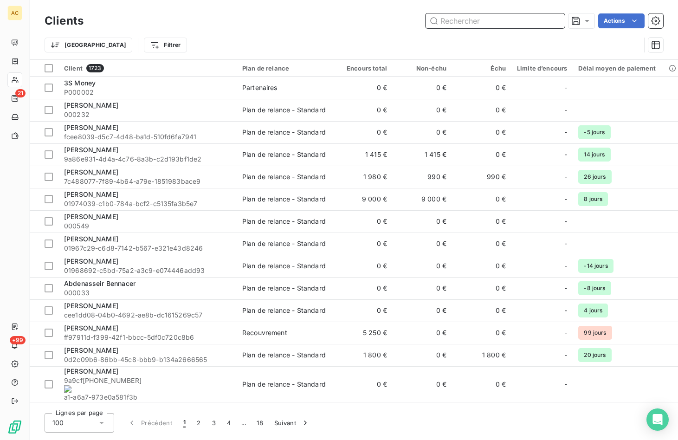
click at [499, 24] on input "text" at bounding box center [494, 20] width 139 height 15
paste input "Lucien Larbaig"
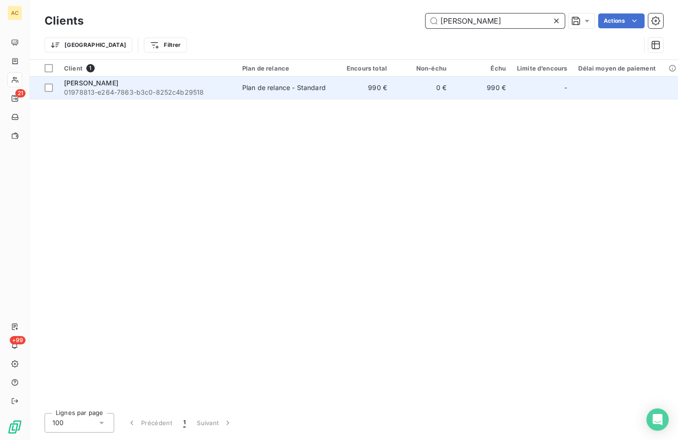
type input "Lucien Larbaig"
click at [181, 93] on span "01978813-e264-7863-b3c0-8252c4b29518" at bounding box center [147, 92] width 167 height 9
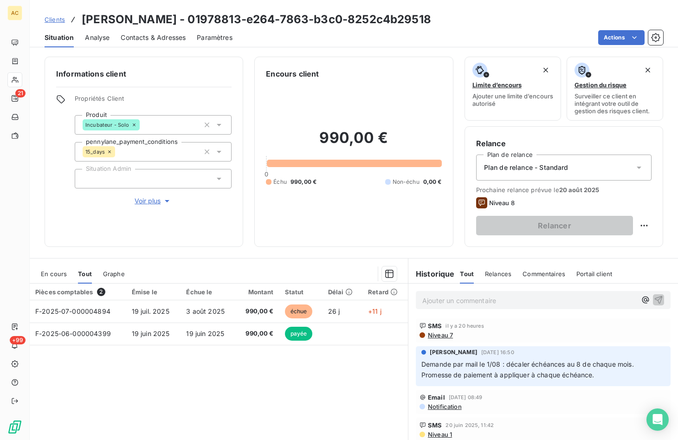
click at [141, 202] on span "Voir plus" at bounding box center [153, 200] width 37 height 9
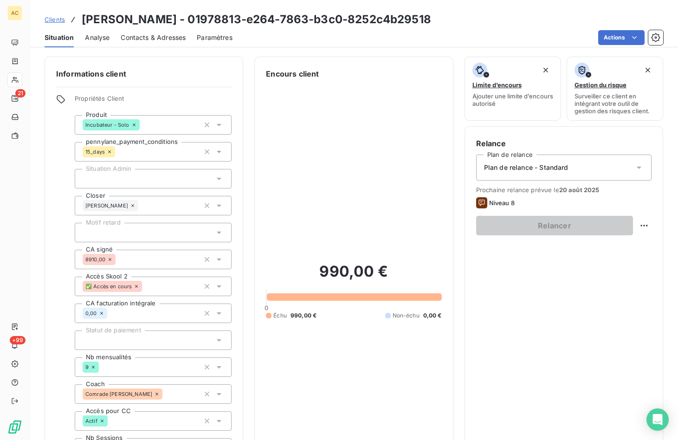
scroll to position [155, 0]
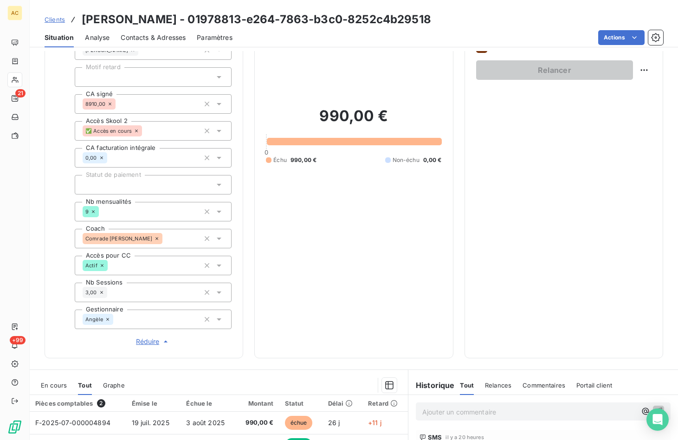
click at [58, 19] on span "Clients" at bounding box center [55, 19] width 20 height 7
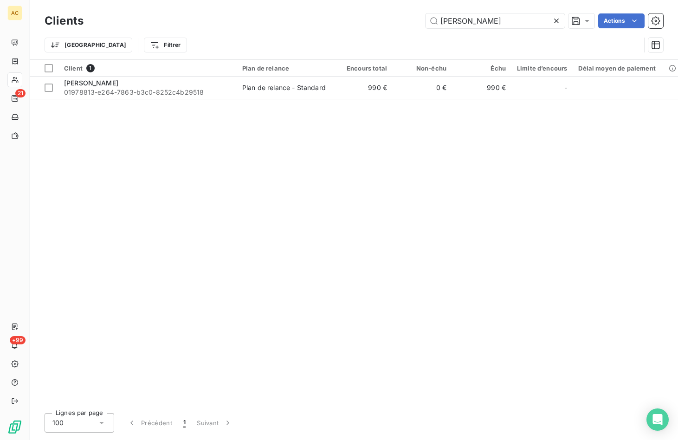
drag, startPoint x: 511, startPoint y: 20, endPoint x: 373, endPoint y: 16, distance: 137.8
click at [373, 16] on div "Lucien Larbaig Actions" at bounding box center [379, 20] width 568 height 15
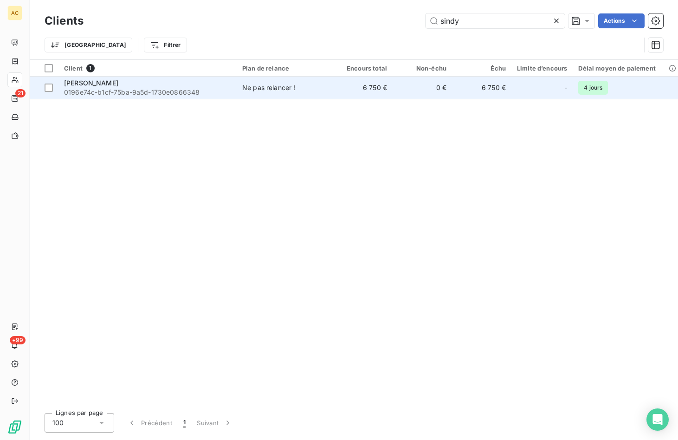
type input "sindy"
click at [103, 89] on span "0196e74c-b1cf-75ba-9a5d-1730e0866348" at bounding box center [147, 92] width 167 height 9
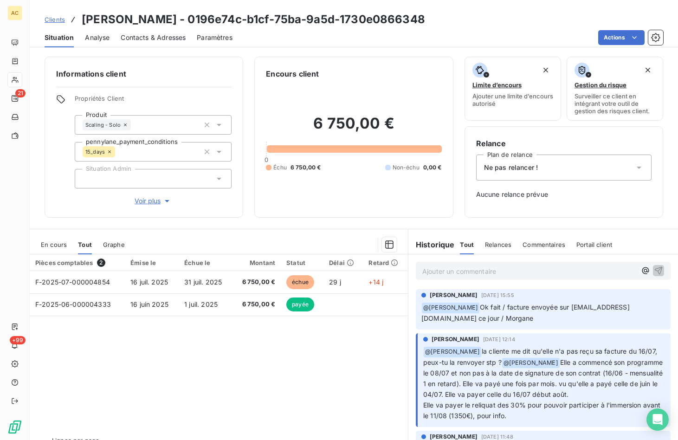
click at [151, 204] on span "Voir plus" at bounding box center [153, 200] width 37 height 9
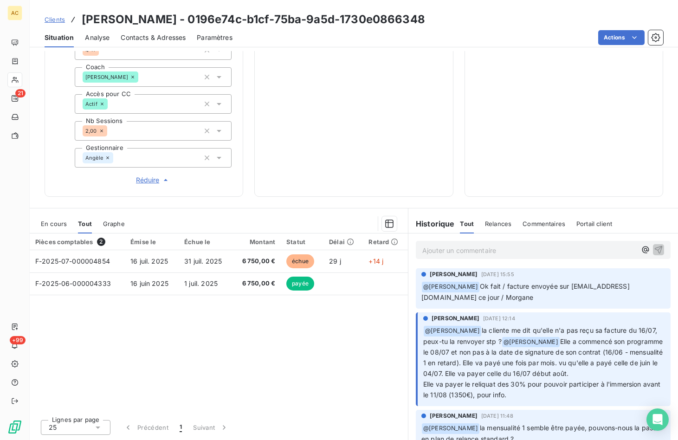
click at [474, 251] on p "Ajouter un commentaire ﻿" at bounding box center [529, 251] width 214 height 12
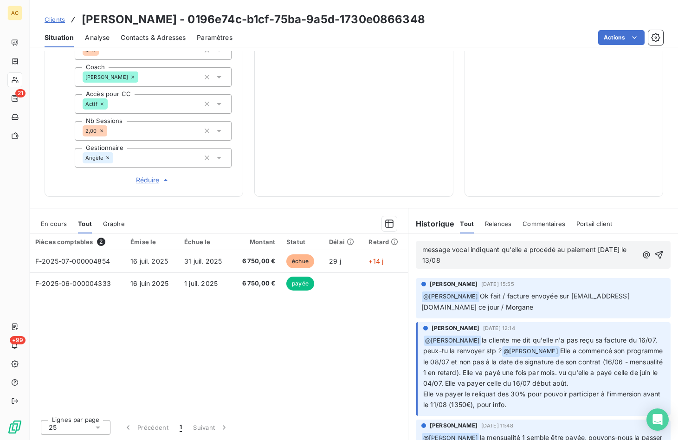
click at [468, 249] on span "message vocal indiquant qu'elle a procédé au paiement hier le 13/08" at bounding box center [525, 254] width 206 height 19
click at [504, 278] on div "Alice Hild 1 août 2025, 15:55 ﻿ @ Hilal Taskin Ok fait / facture envoyée sur sb…" at bounding box center [543, 298] width 255 height 40
click at [444, 249] on span "message vocal indiquant qu'elle a procédé au paiement hier le 13/08" at bounding box center [525, 254] width 206 height 19
click at [466, 250] on span "message vocal indiquant qu'elle a procédé au paiement hier le 13/08" at bounding box center [525, 254] width 206 height 19
drag, startPoint x: 470, startPoint y: 259, endPoint x: 463, endPoint y: 258, distance: 6.5
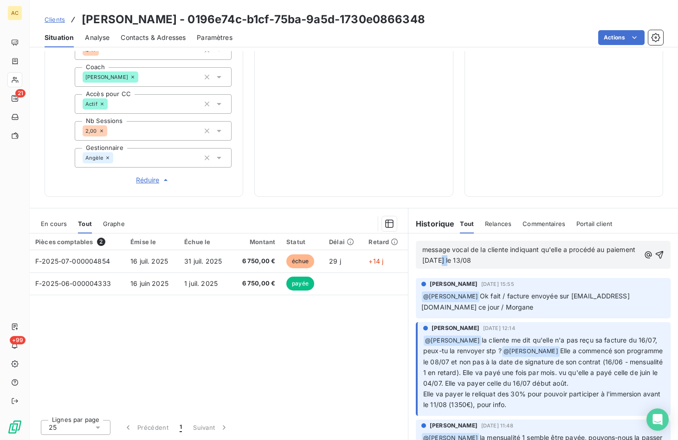
click at [463, 258] on span "message vocal de la cliente indiquant qu'elle a procédé au paiement hier le 13/…" at bounding box center [529, 254] width 215 height 19
click at [500, 259] on p "message vocal de la cliente indiquant qu'elle a procédé au paiement hier (13/08" at bounding box center [531, 255] width 218 height 21
click at [656, 251] on icon "button" at bounding box center [660, 255] width 8 height 8
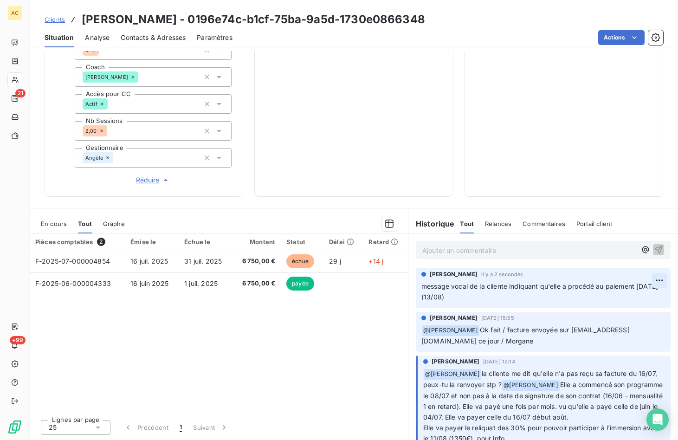
click at [647, 281] on html "AC 21 +99 Clients Sindy BERTHELOT - 0196e74c-b1cf-75ba-9a5d-1730e0866348 Situat…" at bounding box center [339, 220] width 678 height 440
click at [620, 302] on div "Editer" at bounding box center [623, 300] width 52 height 15
click at [476, 299] on p "message vocal de la cliente indiquant qu'elle a procédé au paiement hier (13/08…" at bounding box center [537, 291] width 232 height 21
click at [656, 291] on icon "button" at bounding box center [660, 291] width 8 height 8
click at [644, 279] on html "AC 21 +99 Clients Sindy BERTHELOT - 0196e74c-b1cf-75ba-9a5d-1730e0866348 Situat…" at bounding box center [339, 220] width 678 height 440
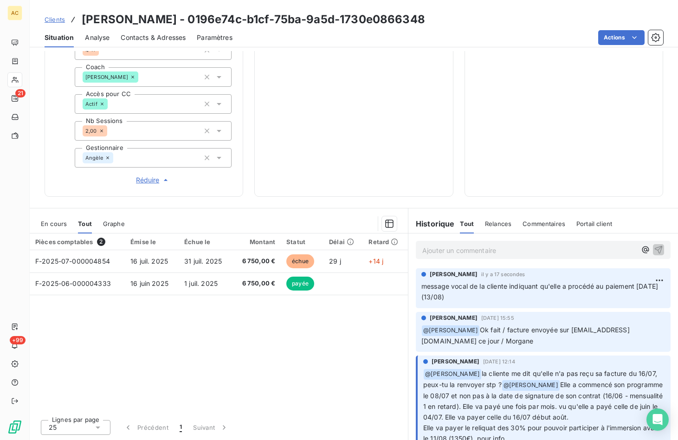
click at [491, 307] on html "AC 21 +99 Clients Sindy BERTHELOT - 0196e74c-b1cf-75ba-9a5d-1730e0866348 Situat…" at bounding box center [339, 220] width 678 height 440
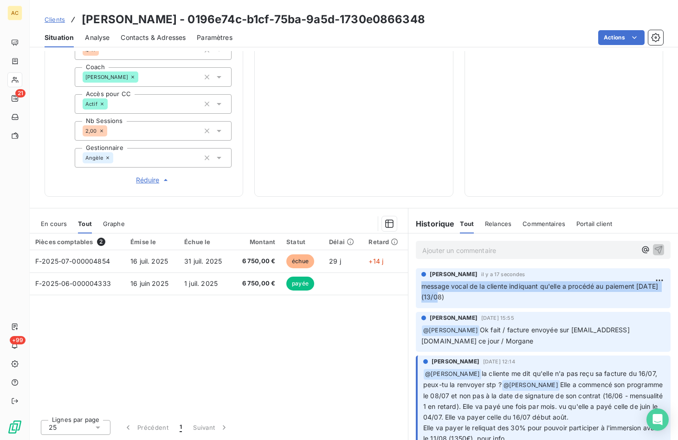
drag, startPoint x: 447, startPoint y: 298, endPoint x: 406, endPoint y: 289, distance: 41.9
click at [408, 289] on div "Angèle GAUDIN il y a 17 secondes message vocal de la cliente indiquant qu'elle …" at bounding box center [543, 288] width 270 height 44
copy span "message vocal de la cliente indiquant qu'elle a procédé au paiement hier (13/08)"
click at [646, 277] on html "AC 21 +99 Clients Sindy BERTHELOT - 0196e74c-b1cf-75ba-9a5d-1730e0866348 Situat…" at bounding box center [339, 220] width 678 height 440
click at [624, 314] on div "Supprimer" at bounding box center [623, 317] width 52 height 15
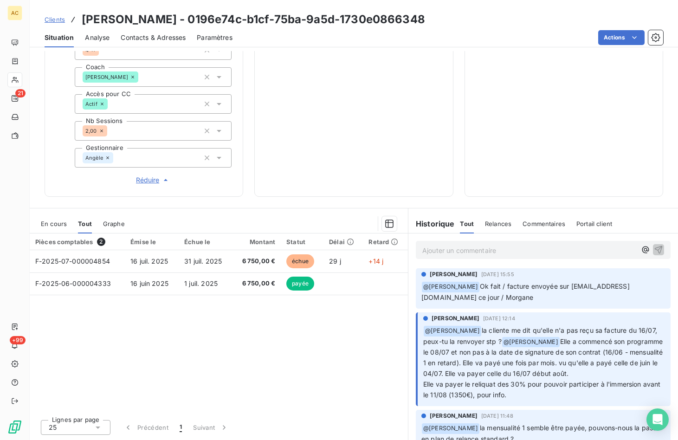
click at [458, 252] on p "Ajouter un commentaire ﻿" at bounding box center [529, 251] width 214 height 12
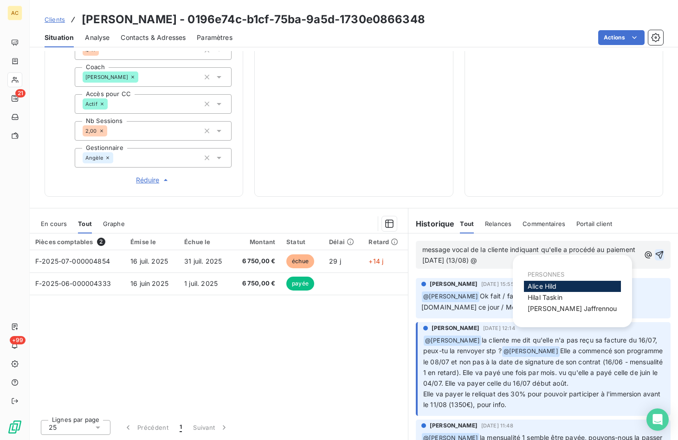
click at [538, 287] on span "Alice Hild" at bounding box center [542, 286] width 29 height 8
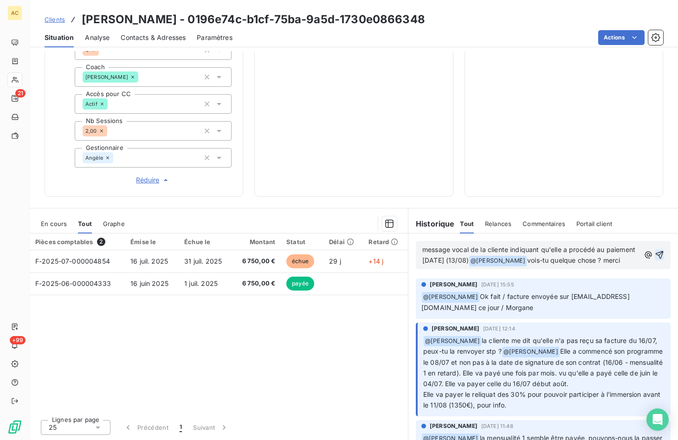
click at [655, 253] on icon "button" at bounding box center [659, 254] width 9 height 9
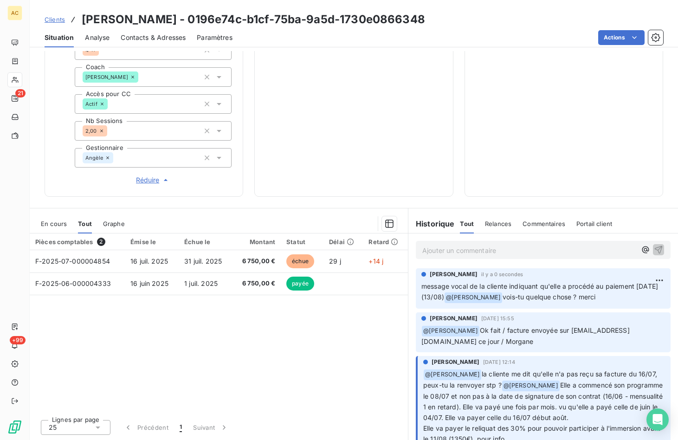
click at [56, 21] on span "Clients" at bounding box center [55, 19] width 20 height 7
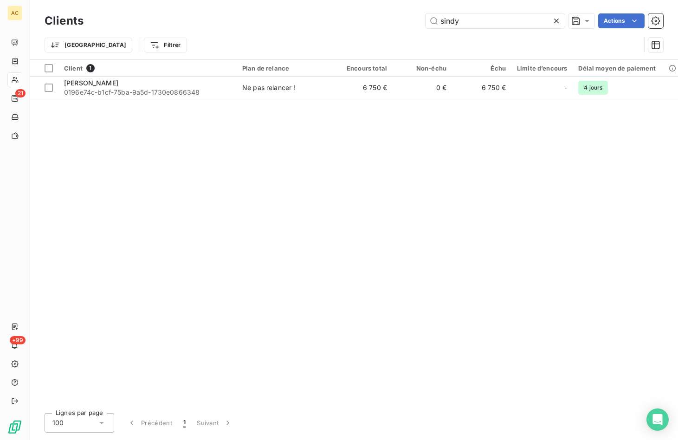
drag, startPoint x: 462, startPoint y: 23, endPoint x: 419, endPoint y: 23, distance: 42.7
click at [419, 23] on div "sindy Actions" at bounding box center [379, 20] width 568 height 15
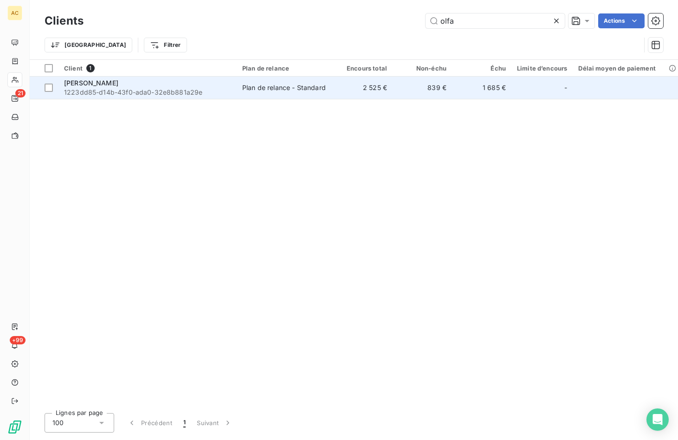
type input "olfa"
click at [98, 83] on div "Olfa Sahlia" at bounding box center [147, 82] width 167 height 9
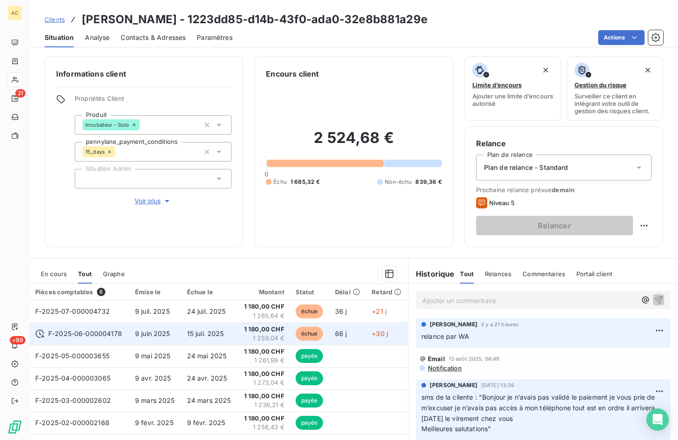
click at [191, 337] on td "15 juil. 2025" at bounding box center [209, 333] width 56 height 22
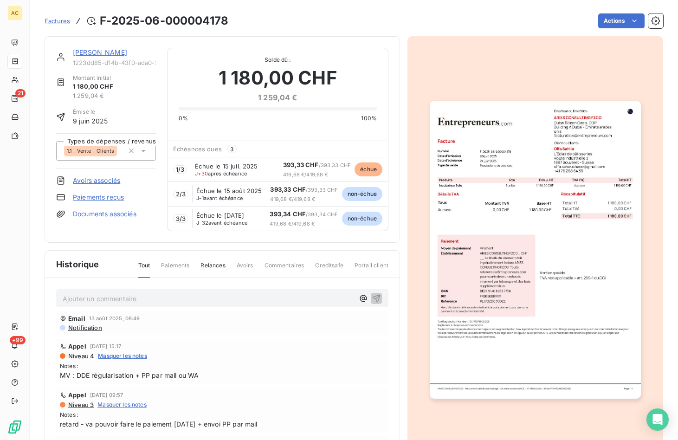
click at [95, 213] on link "Documents associés" at bounding box center [105, 213] width 64 height 9
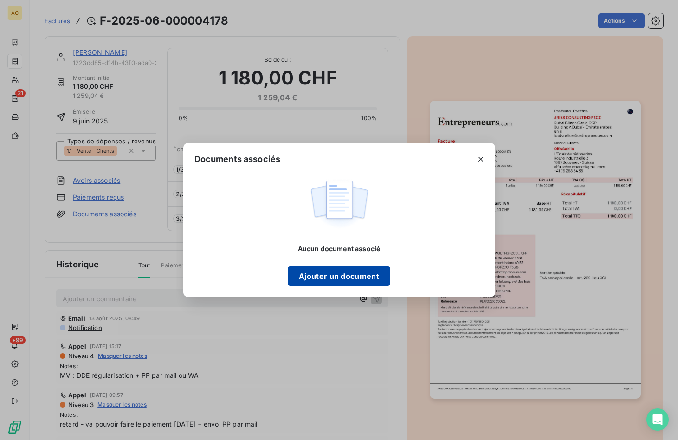
click at [348, 272] on button "Ajouter un document" at bounding box center [339, 275] width 103 height 19
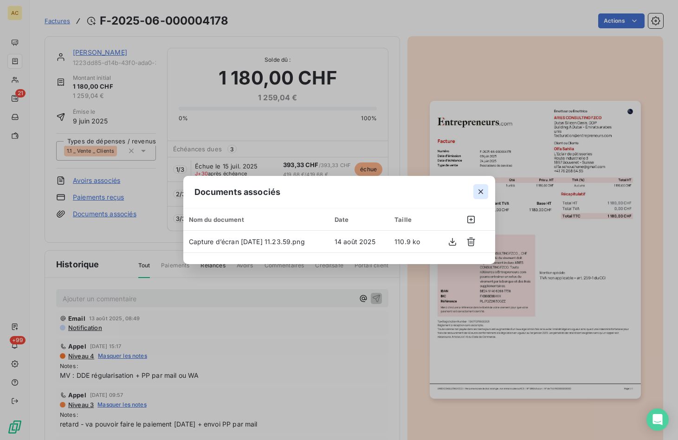
click at [479, 191] on icon "button" at bounding box center [480, 191] width 5 height 5
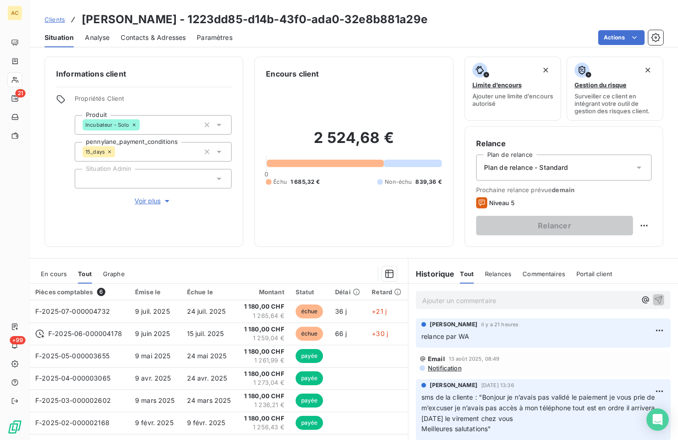
click at [449, 297] on p "Ajouter un commentaire ﻿" at bounding box center [529, 301] width 214 height 12
click at [655, 300] on icon "button" at bounding box center [659, 300] width 8 height 8
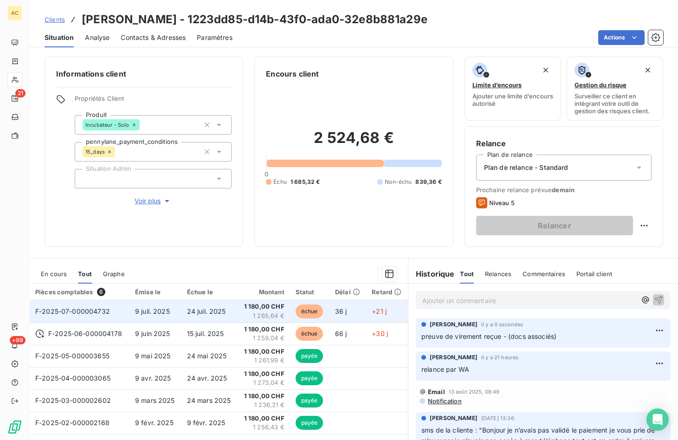
click at [245, 313] on span "1 265,64 €" at bounding box center [263, 315] width 41 height 9
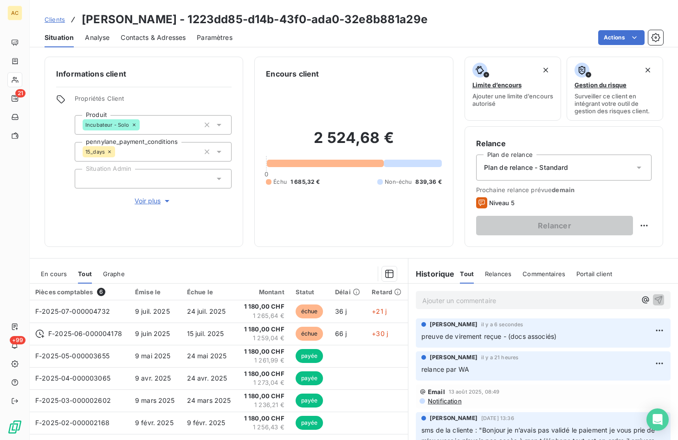
click at [54, 23] on span "Clients" at bounding box center [55, 19] width 20 height 7
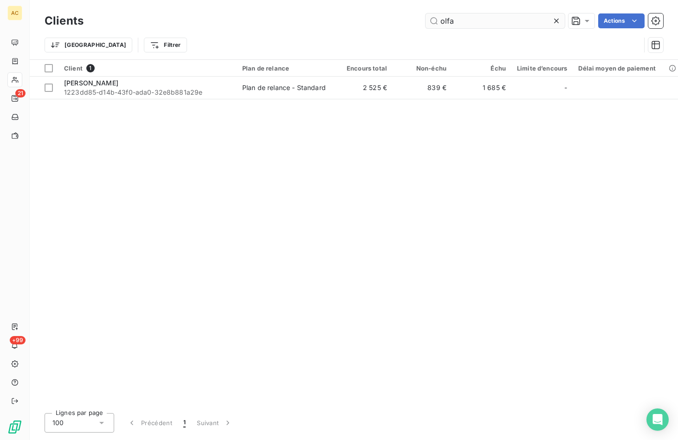
drag, startPoint x: 461, startPoint y: 21, endPoint x: 438, endPoint y: 20, distance: 23.7
click at [438, 20] on input "olfa" at bounding box center [494, 20] width 139 height 15
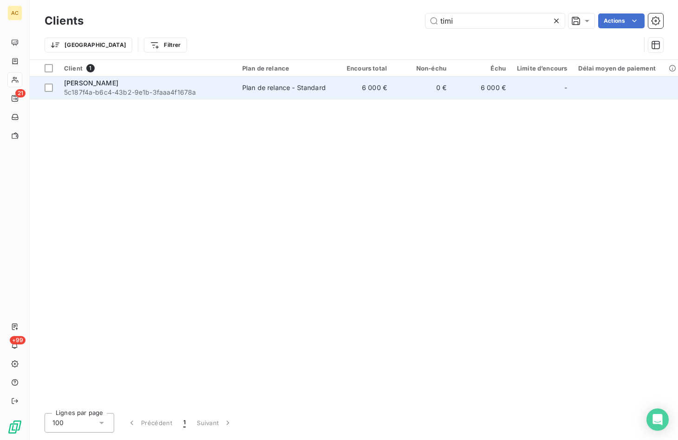
type input "timi"
click at [230, 93] on span "5c187f4a-b6c4-43b2-9e1b-3faaa4f1678a" at bounding box center [147, 92] width 167 height 9
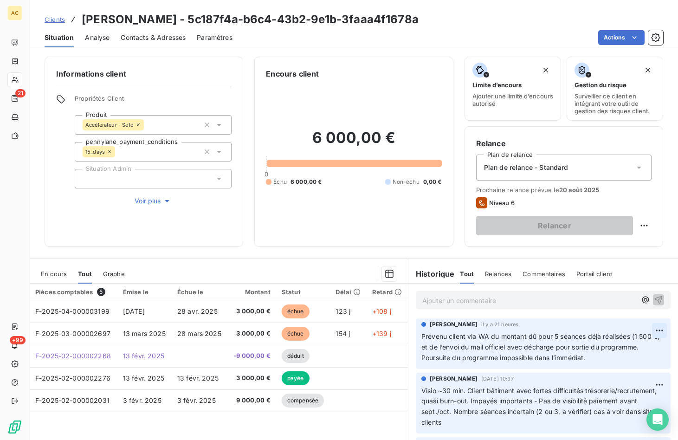
click at [642, 328] on html "AC 21 +99 Clients Timi GECAJ - 5c187f4a-b6c4-43b2-9e1b-3faaa4f1678a Situation A…" at bounding box center [339, 220] width 678 height 440
click at [620, 351] on div "Editer" at bounding box center [623, 350] width 52 height 15
click at [656, 350] on icon "button" at bounding box center [660, 347] width 8 height 8
click at [312, 267] on div at bounding box center [266, 273] width 261 height 15
click at [61, 22] on span "Clients" at bounding box center [55, 19] width 20 height 7
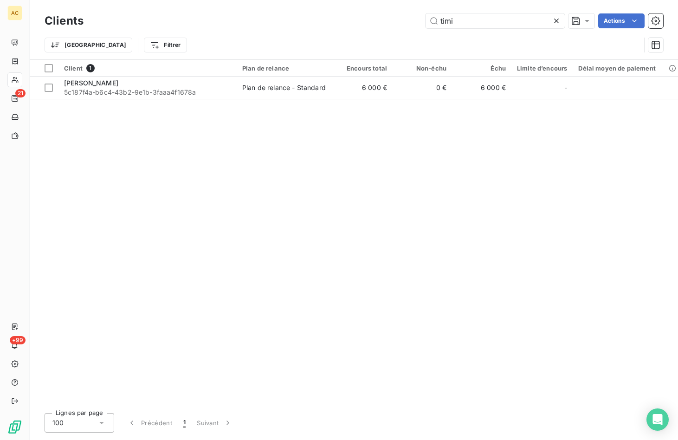
drag, startPoint x: 359, startPoint y: 21, endPoint x: 330, endPoint y: 22, distance: 28.3
click at [330, 22] on div "timi Actions" at bounding box center [379, 20] width 568 height 15
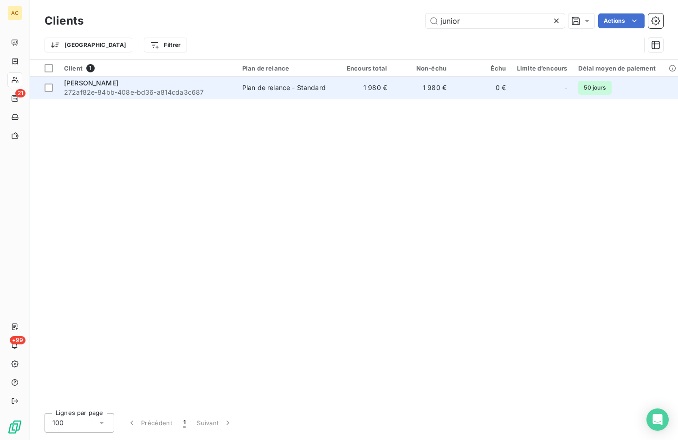
type input "junior"
click at [162, 89] on span "272af82e-84bb-408e-bd36-a814cda3c687" at bounding box center [147, 92] width 167 height 9
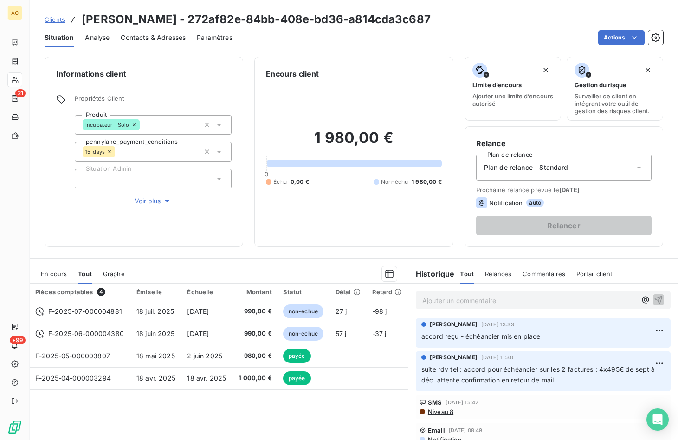
click at [156, 200] on span "Voir plus" at bounding box center [153, 200] width 37 height 9
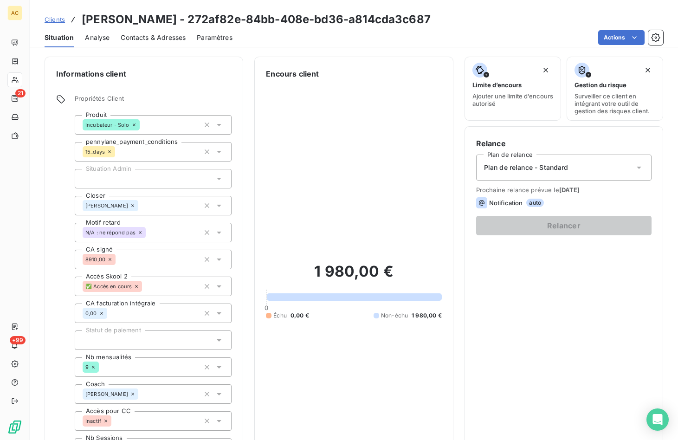
click at [57, 19] on span "Clients" at bounding box center [55, 19] width 20 height 7
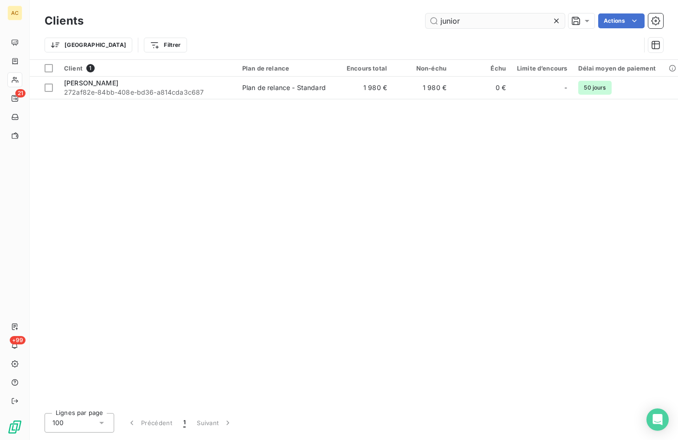
drag, startPoint x: 447, startPoint y: 19, endPoint x: 432, endPoint y: 17, distance: 15.0
click at [432, 17] on input "junior" at bounding box center [494, 20] width 139 height 15
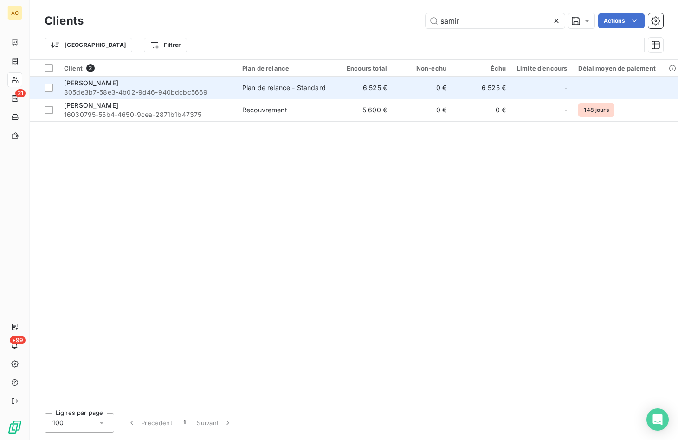
type input "samir"
click at [155, 84] on div "Samir Agouni" at bounding box center [147, 82] width 167 height 9
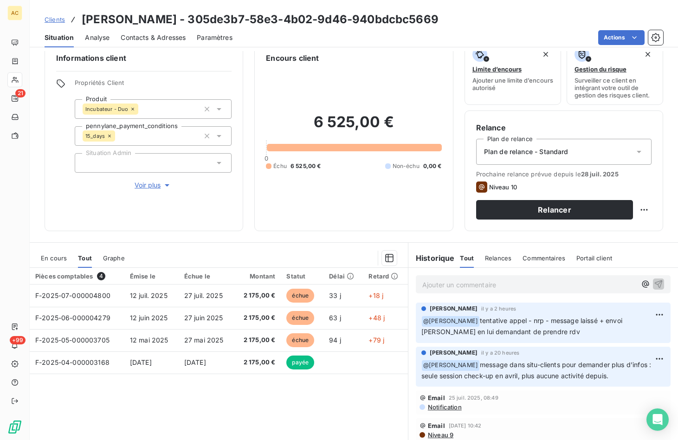
scroll to position [16, 0]
click at [57, 24] on link "Clients" at bounding box center [55, 19] width 20 height 9
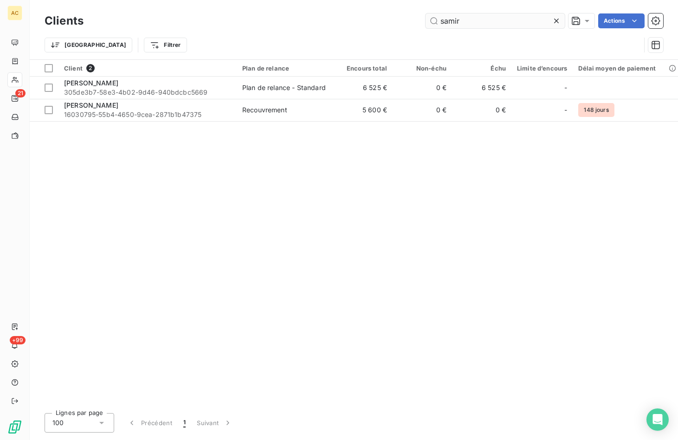
drag, startPoint x: 473, startPoint y: 24, endPoint x: 434, endPoint y: 23, distance: 39.0
click at [434, 23] on input "samir" at bounding box center [494, 20] width 139 height 15
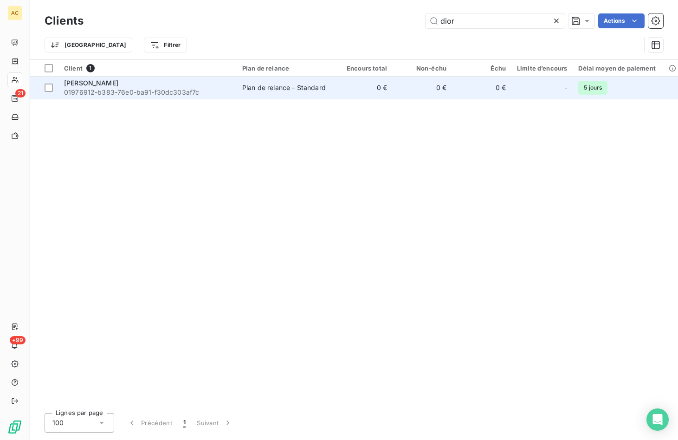
type input "dior"
click at [195, 89] on span "01976912-b383-76e0-ba91-f30dc303af7c" at bounding box center [147, 92] width 167 height 9
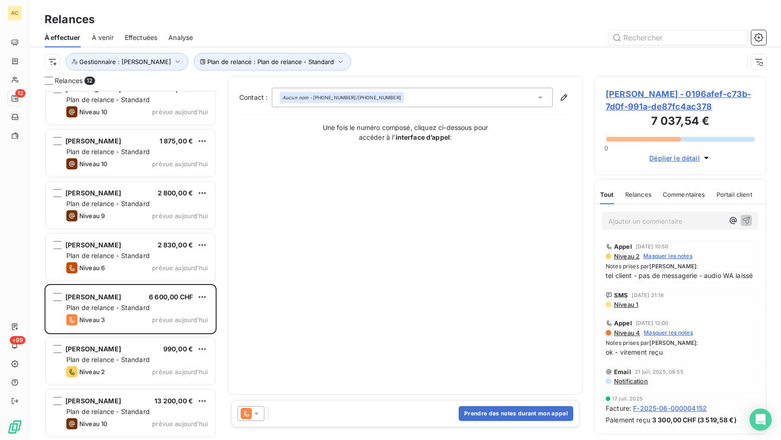
scroll to position [342, 165]
click at [516, 414] on button "Prendre des notes durant mon appel" at bounding box center [516, 413] width 115 height 15
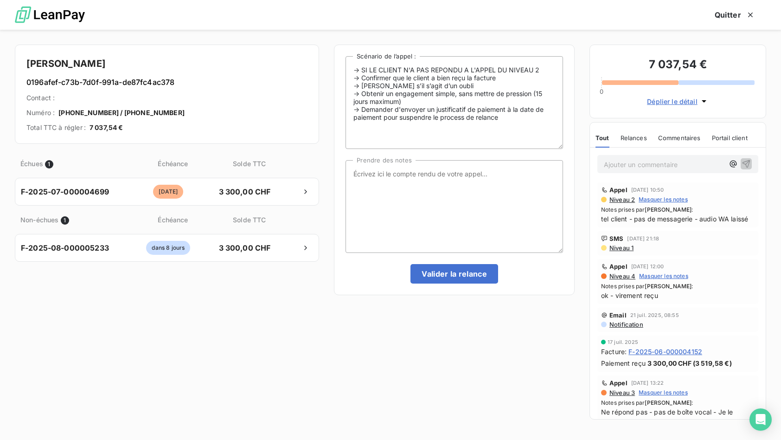
click at [157, 115] on span "[PHONE_NUMBER] / [PHONE_NUMBER]" at bounding box center [121, 112] width 126 height 9
